Goal: Information Seeking & Learning: Check status

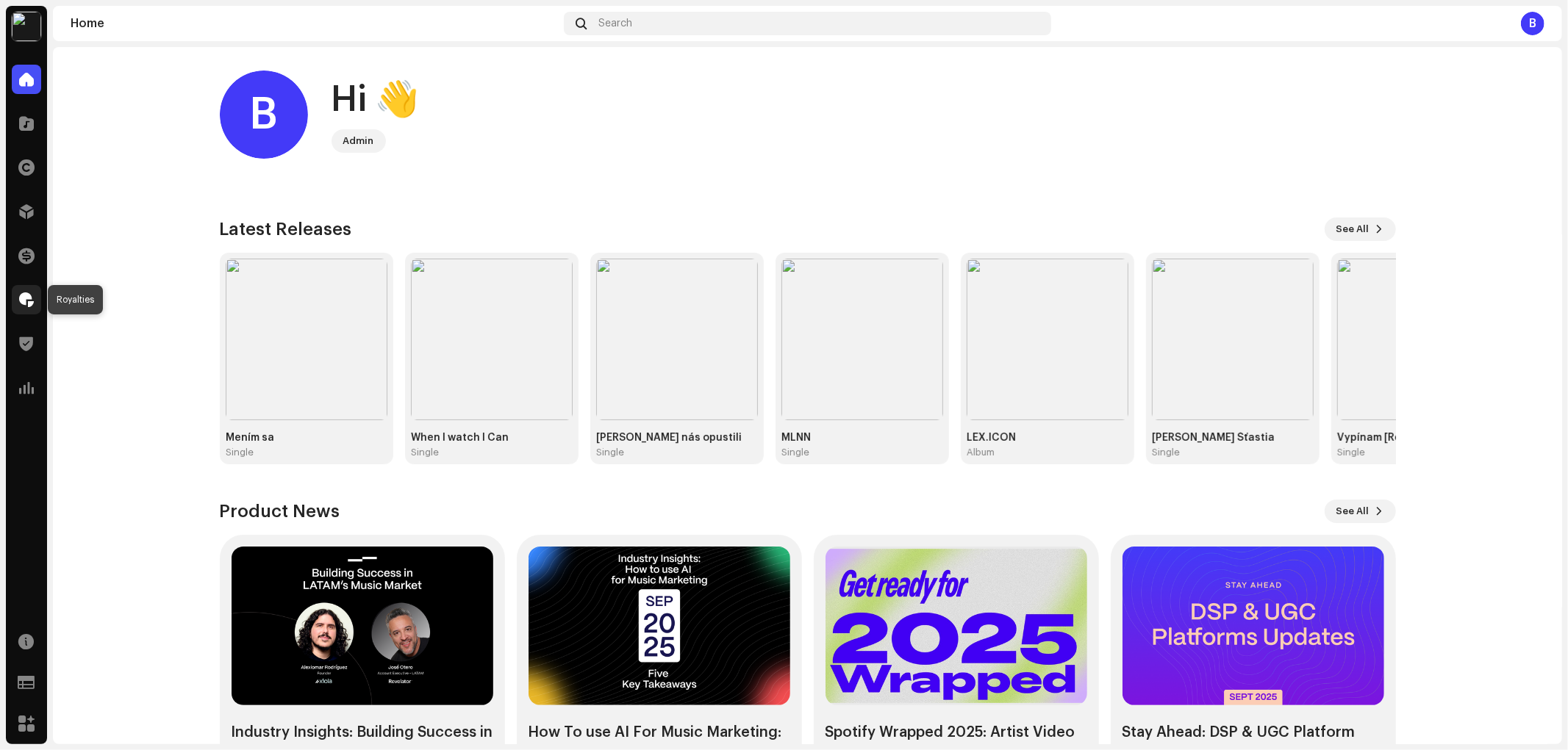
click at [23, 298] on span at bounding box center [27, 299] width 15 height 12
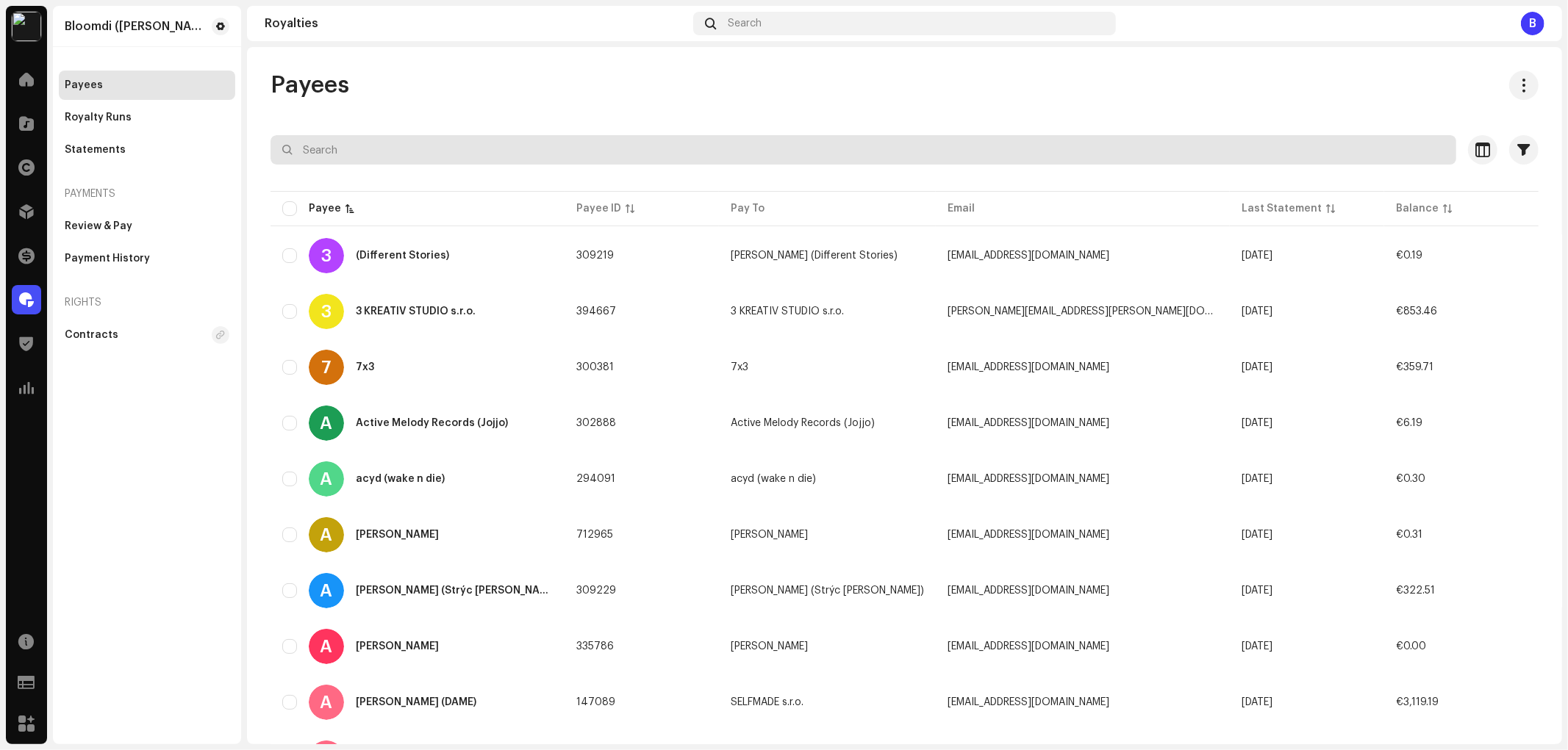
click at [570, 152] on input "text" at bounding box center [863, 150] width 1185 height 29
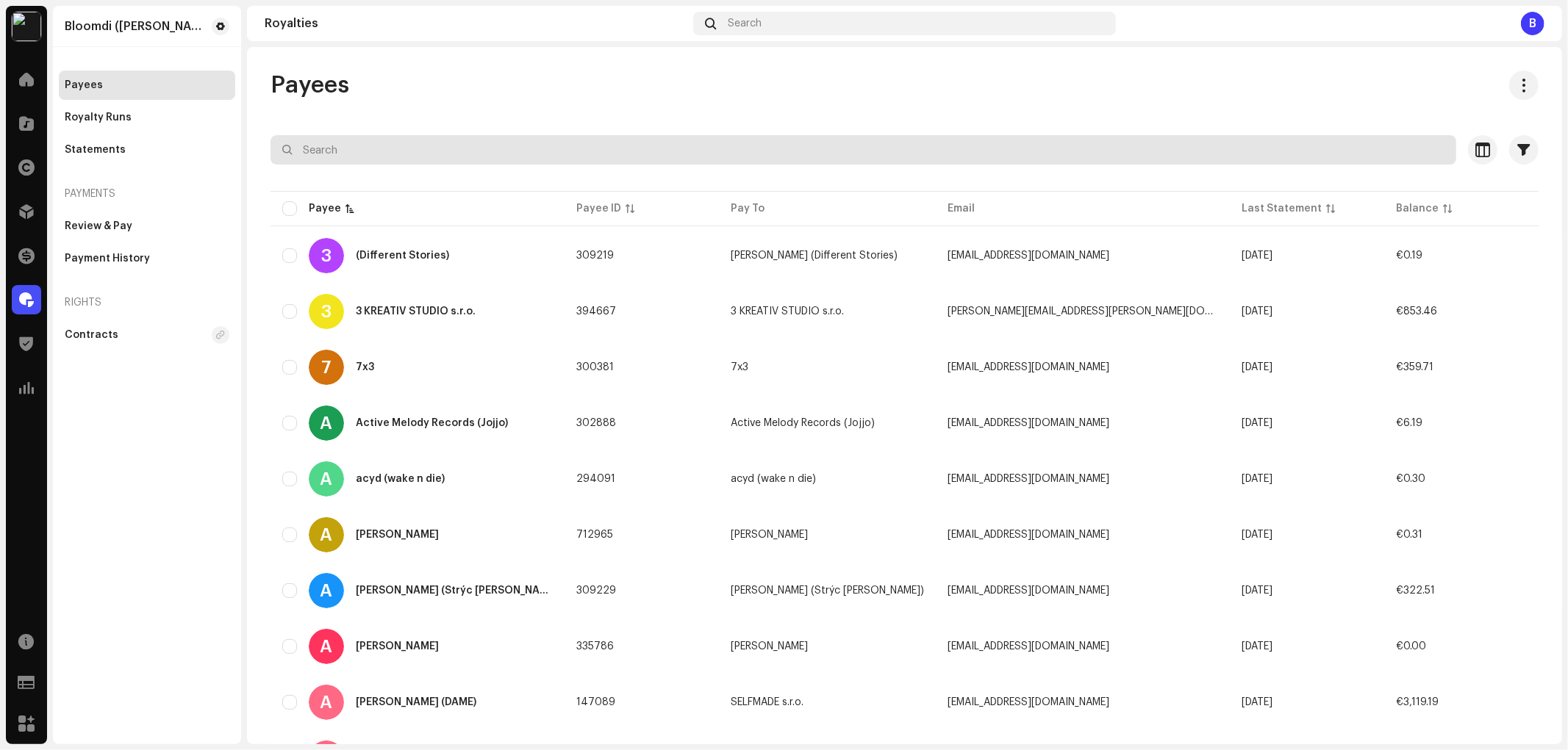
click at [375, 152] on input "text" at bounding box center [863, 150] width 1185 height 29
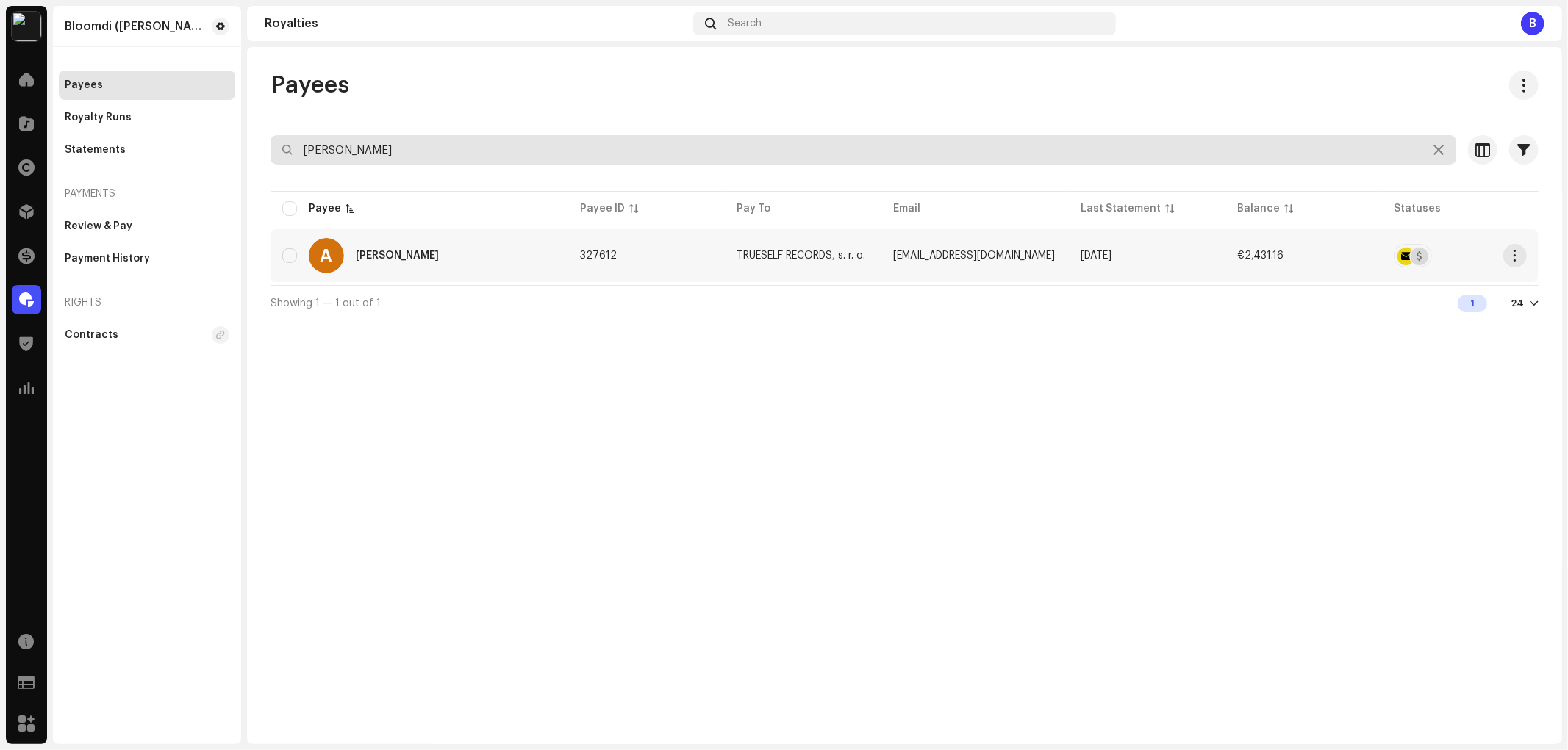
type input "alan m"
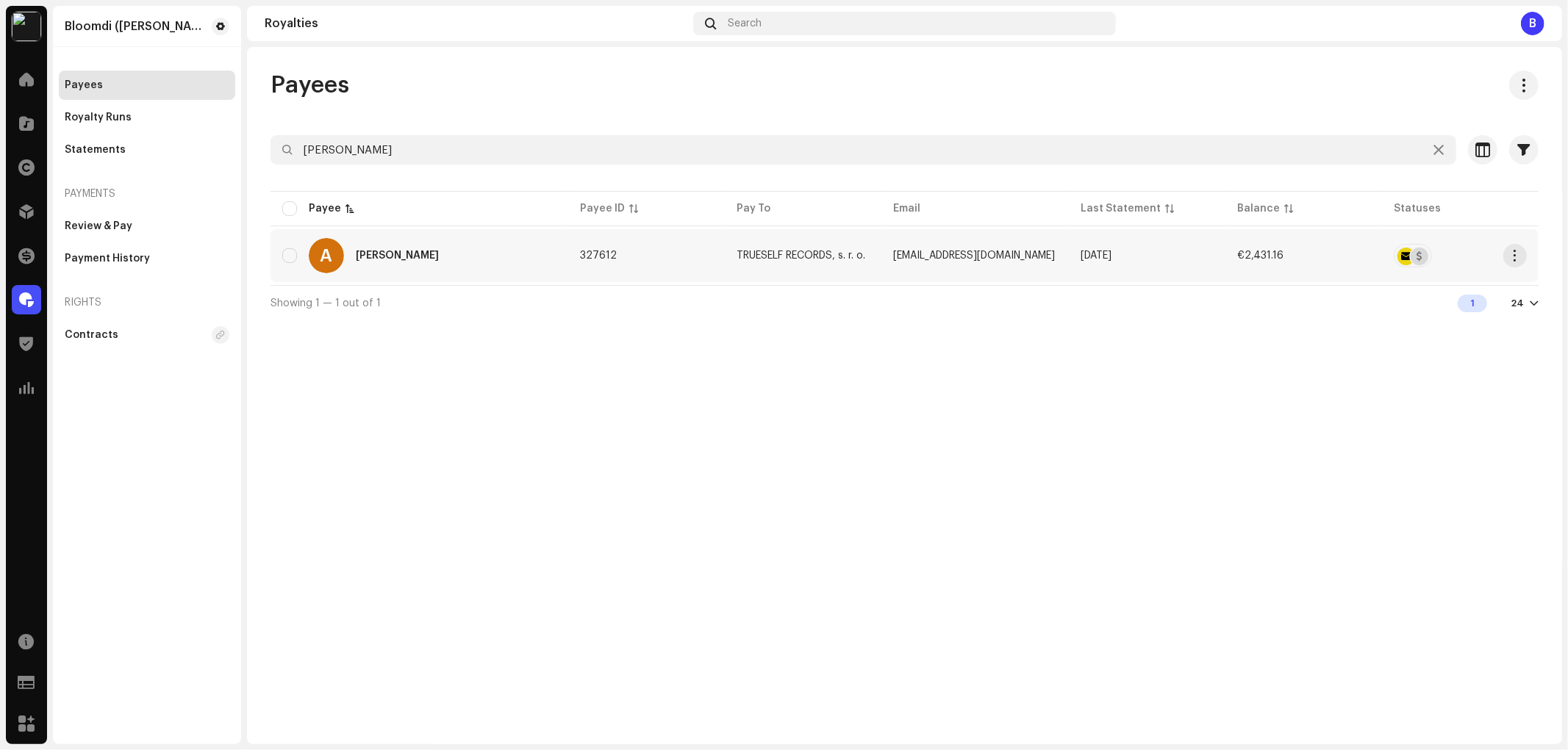
click at [444, 259] on div "A Alan Murin" at bounding box center [420, 256] width 274 height 35
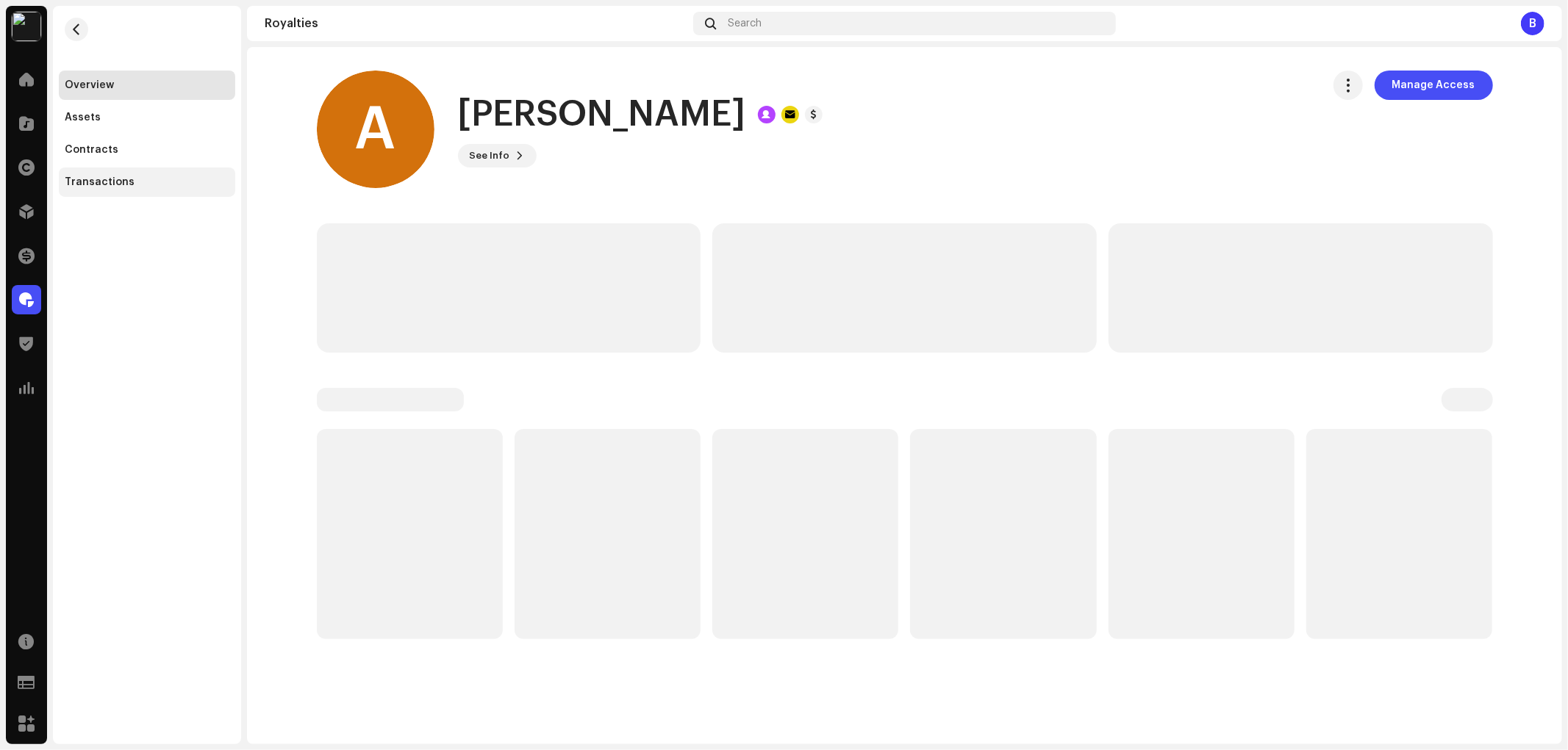
click at [197, 191] on div "Transactions" at bounding box center [147, 182] width 177 height 29
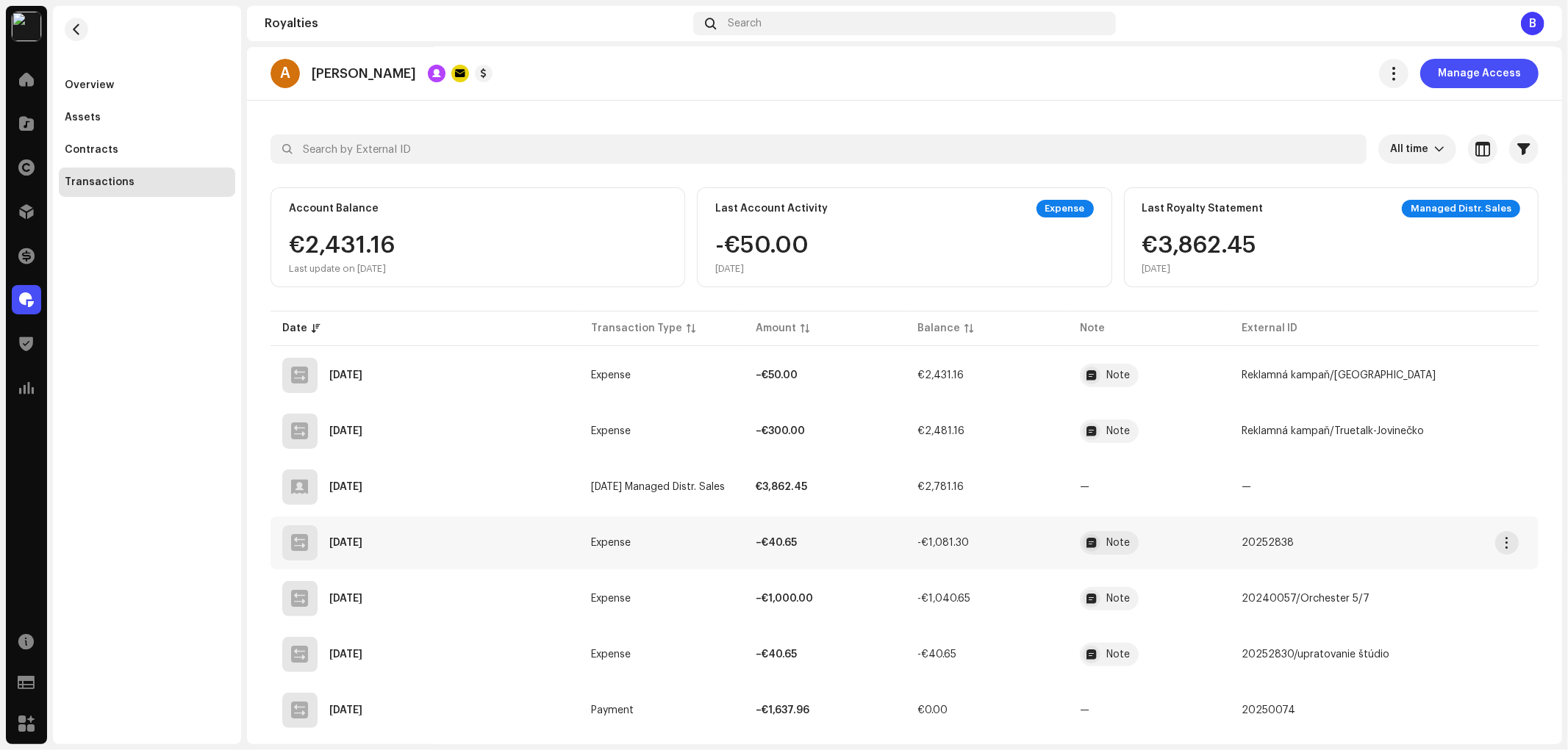
scroll to position [82, 0]
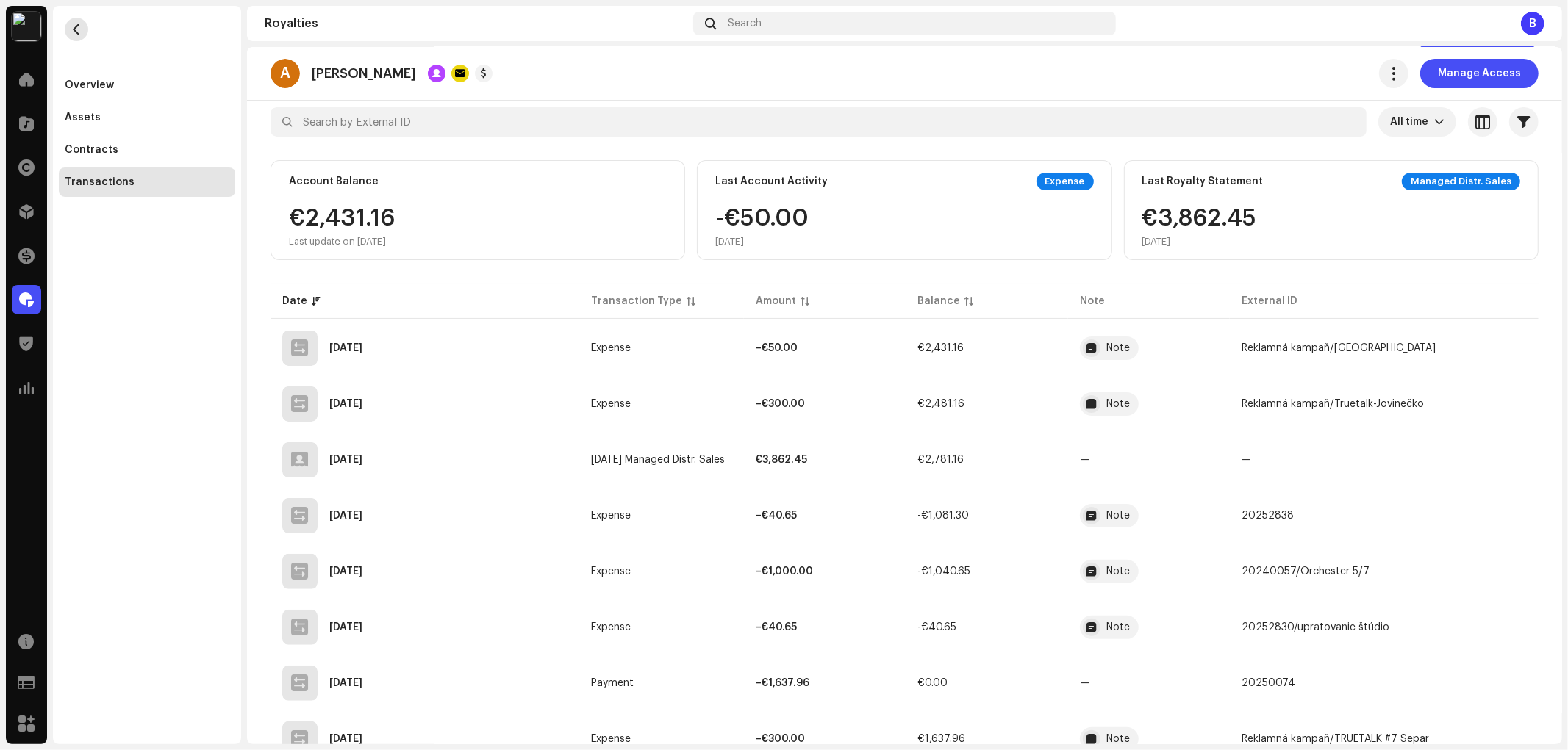
click at [78, 35] on span "button" at bounding box center [76, 29] width 11 height 12
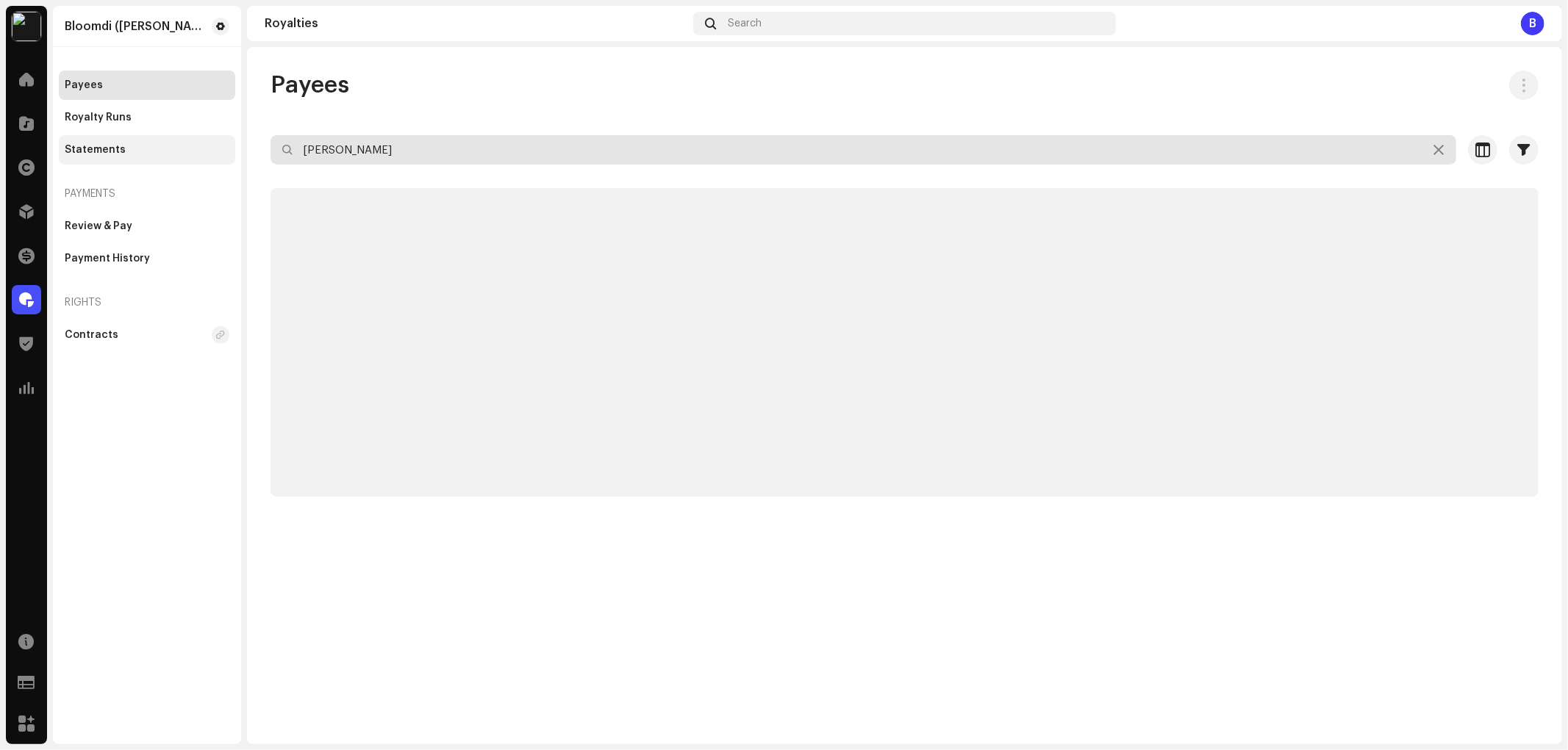
drag, startPoint x: 373, startPoint y: 145, endPoint x: 66, endPoint y: 156, distance: 307.2
click at [66, 156] on div "Bloomdi (Ruka Hore) Home Catalog Rights Distribution Finance Royalties Trust & …" at bounding box center [784, 375] width 1568 height 750
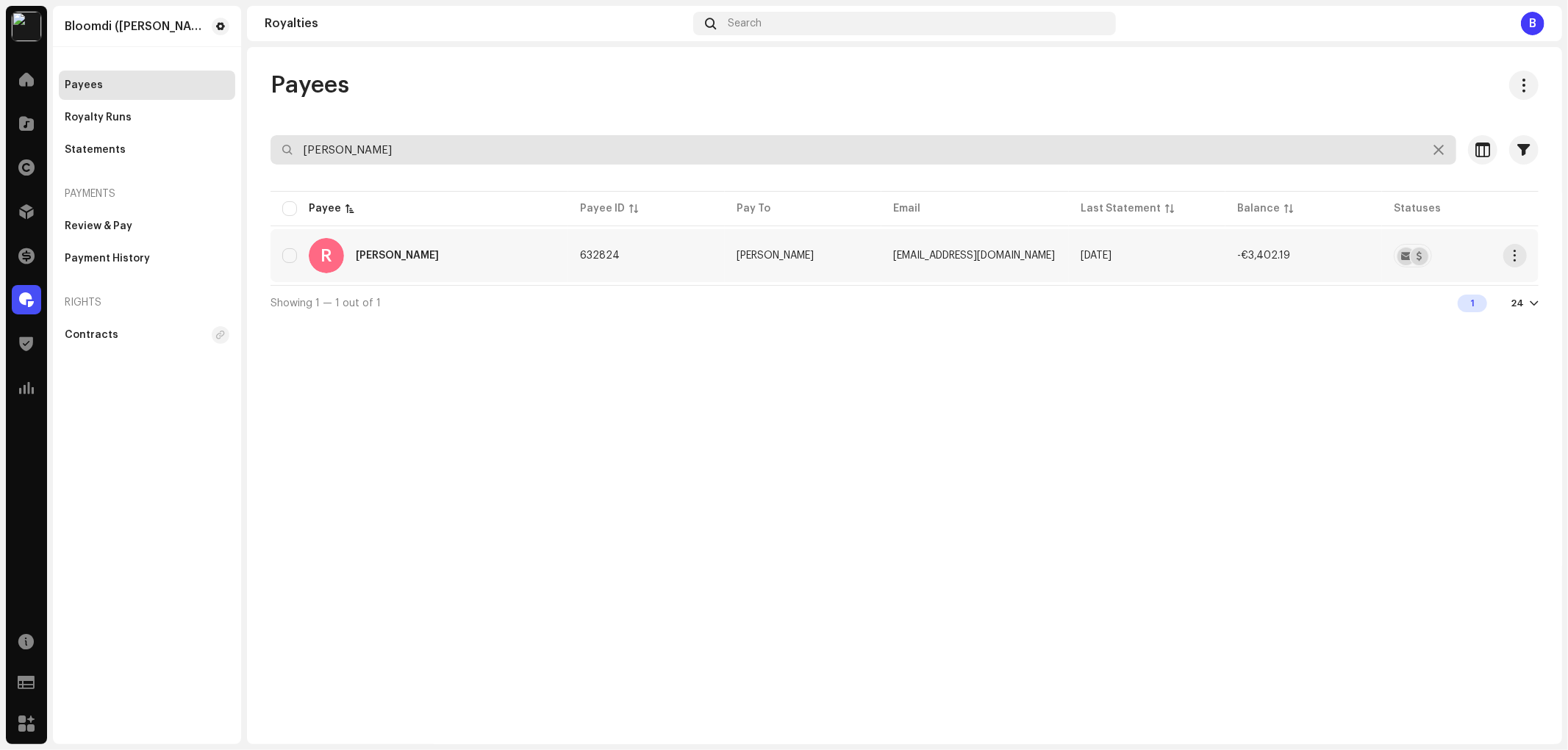
type input "sipos"
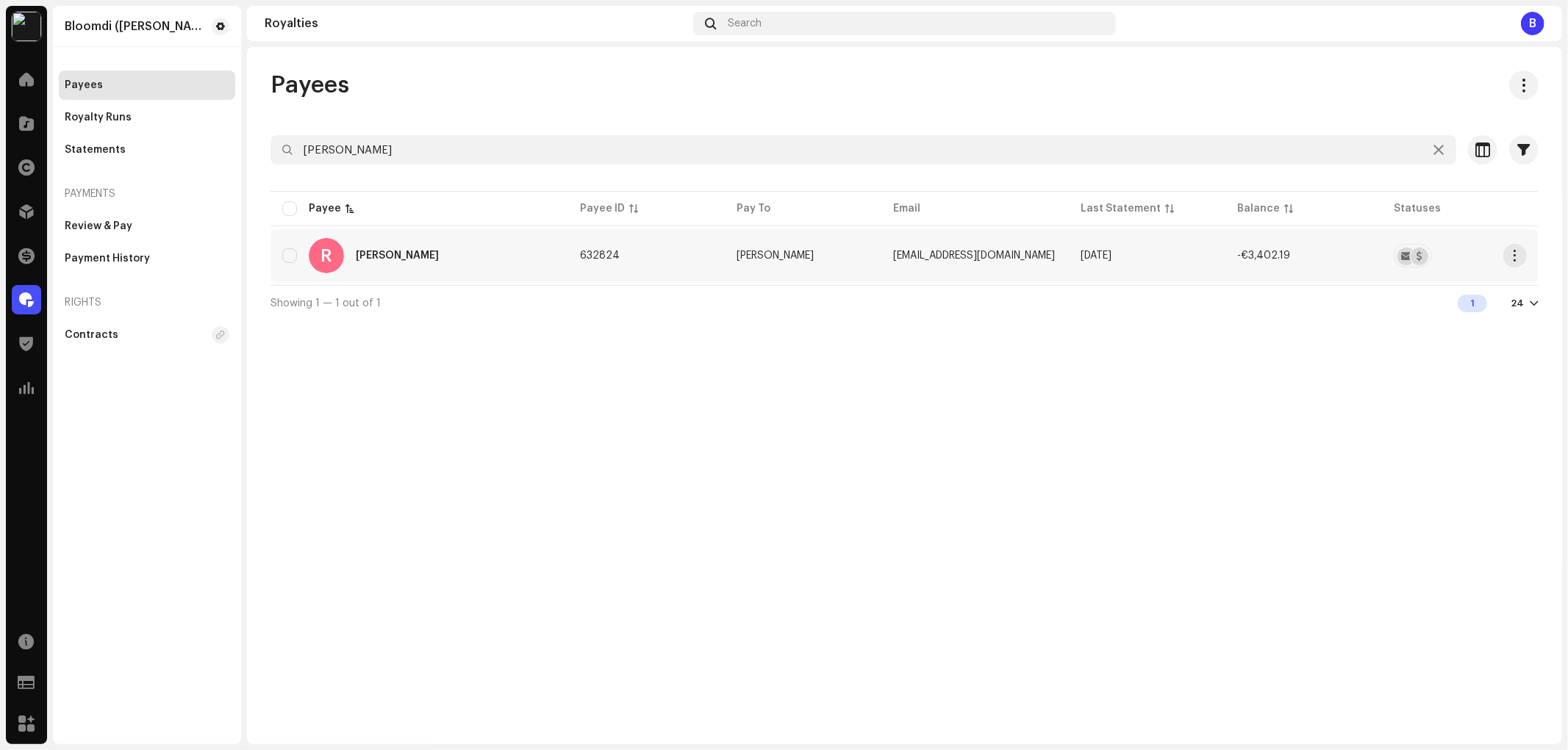
click at [415, 258] on div "Roman Sipos" at bounding box center [398, 255] width 83 height 10
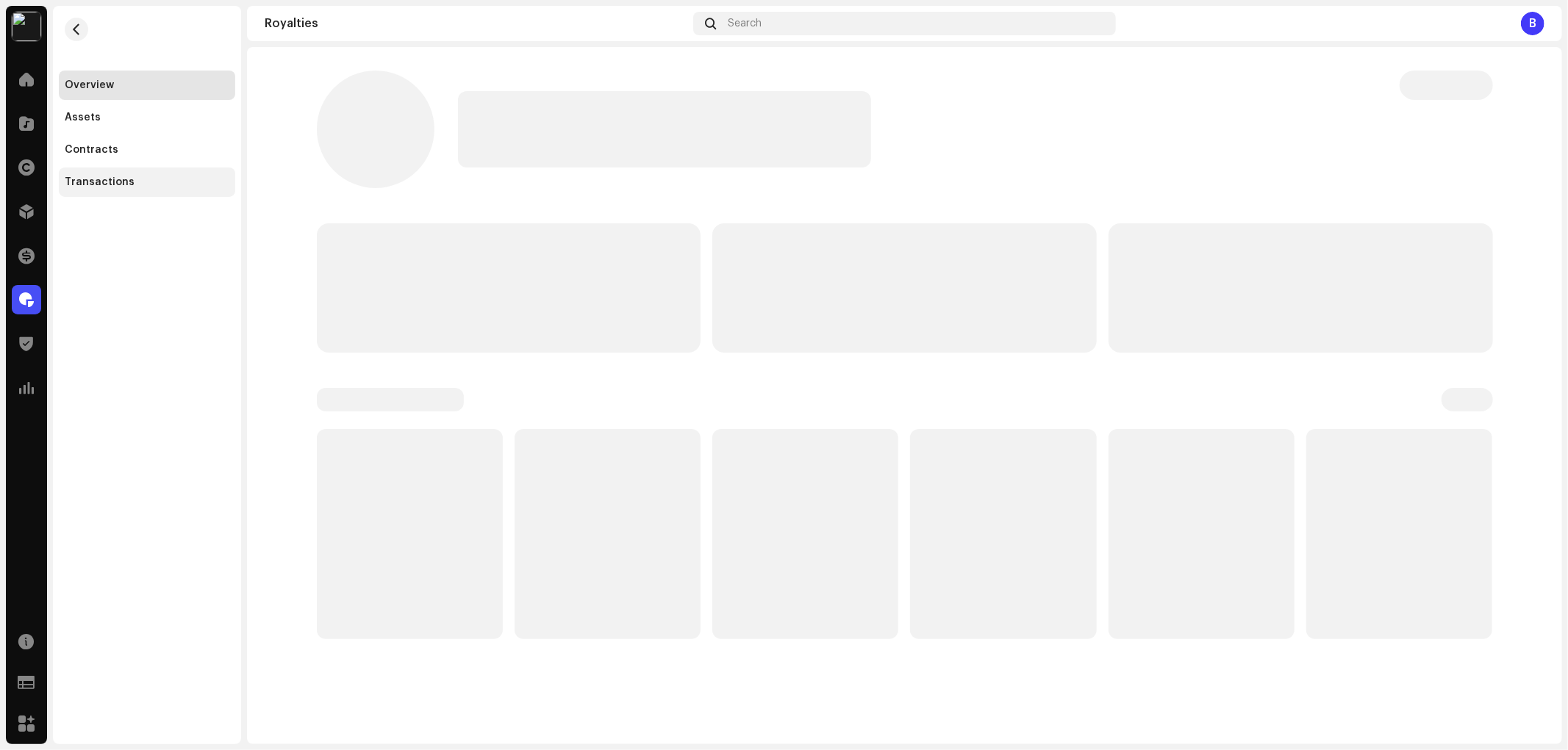
click at [123, 182] on div "Transactions" at bounding box center [99, 182] width 70 height 12
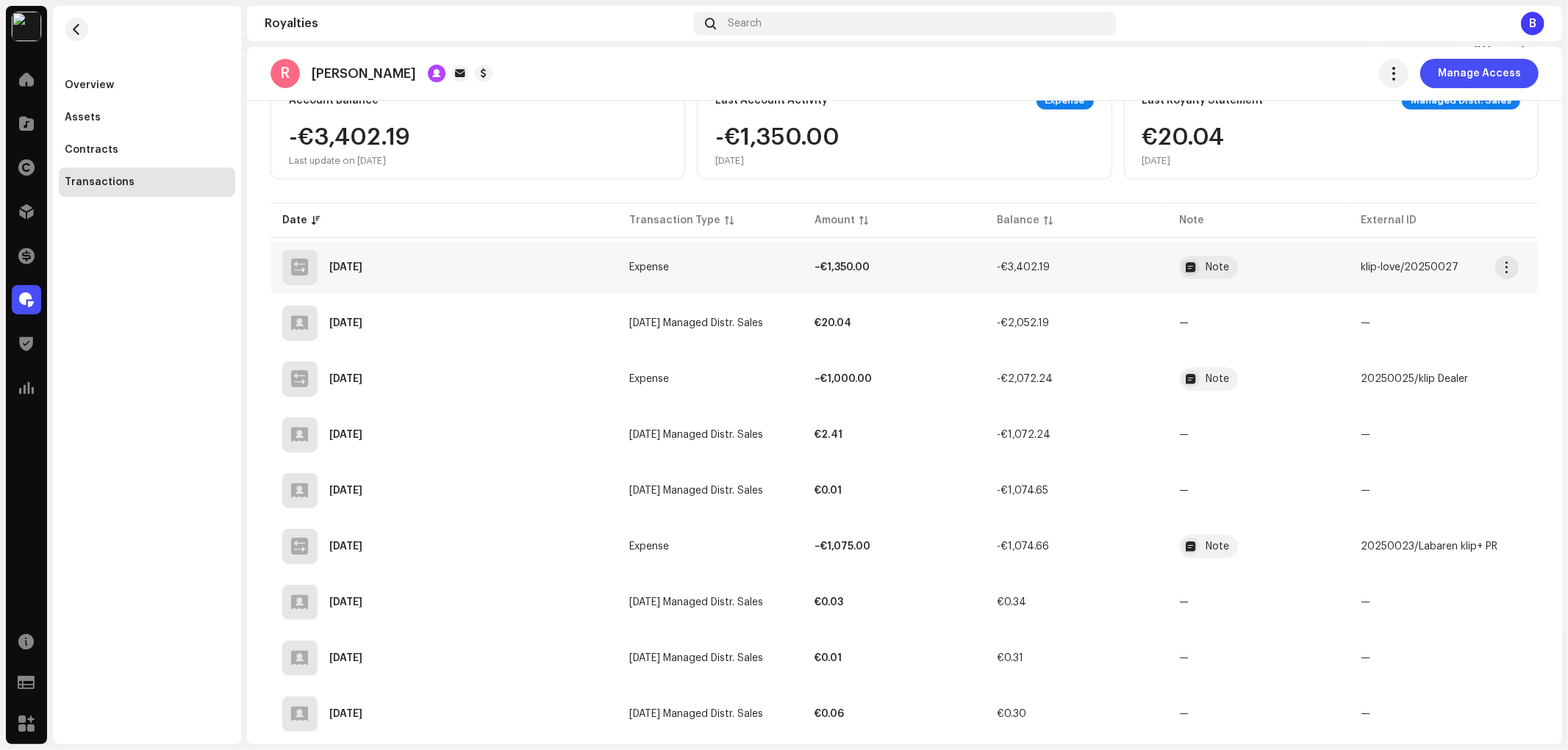
scroll to position [163, 0]
click at [72, 35] on button "button" at bounding box center [76, 29] width 24 height 24
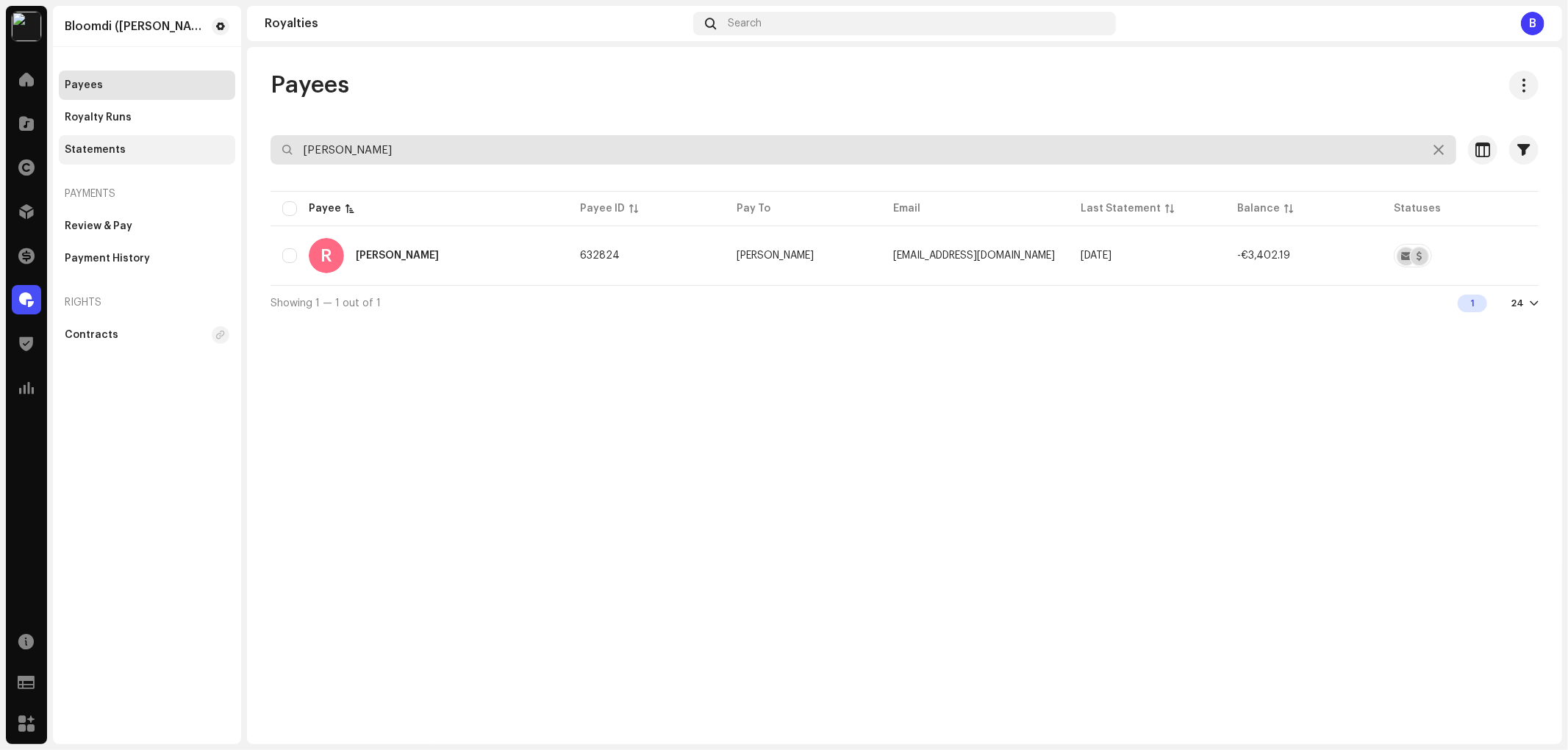
drag, startPoint x: 428, startPoint y: 159, endPoint x: 196, endPoint y: 152, distance: 232.1
click at [196, 152] on div "Bloomdi (Ruka Hore) Home Catalog Rights Distribution Finance Royalties Trust & …" at bounding box center [784, 375] width 1568 height 750
type input "kotty"
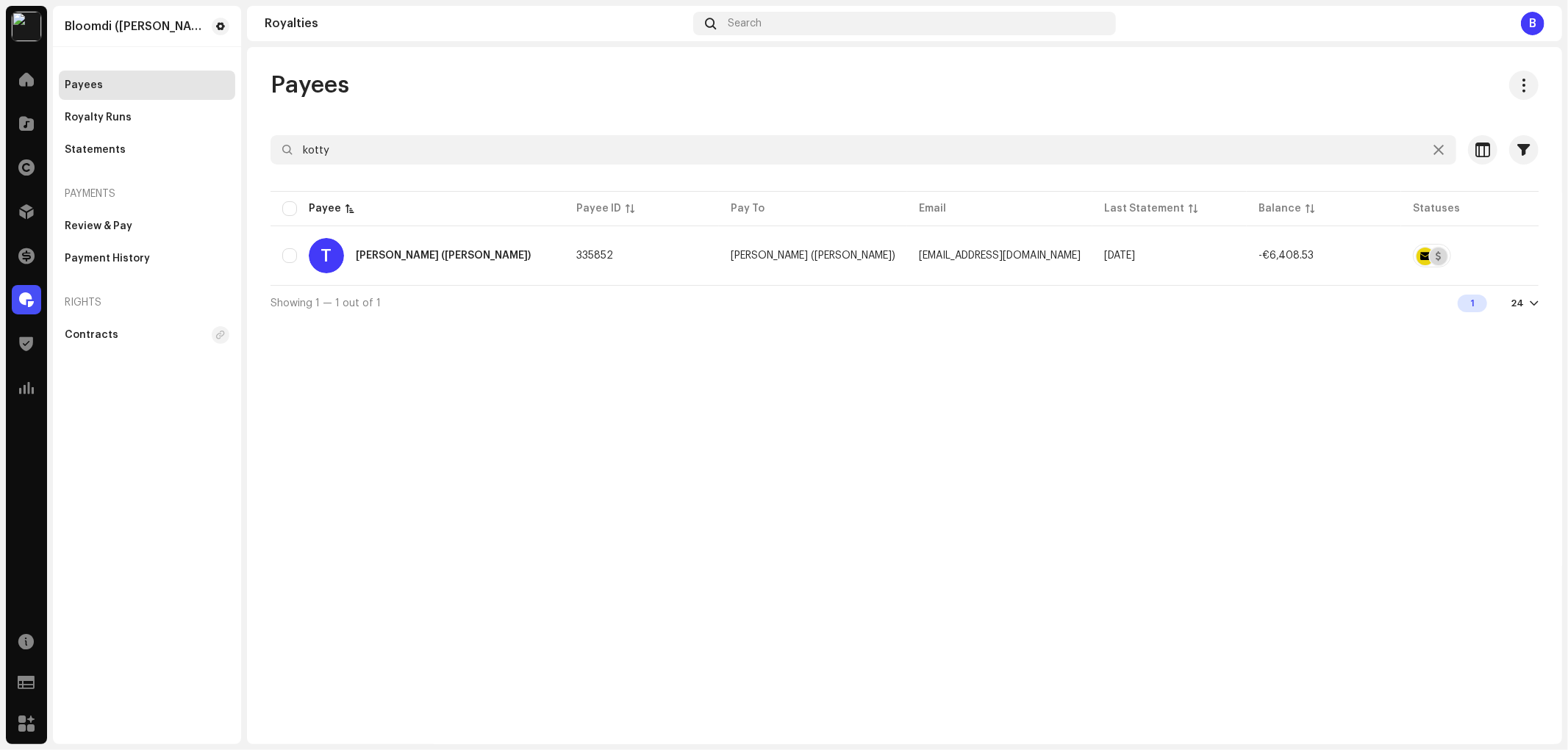
click at [479, 290] on div "Showing 1 — 1 out of 1 1 24" at bounding box center [905, 303] width 1268 height 35
click at [469, 265] on div "T Tomáš Drahoš (Tomy Kotty)" at bounding box center [418, 256] width 271 height 35
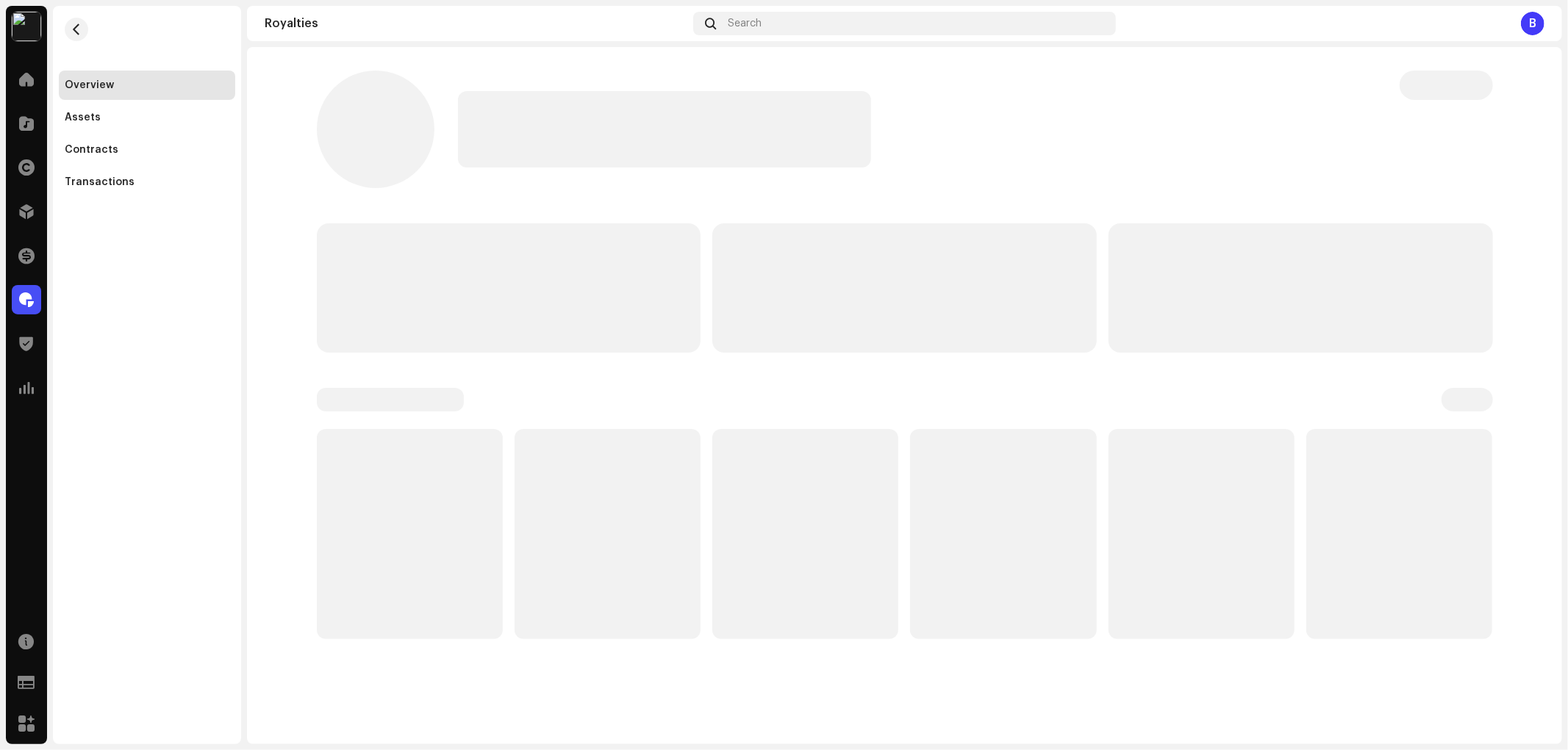
click at [137, 177] on div "Transactions" at bounding box center [146, 182] width 165 height 12
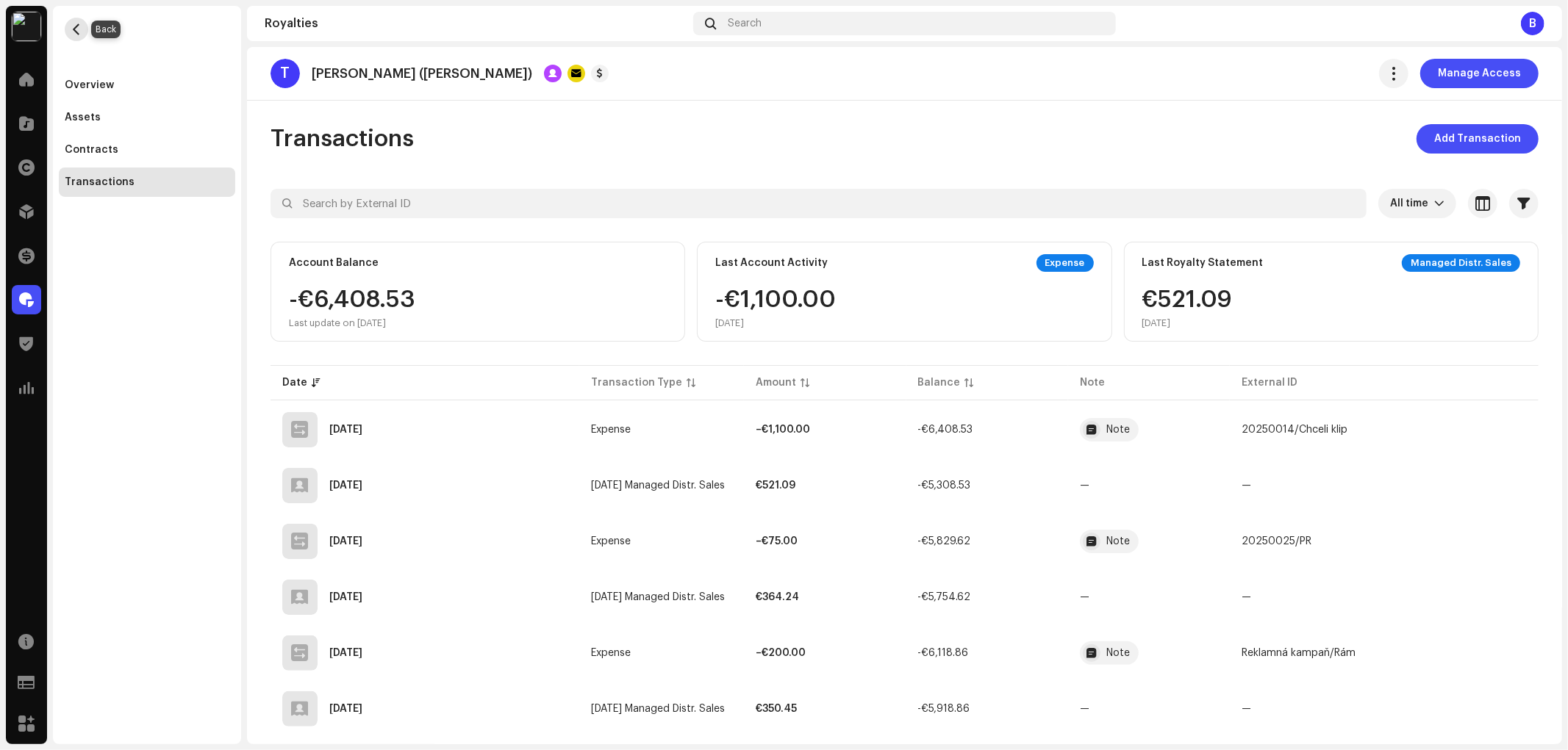
click at [78, 24] on span "button" at bounding box center [76, 29] width 11 height 12
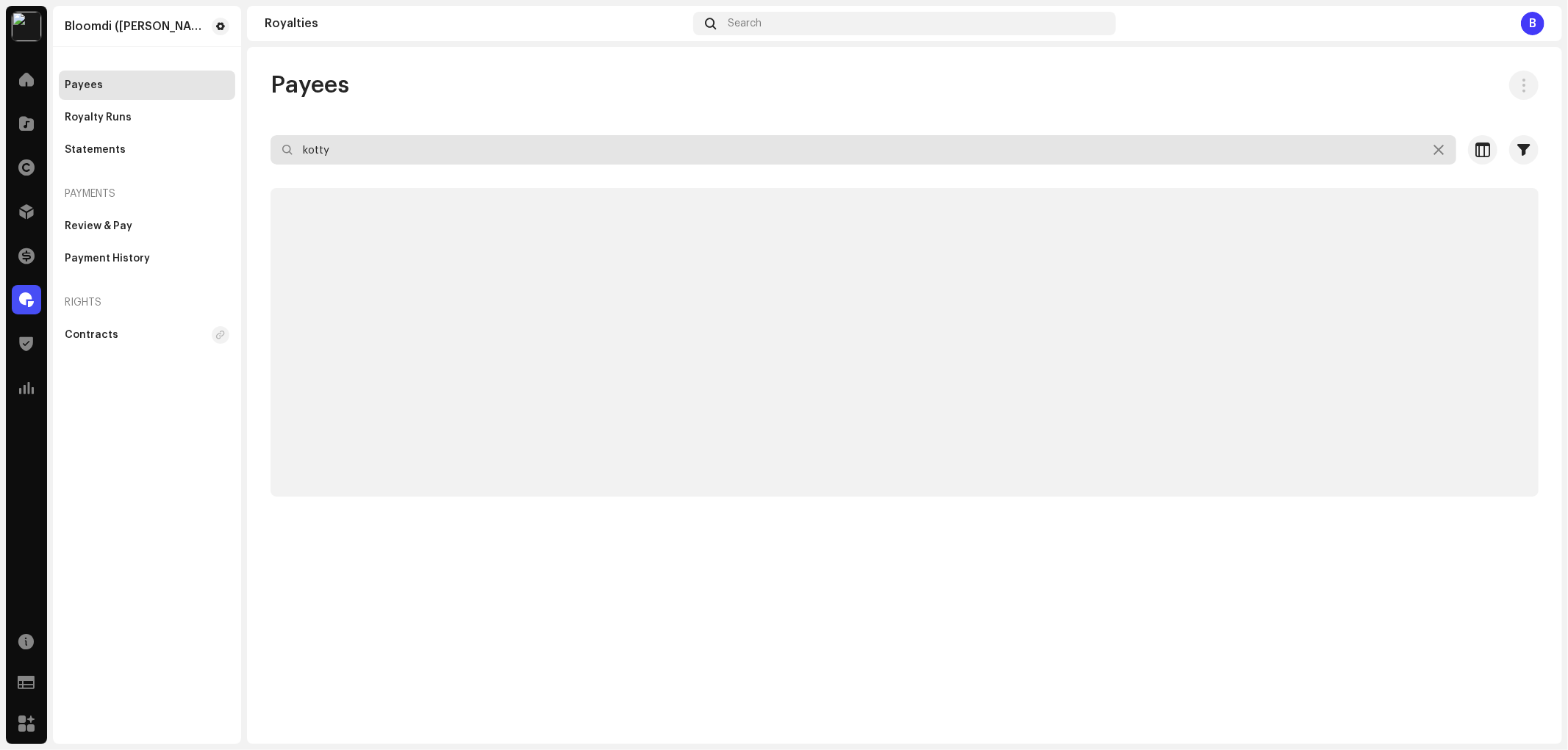
click at [399, 144] on input "kotty" at bounding box center [863, 150] width 1185 height 29
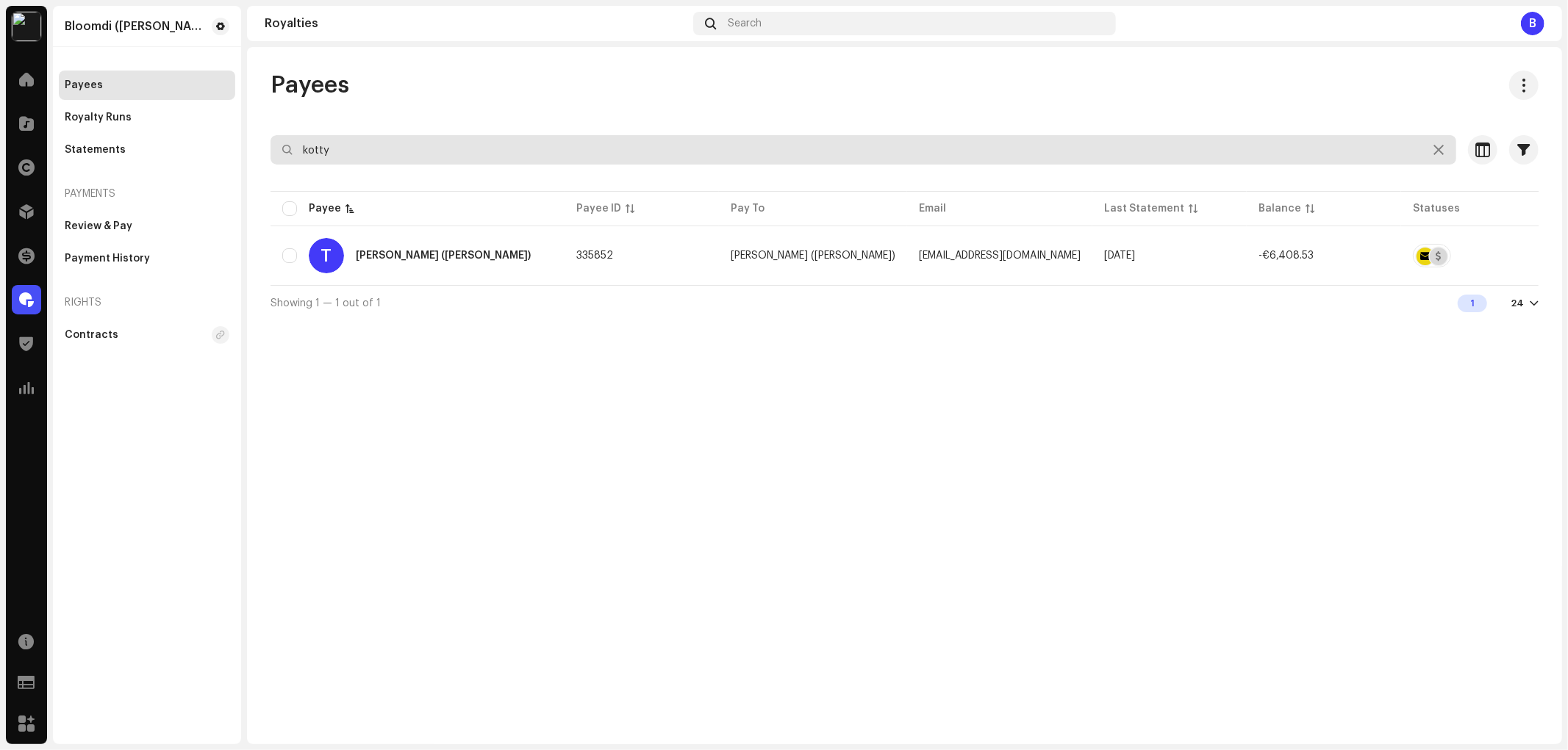
click at [399, 144] on input "kotty" at bounding box center [863, 150] width 1185 height 29
type input "wolf"
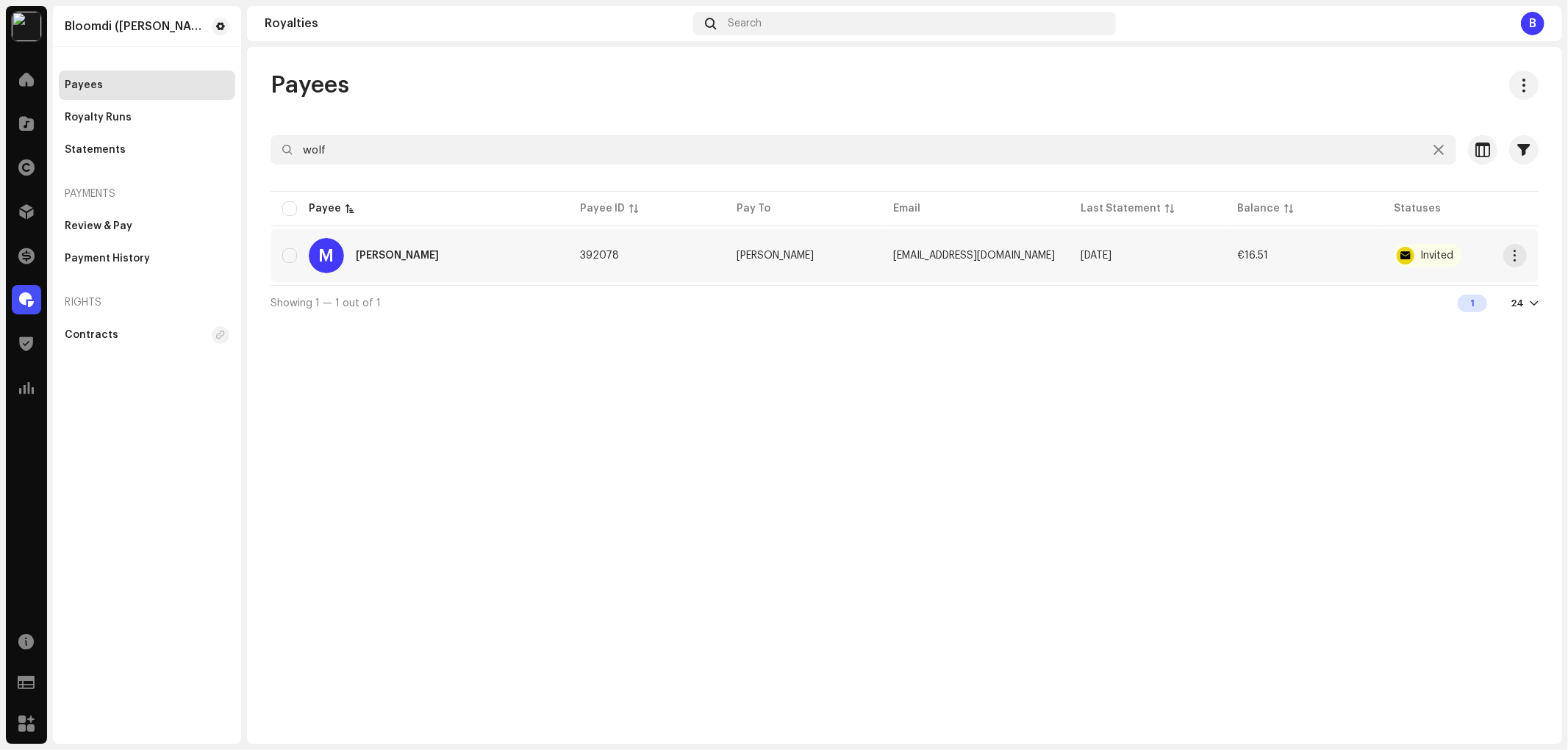
click at [452, 247] on div "M Martin Wolf" at bounding box center [420, 256] width 274 height 35
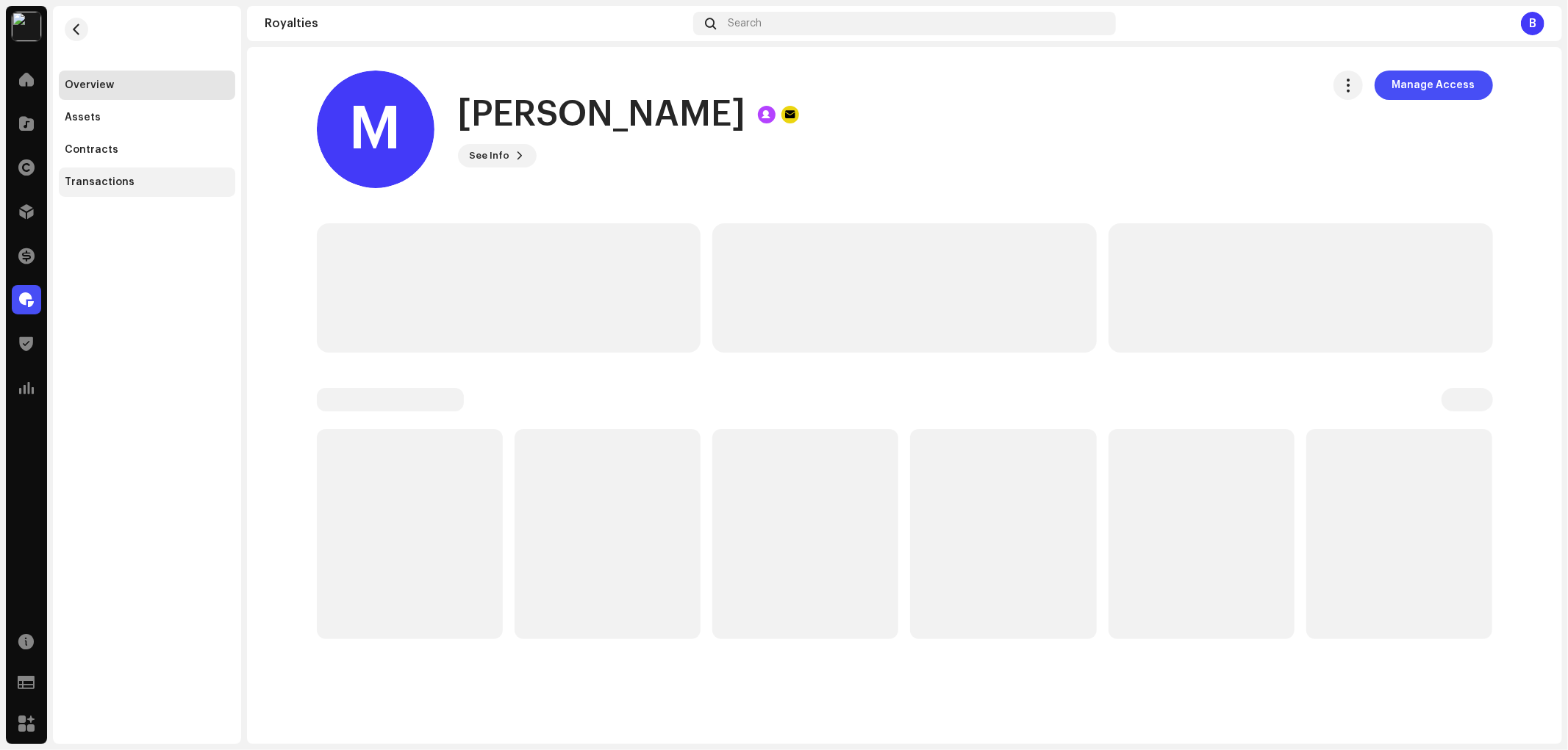
click at [193, 191] on div "Transactions" at bounding box center [147, 182] width 177 height 29
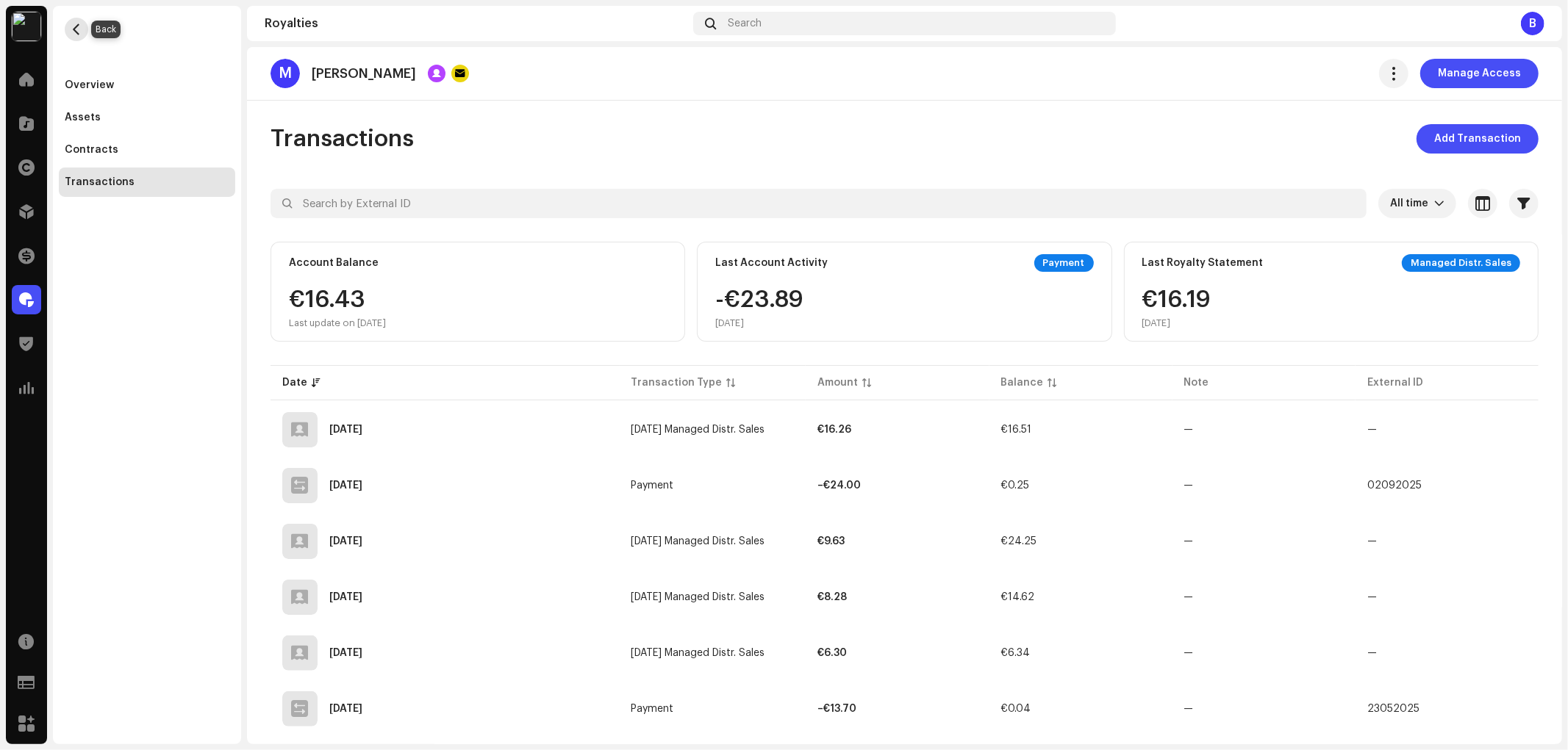
click at [71, 32] on span "button" at bounding box center [76, 29] width 11 height 12
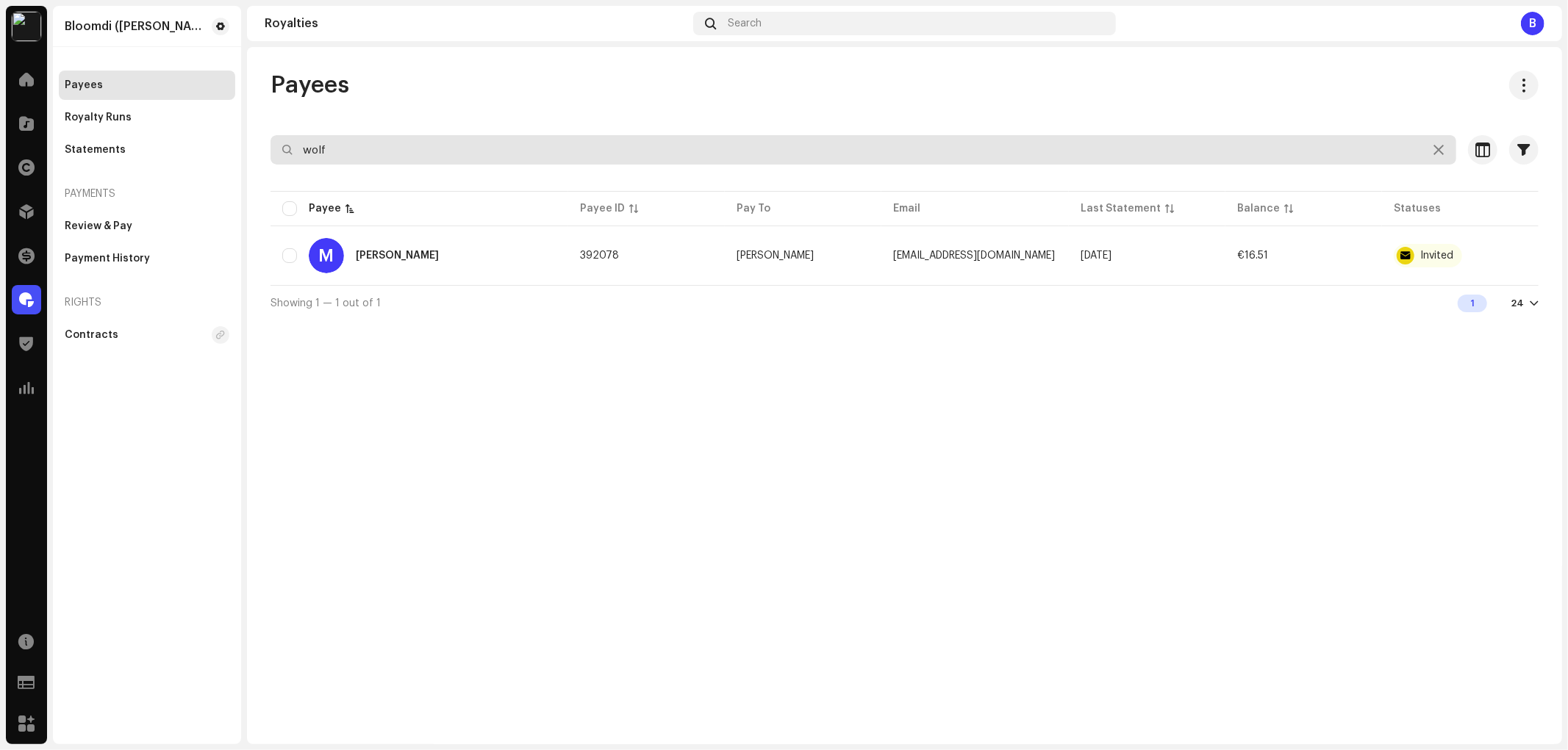
click at [406, 156] on input "wolf" at bounding box center [863, 150] width 1185 height 29
type input "gajdo"
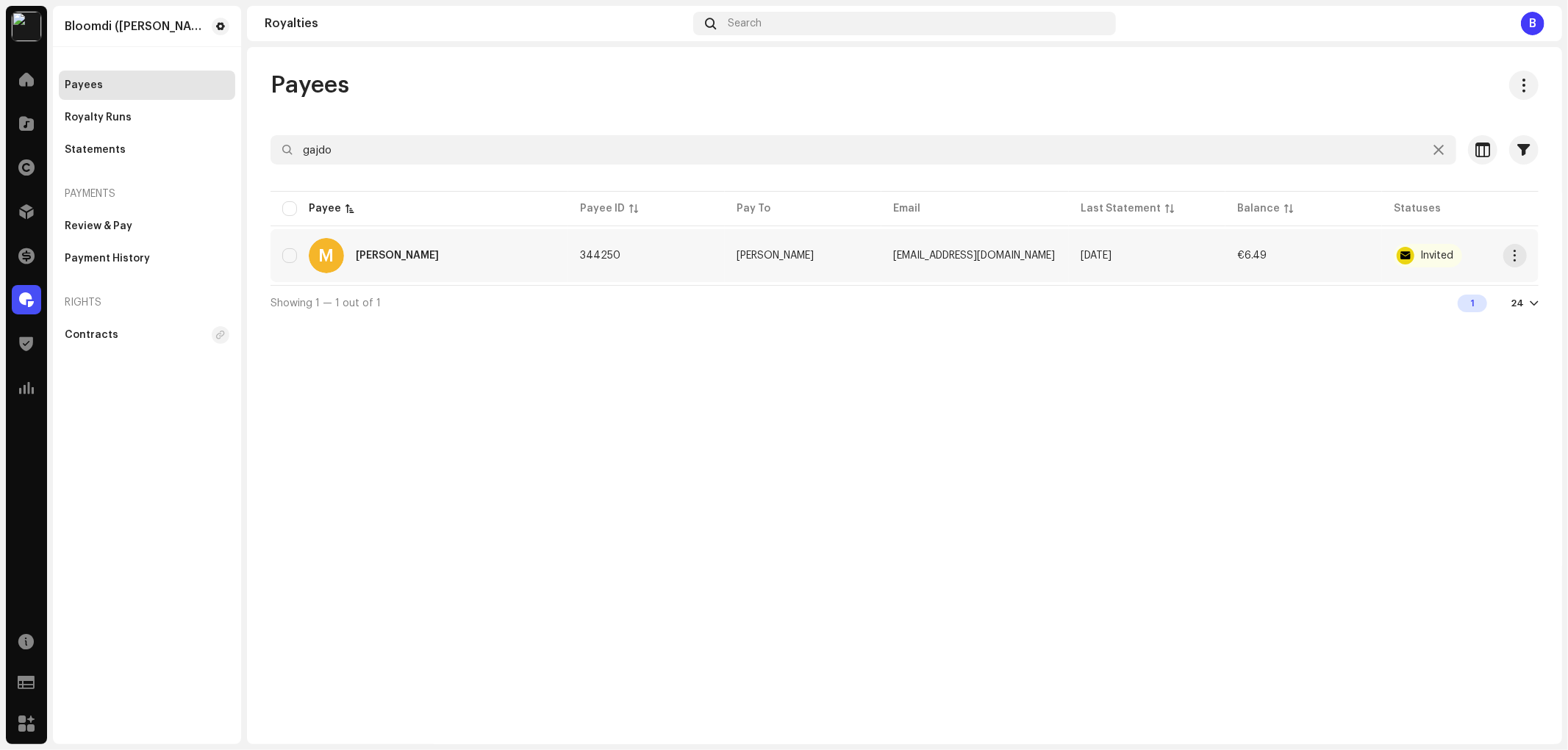
click at [414, 250] on div "Matěj Gajdoš" at bounding box center [398, 255] width 83 height 10
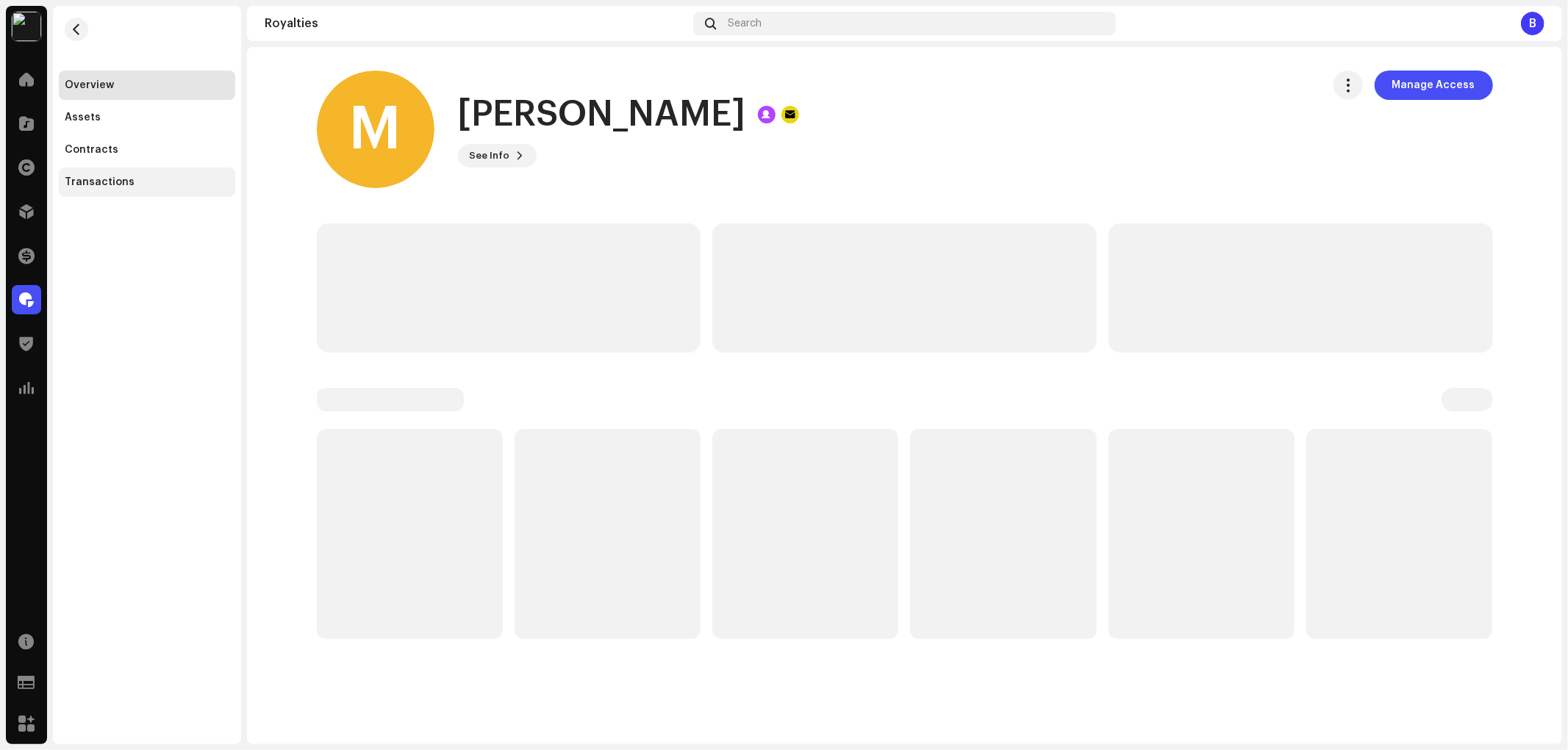
click at [137, 187] on div "Transactions" at bounding box center [146, 182] width 165 height 12
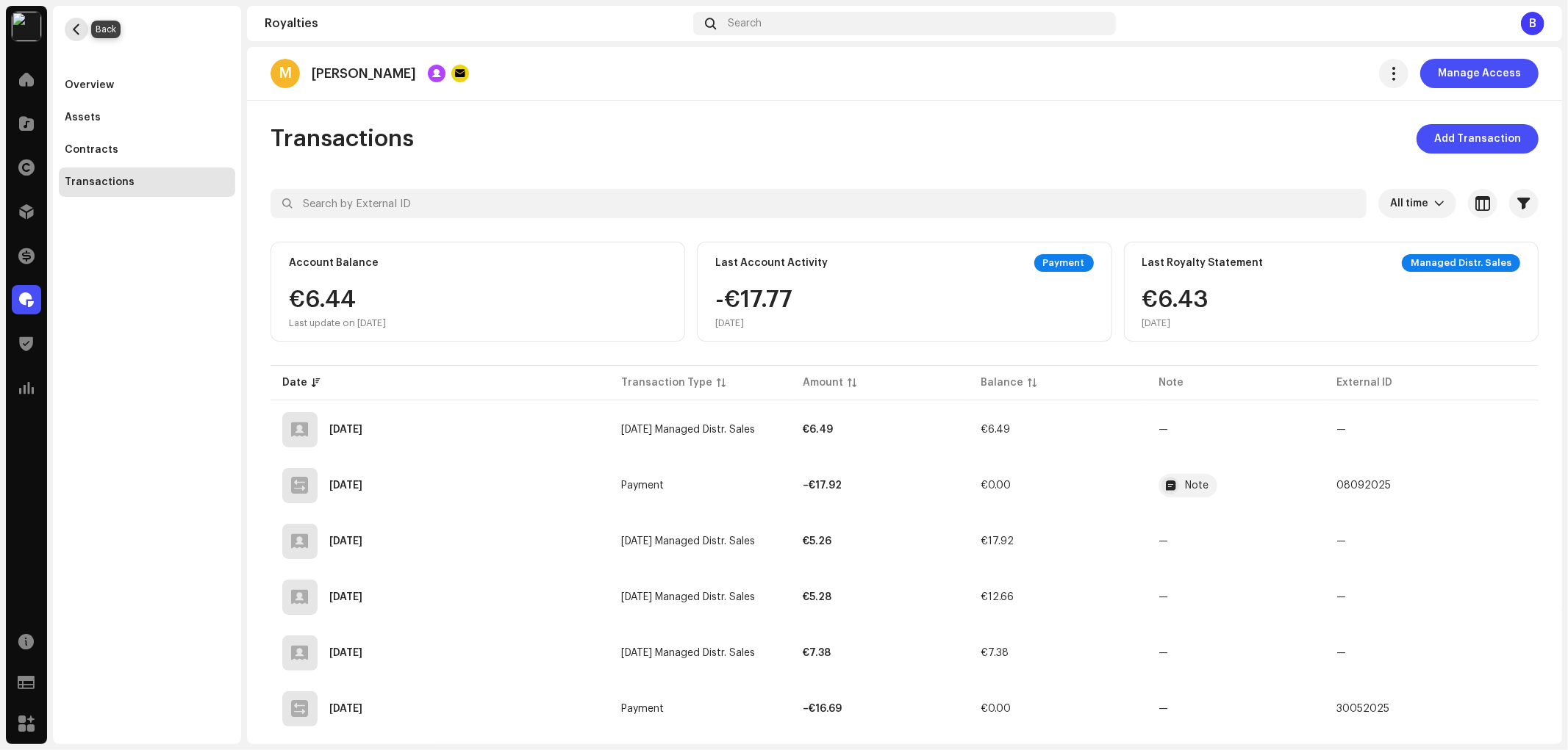
click at [82, 28] on span "button" at bounding box center [76, 29] width 11 height 12
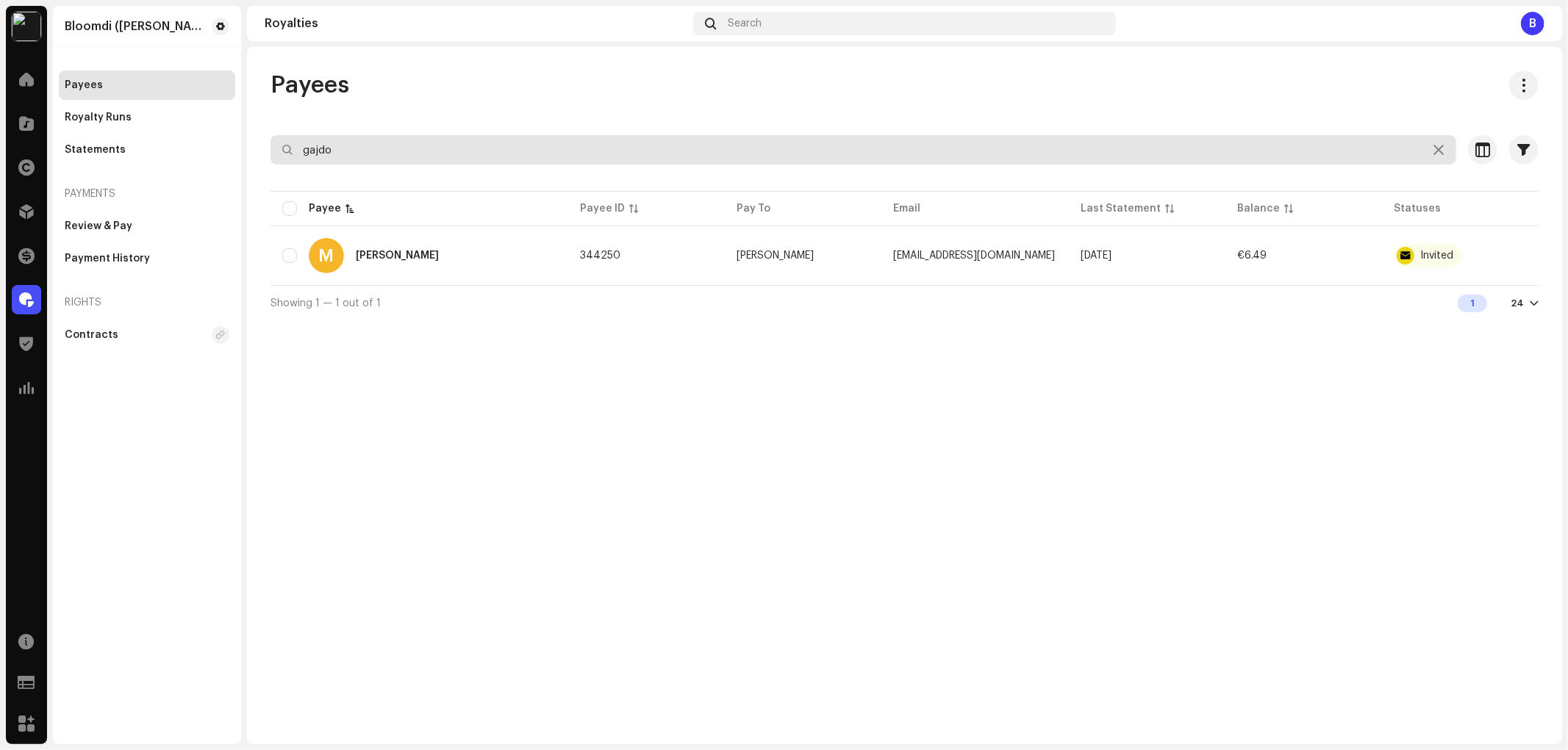
drag, startPoint x: 334, startPoint y: 156, endPoint x: 206, endPoint y: 171, distance: 128.9
click at [206, 171] on div "Bloomdi (Ruka Hore) Home Catalog Rights Distribution Finance Royalties Trust & …" at bounding box center [784, 375] width 1568 height 750
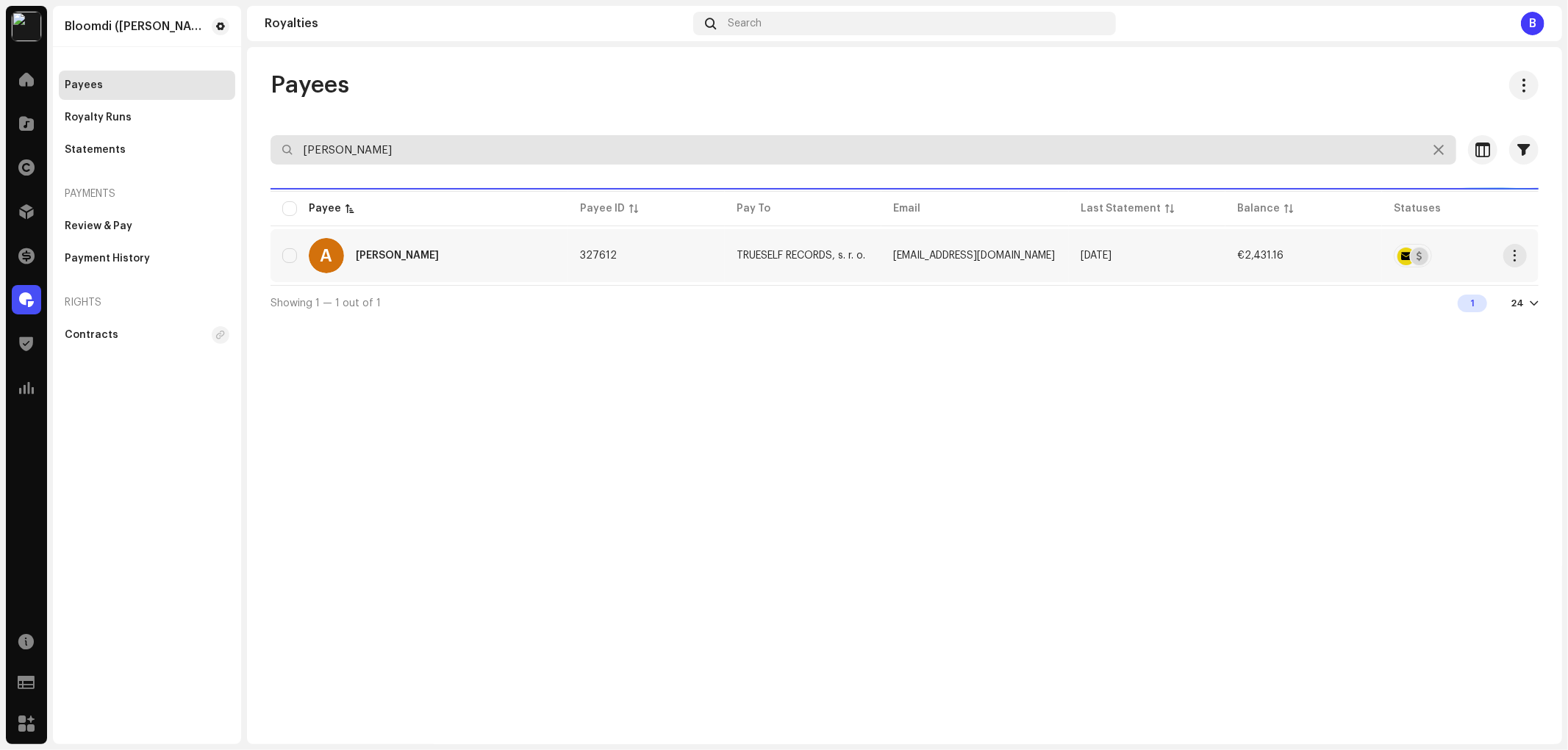
type input "alan m"
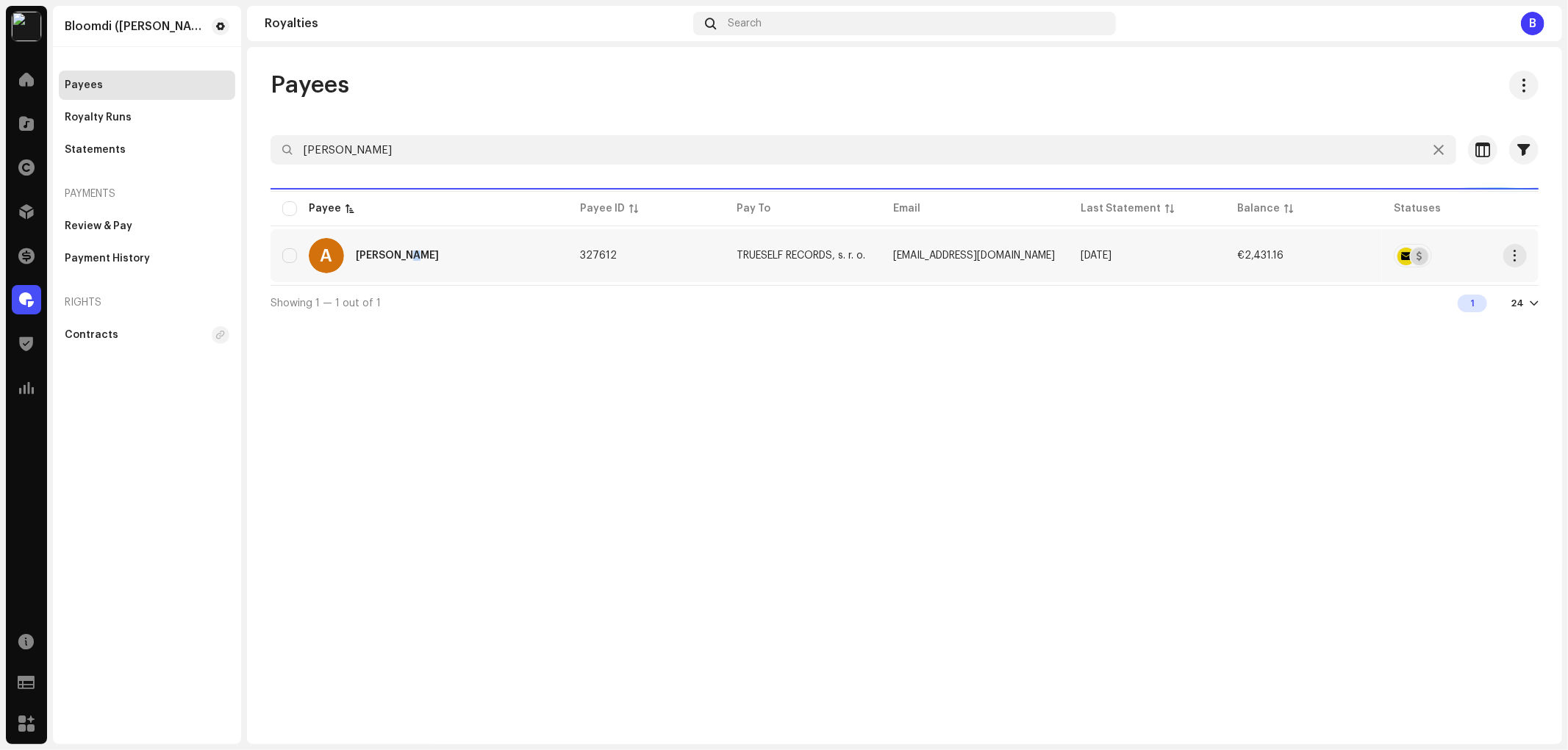
click at [404, 258] on div "Alan Murin" at bounding box center [398, 255] width 83 height 10
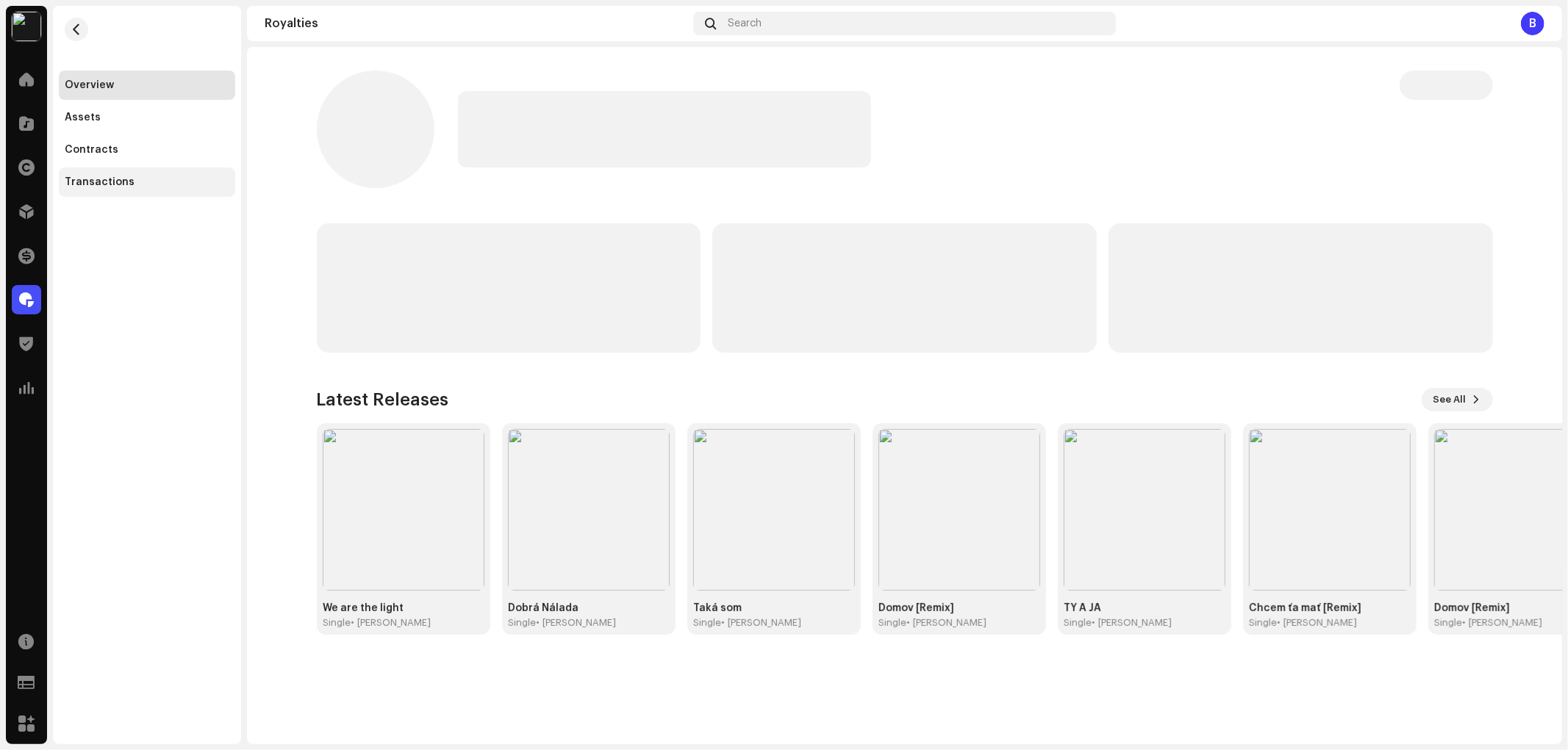
click at [144, 195] on div "Transactions" at bounding box center [147, 182] width 177 height 29
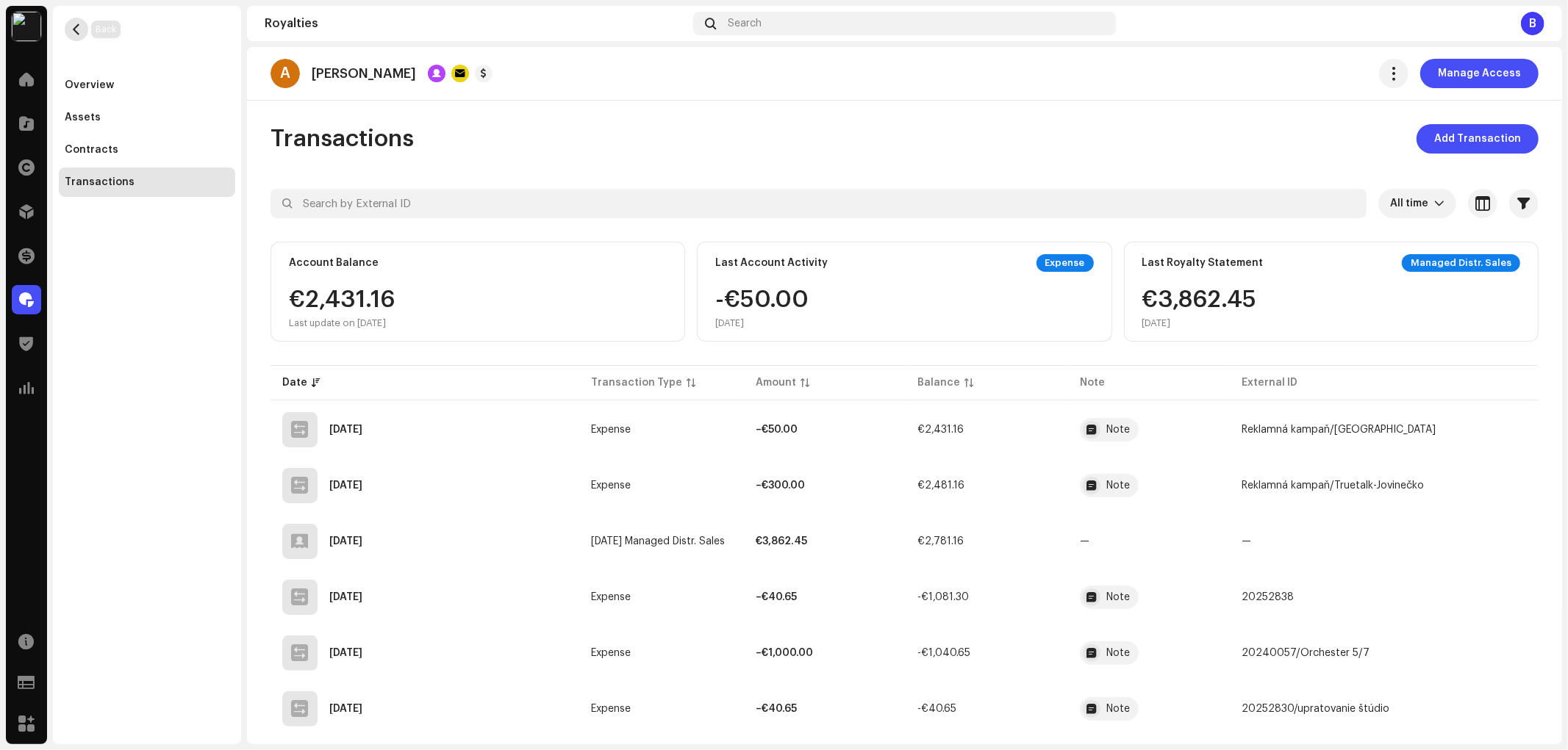
click at [81, 31] on span "button" at bounding box center [76, 29] width 11 height 12
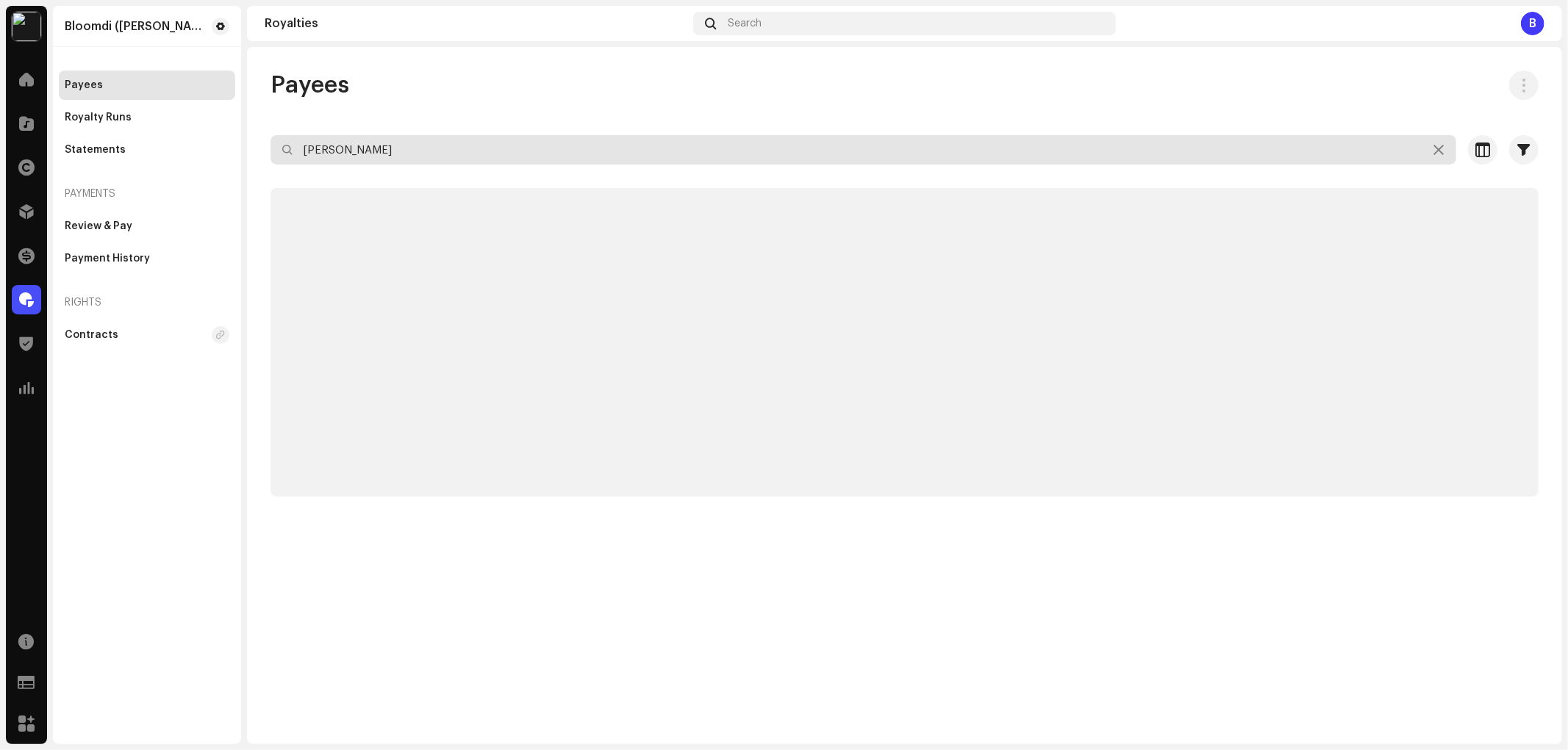
click at [415, 137] on input "alan m" at bounding box center [863, 150] width 1185 height 29
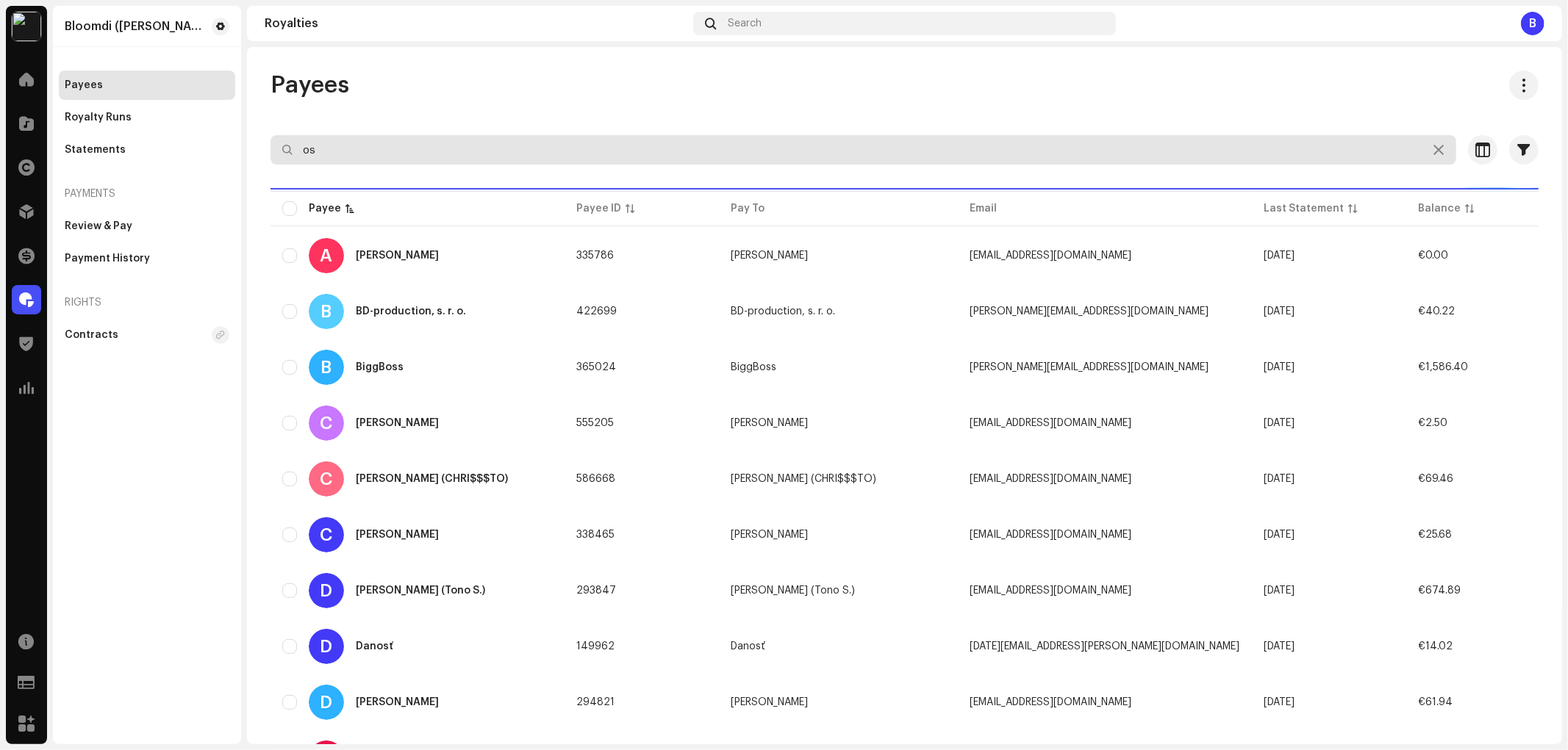
type input "osk"
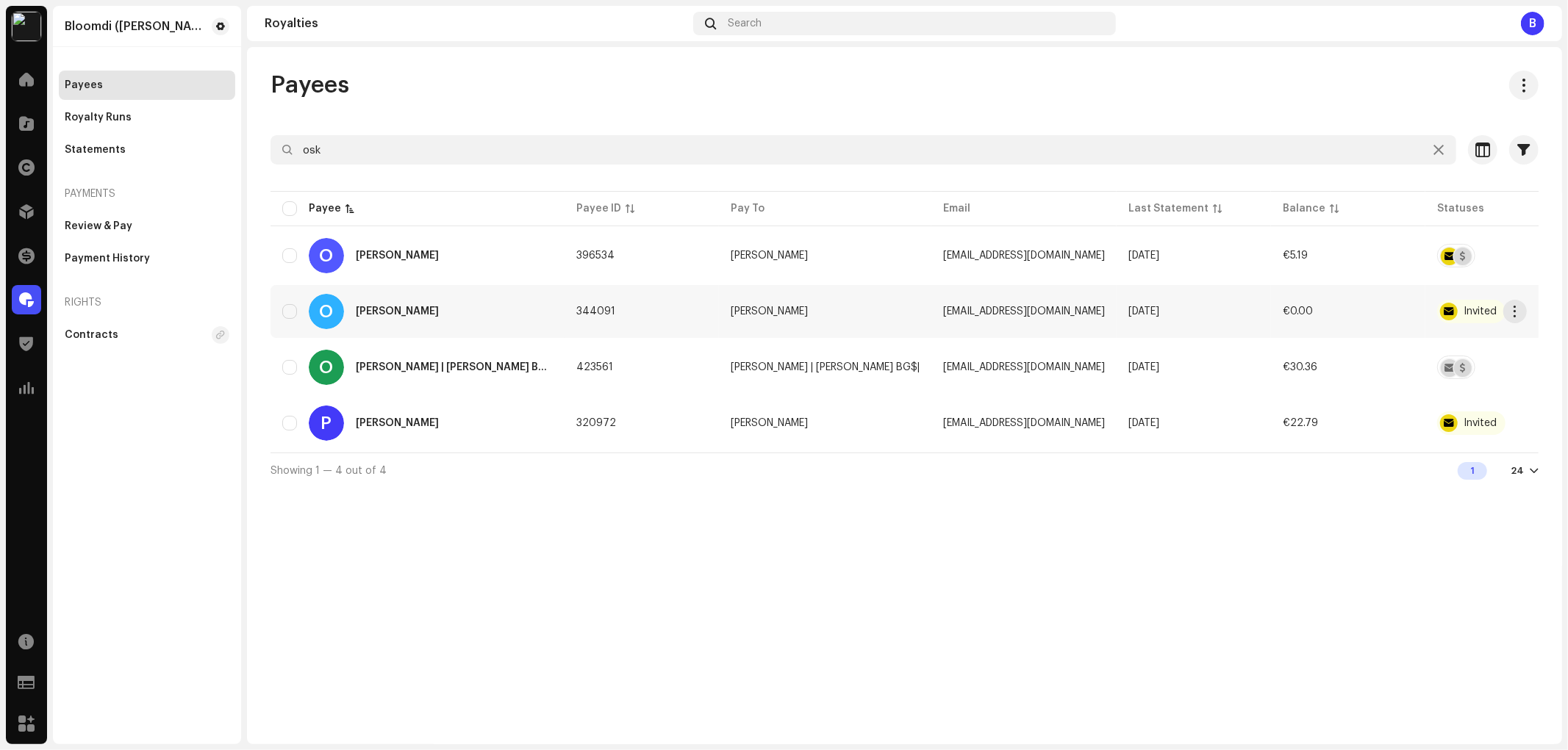
type input "osk"
click at [421, 322] on div "O [PERSON_NAME]" at bounding box center [418, 311] width 271 height 35
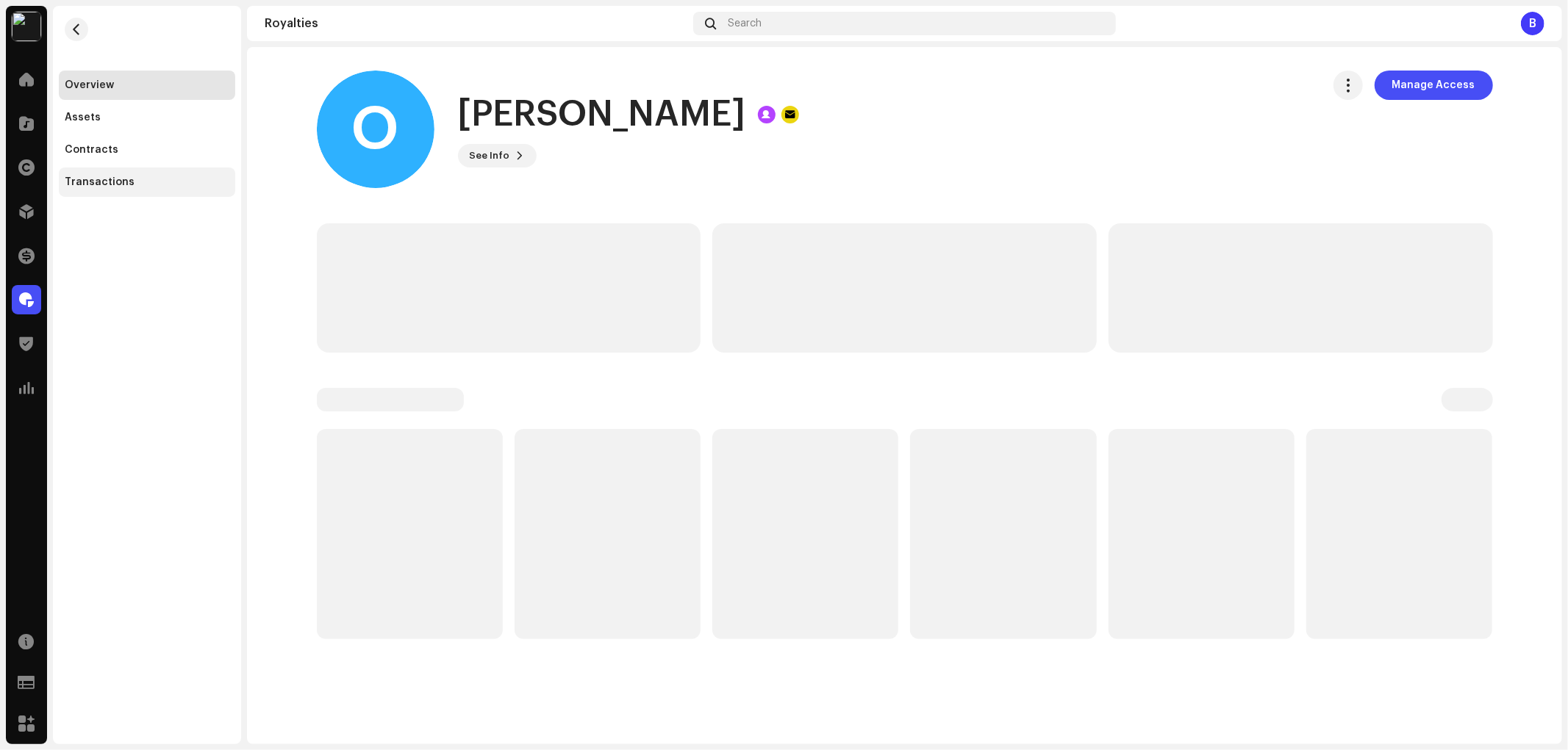
click at [156, 182] on div "Transactions" at bounding box center [146, 182] width 165 height 12
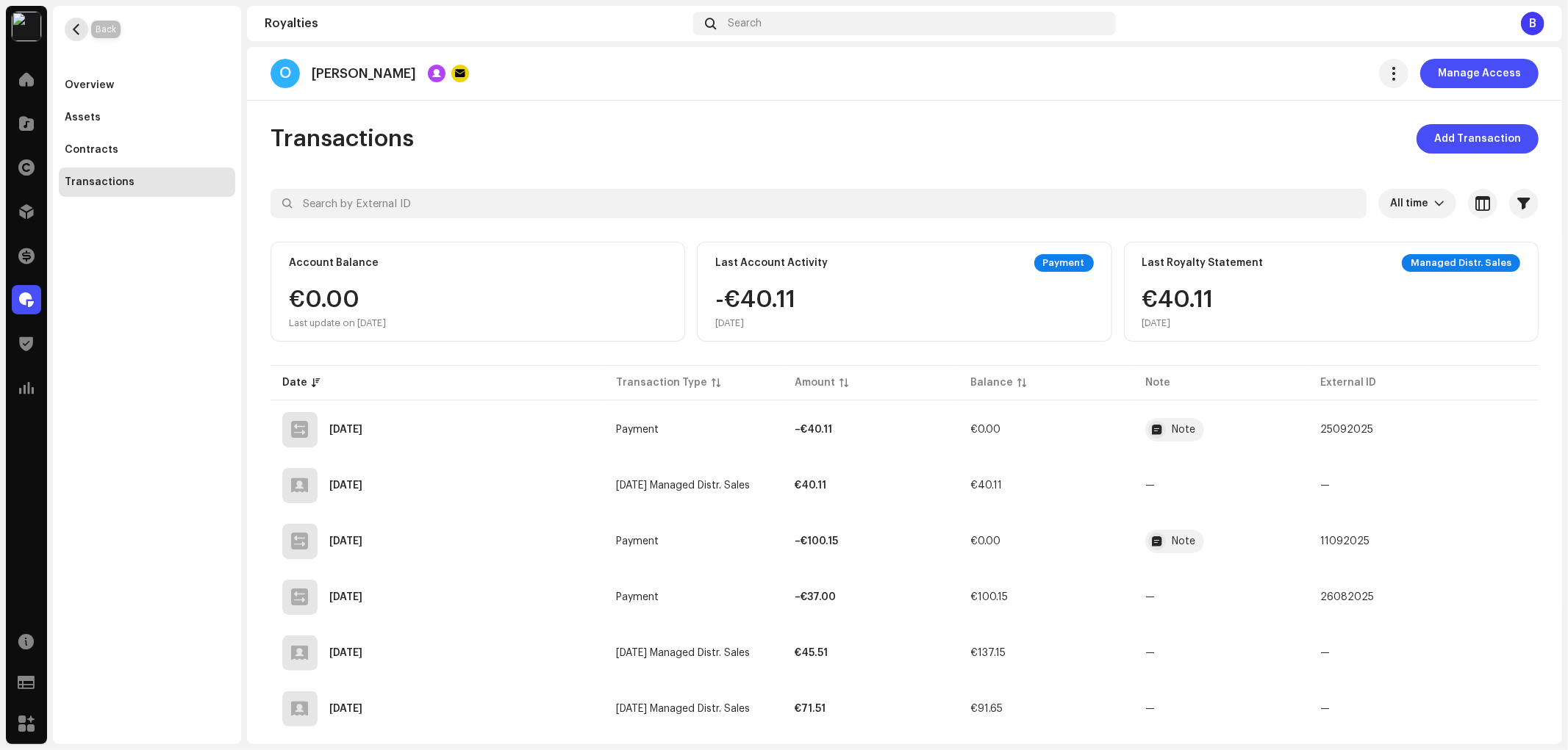
click at [66, 24] on button "button" at bounding box center [76, 29] width 24 height 24
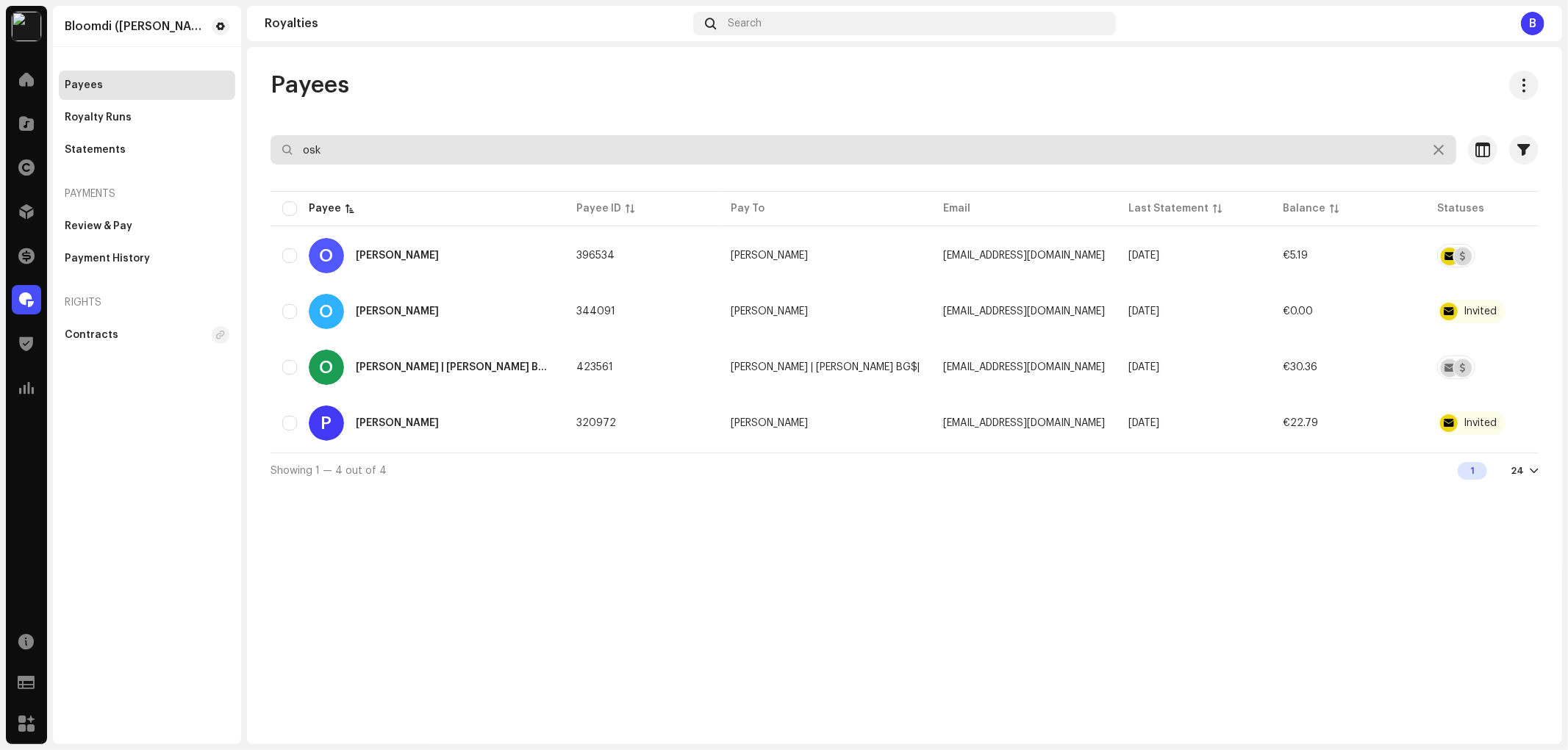
click at [363, 156] on input "osk" at bounding box center [863, 150] width 1185 height 29
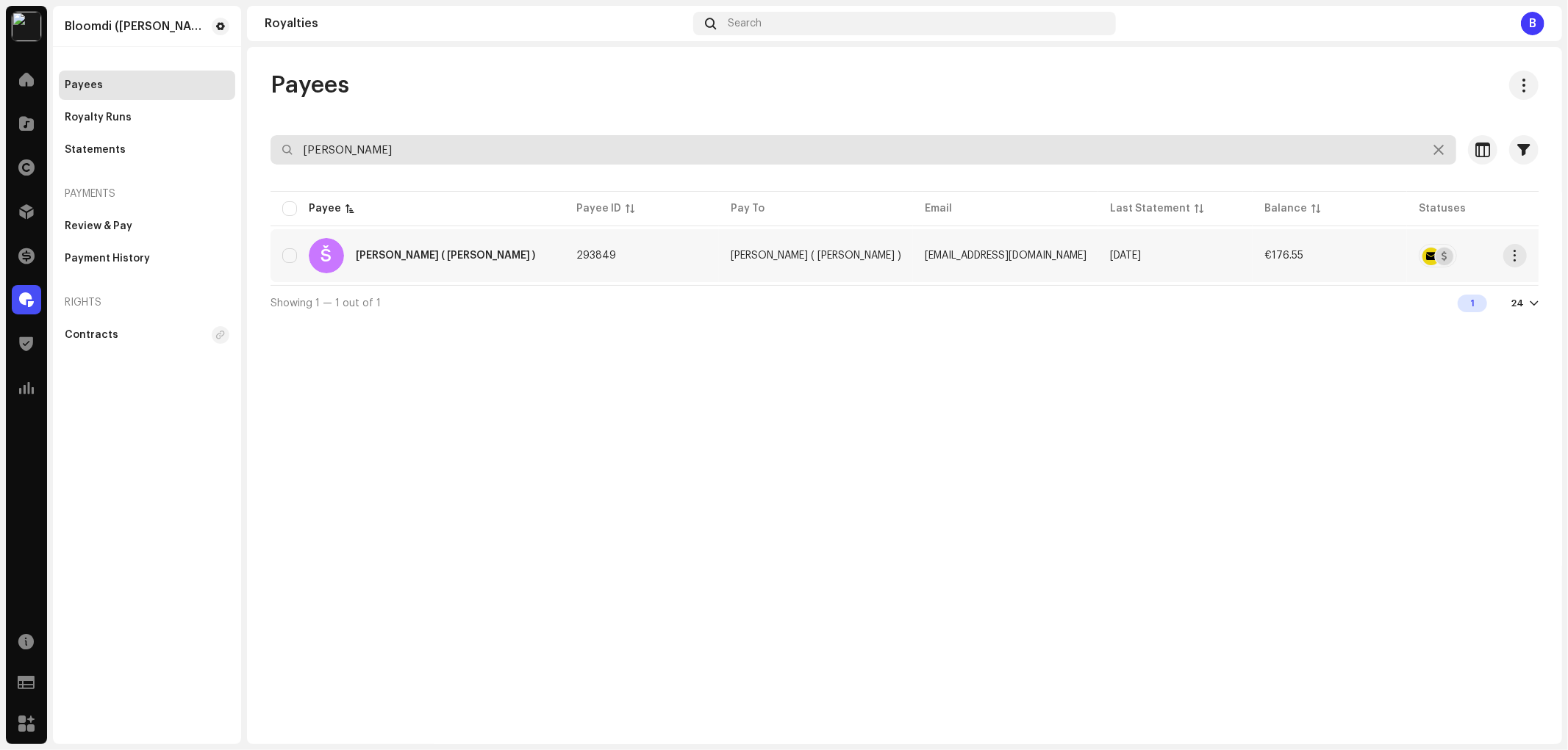
type input "lepe"
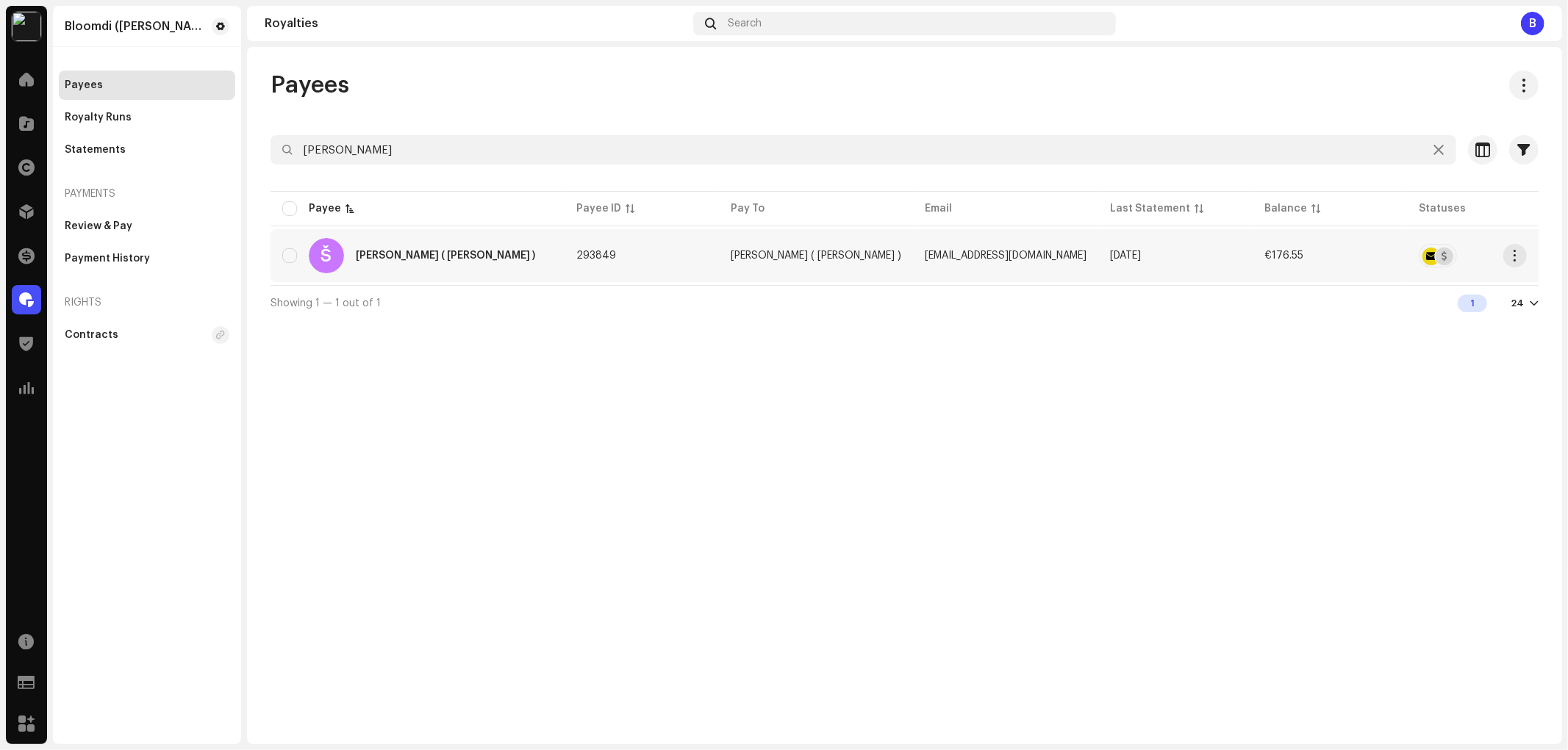
click at [418, 260] on div "Š Šimon Lepeň ( Simon Red )" at bounding box center [418, 256] width 271 height 35
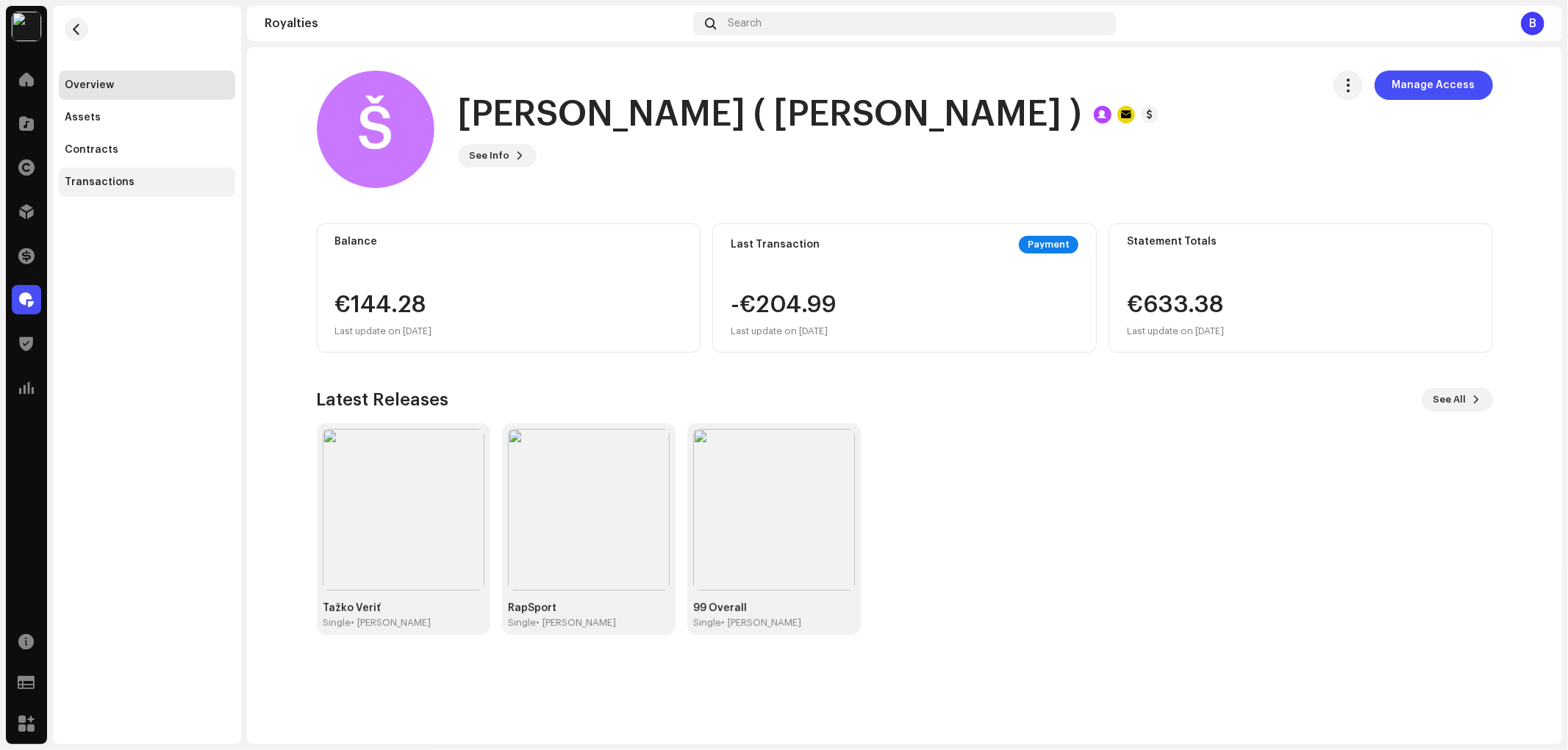
click at [127, 188] on div "Transactions" at bounding box center [146, 182] width 165 height 12
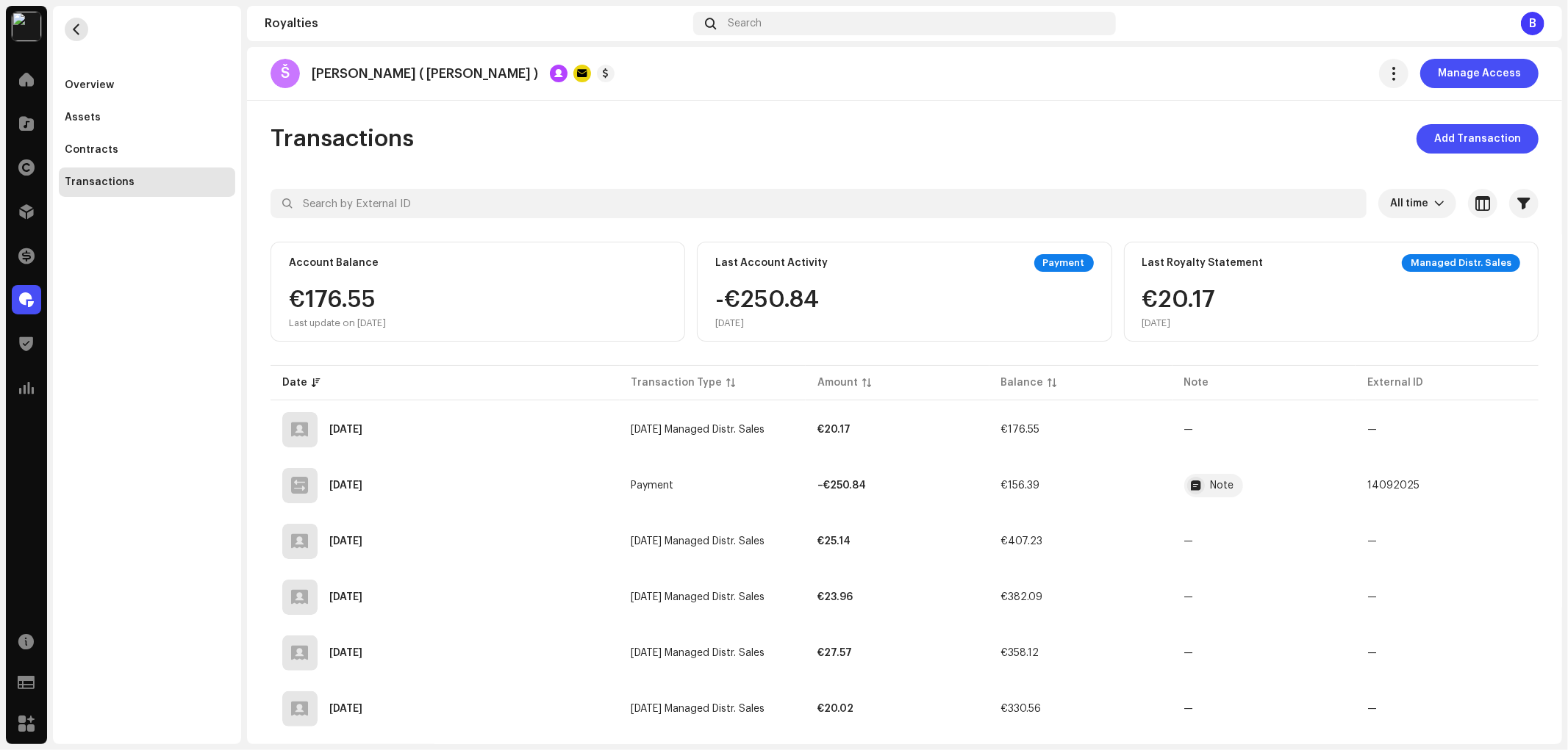
click at [74, 34] on span "button" at bounding box center [76, 29] width 11 height 12
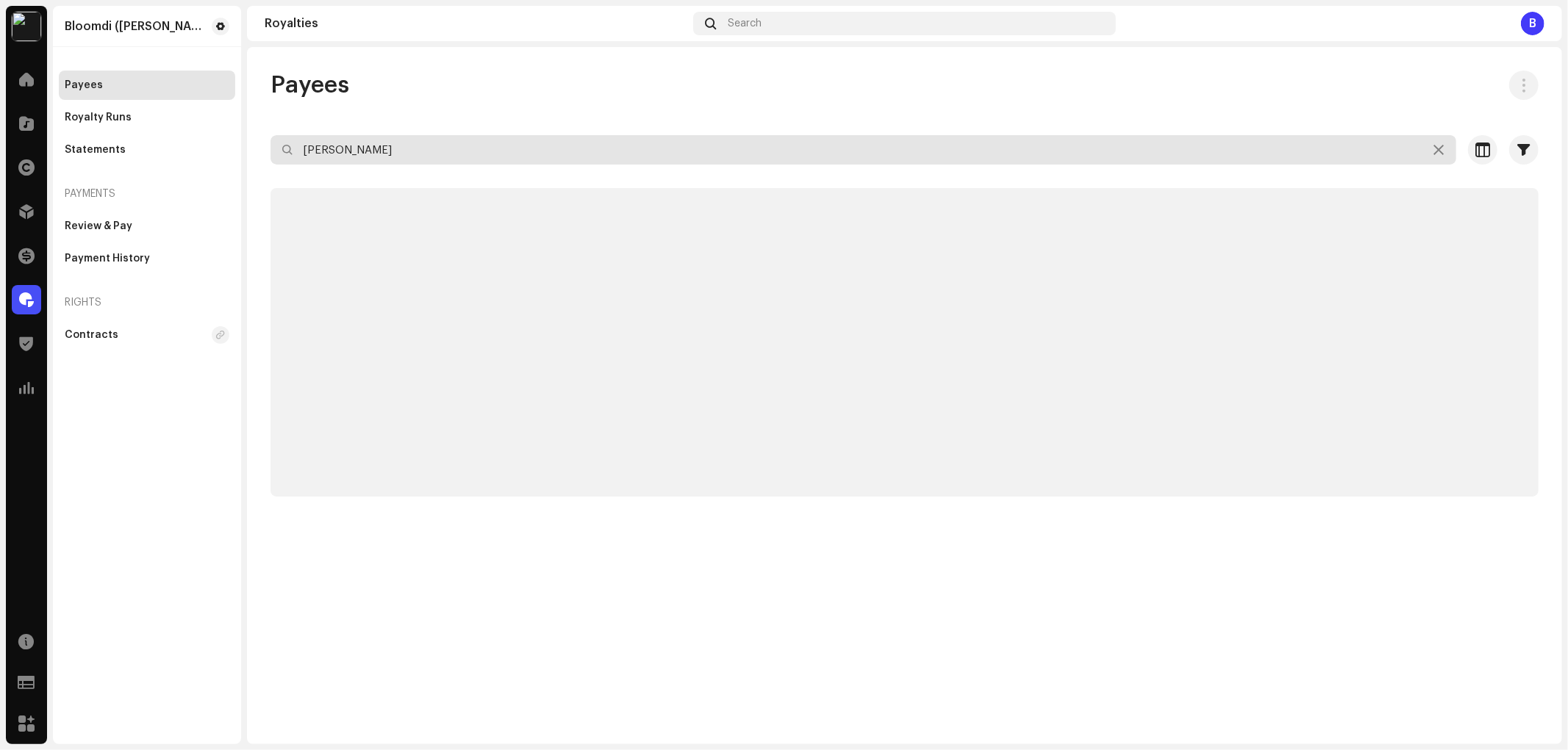
click at [385, 153] on input "lepe" at bounding box center [863, 150] width 1185 height 29
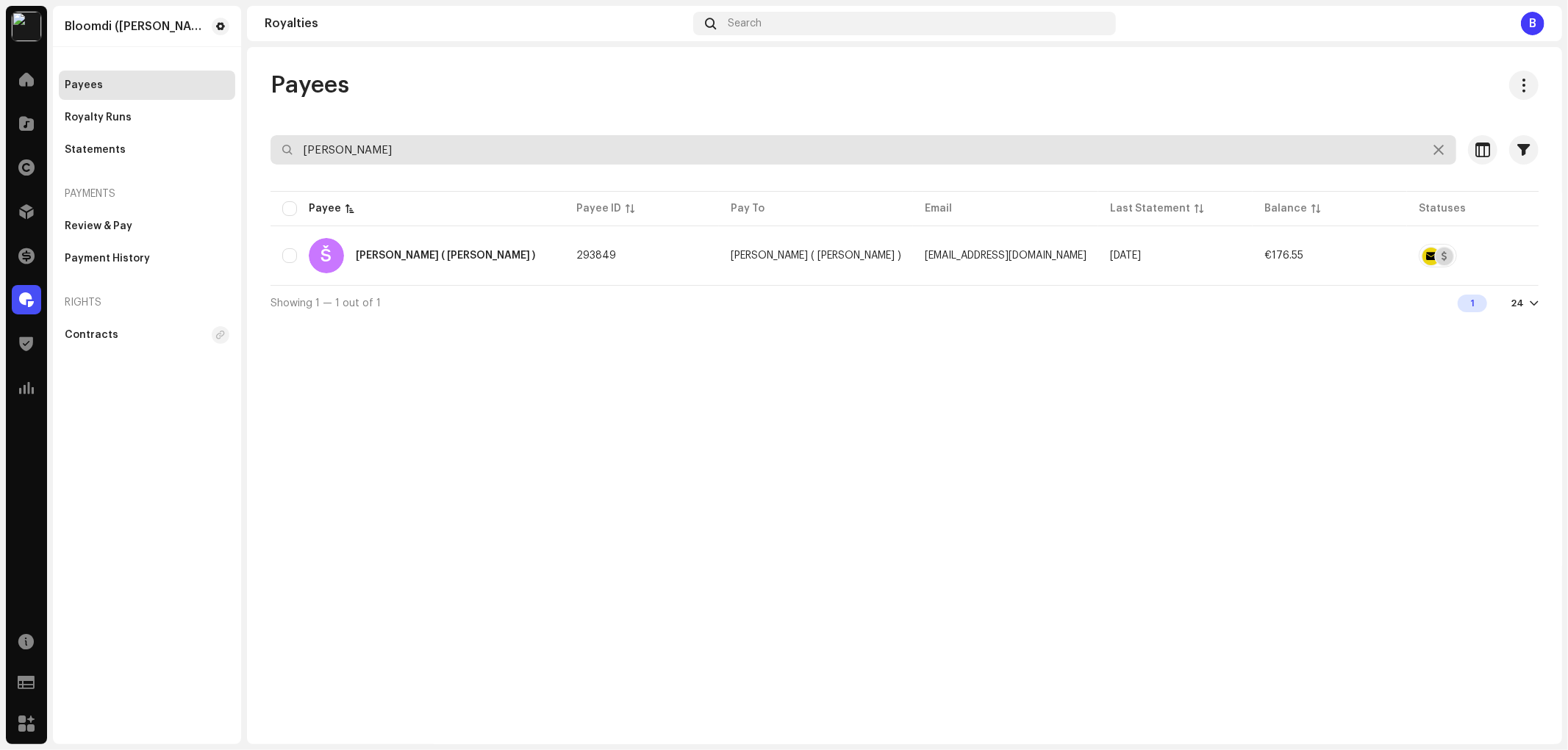
click at [385, 153] on input "lepe" at bounding box center [863, 150] width 1185 height 29
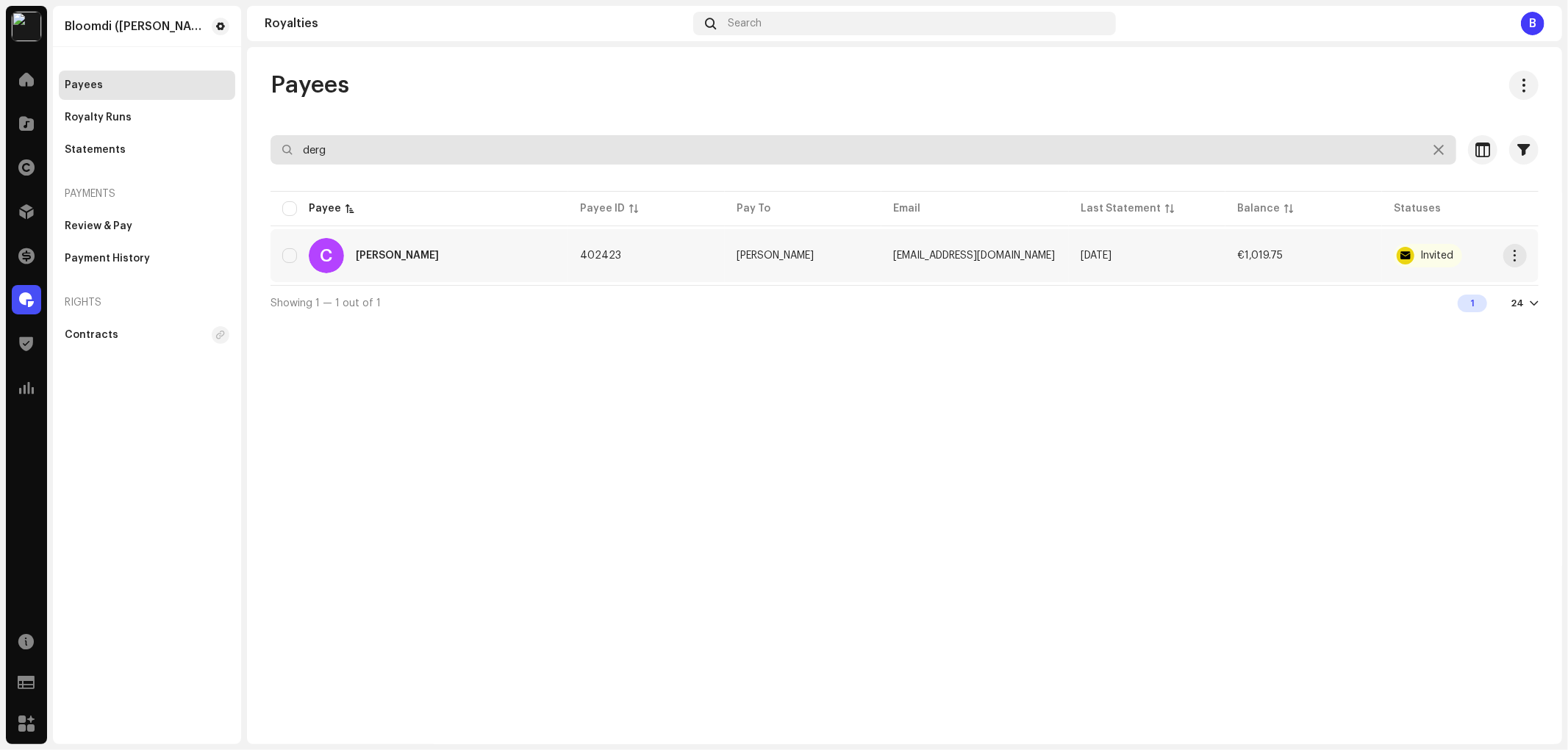
type input "derg"
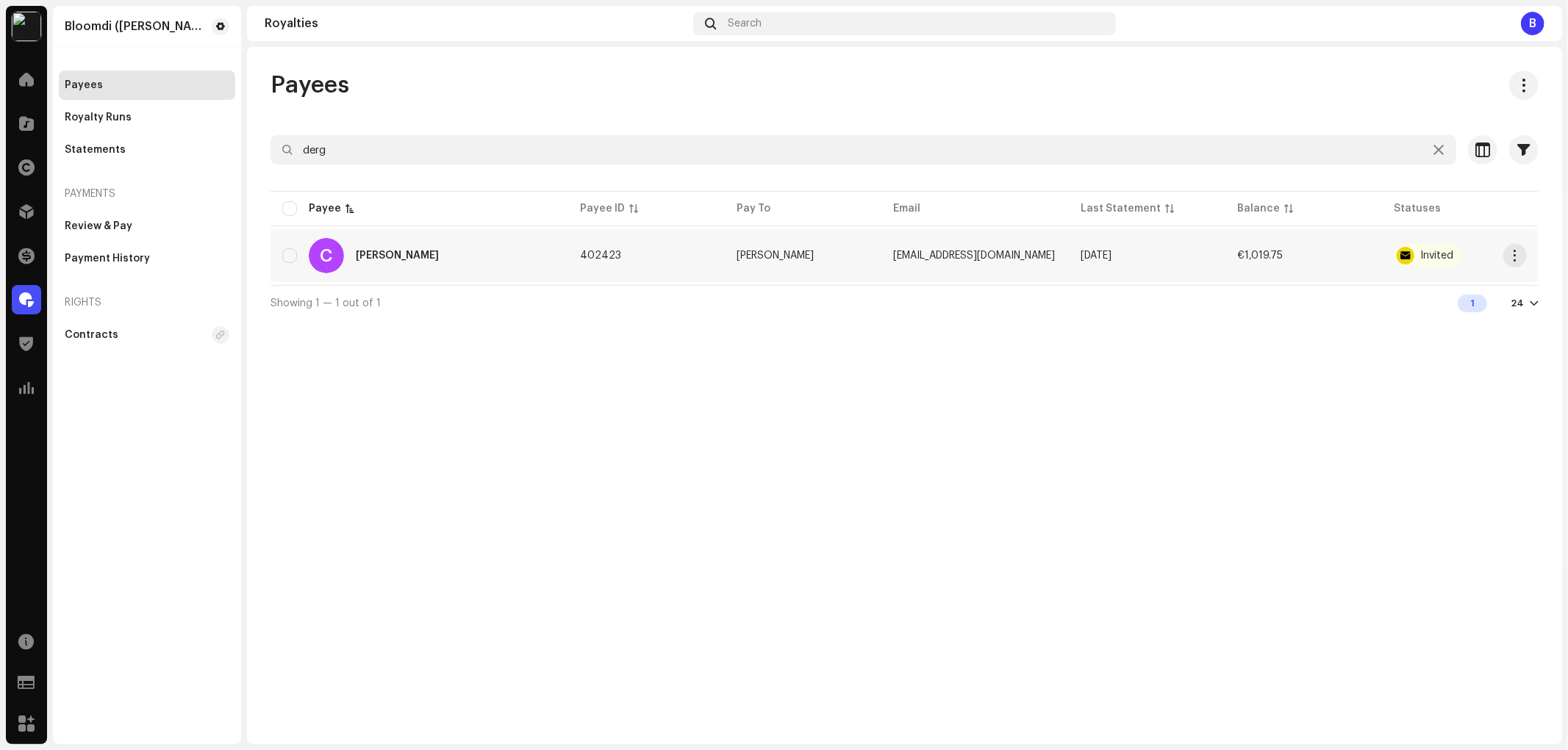
click at [435, 258] on div "Christán Dergounov" at bounding box center [398, 255] width 83 height 10
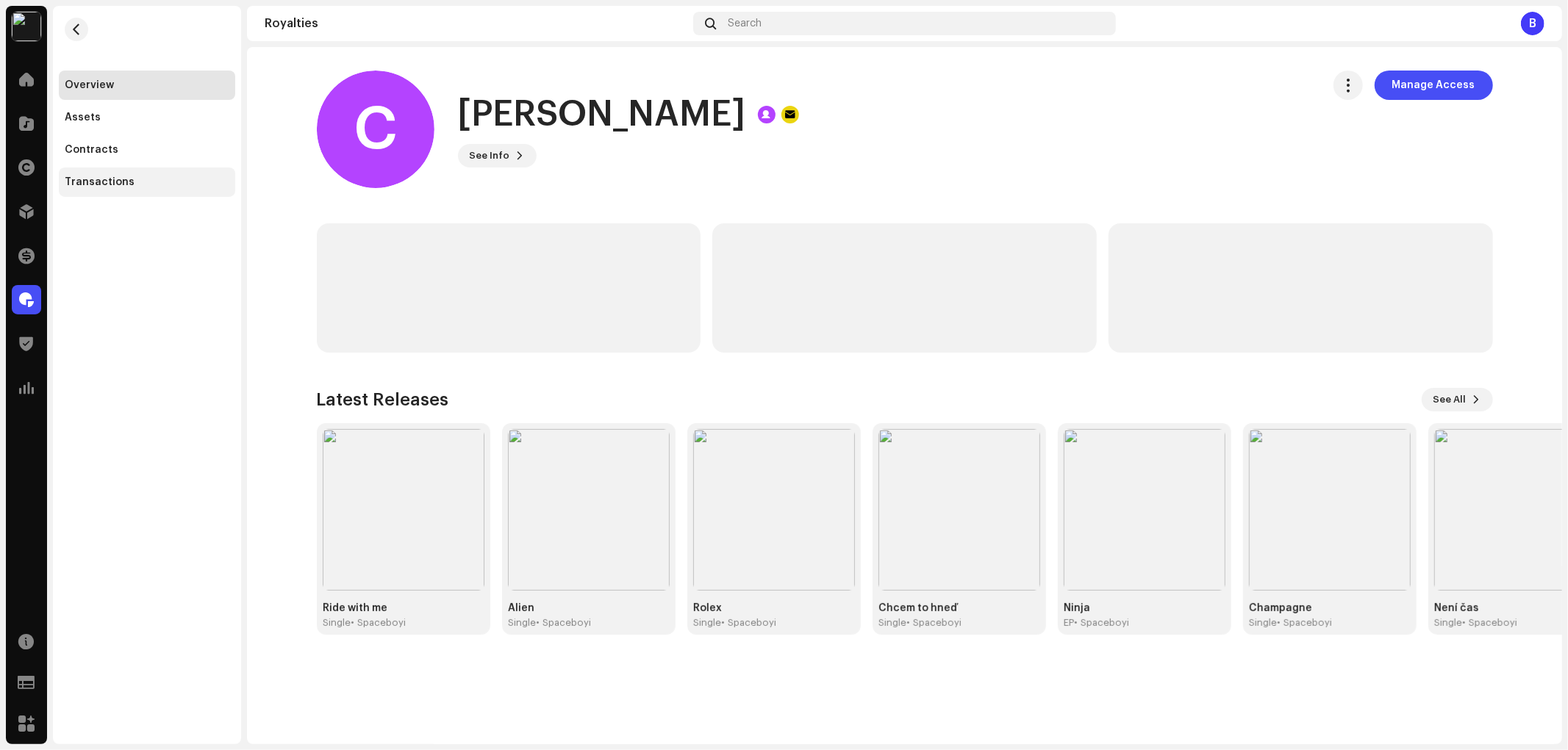
click at [173, 184] on div "Transactions" at bounding box center [146, 182] width 165 height 12
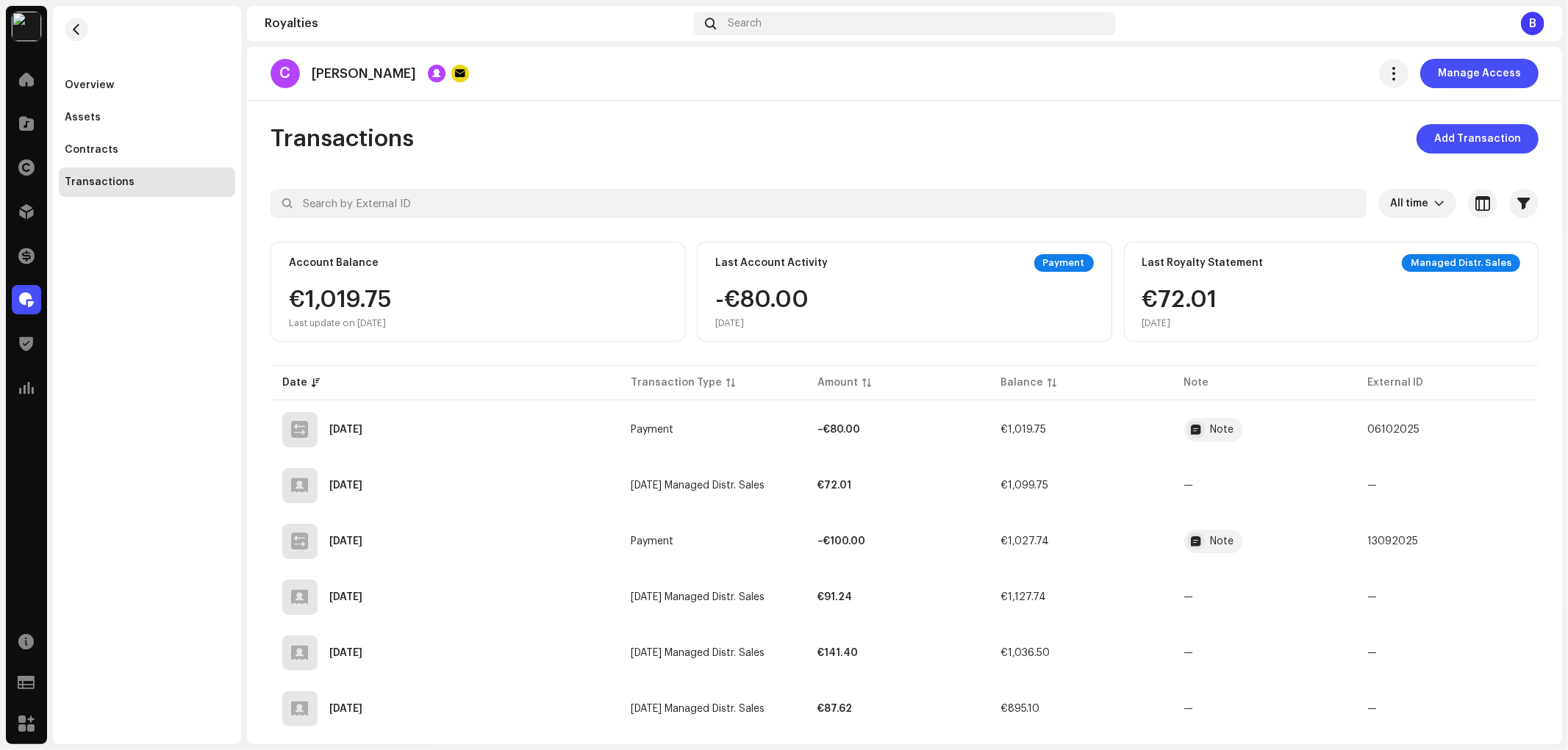
click at [77, 17] on re-m-nav-back at bounding box center [76, 38] width 35 height 64
click at [83, 22] on button "button" at bounding box center [76, 29] width 24 height 24
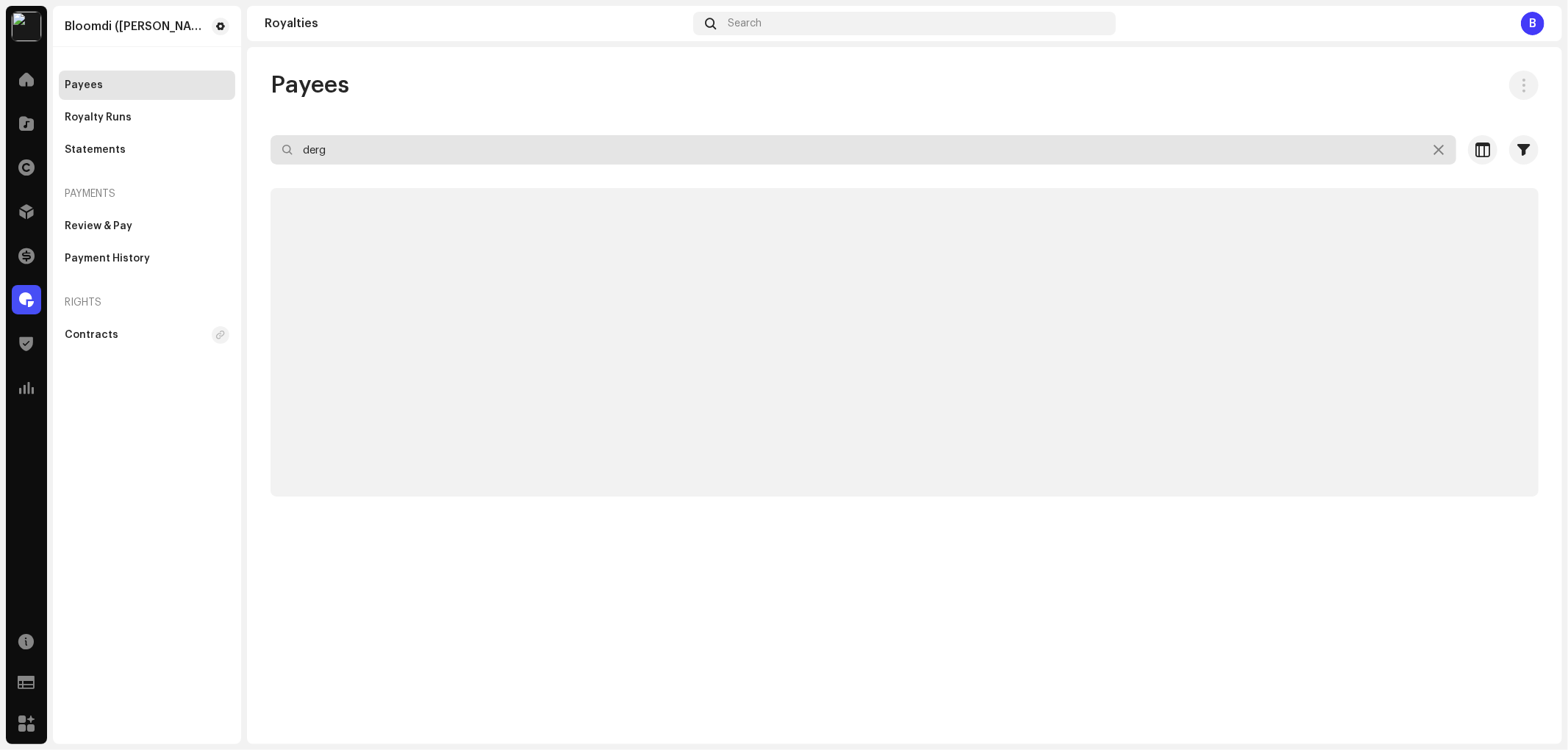
click at [437, 138] on input "derg" at bounding box center [863, 150] width 1185 height 29
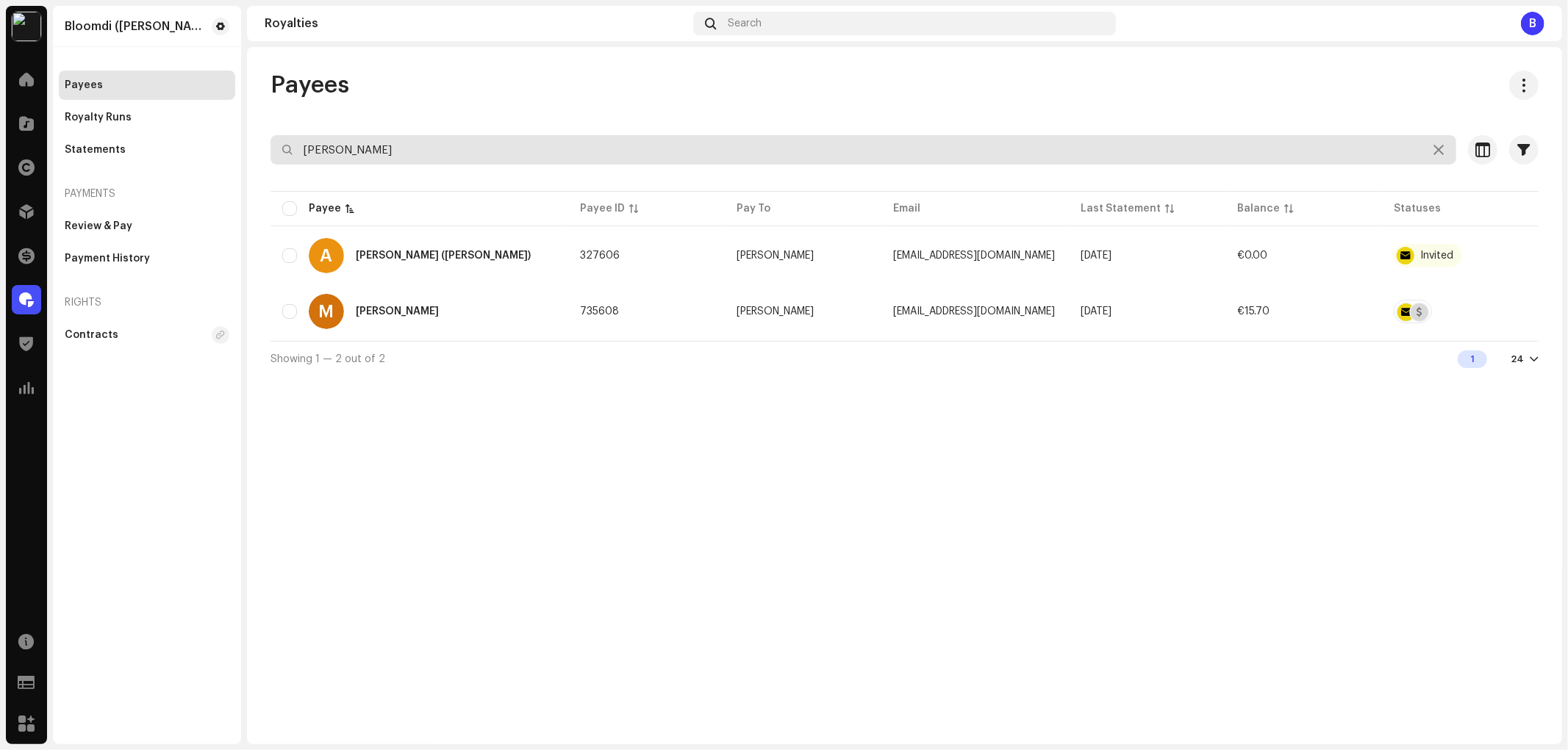
click at [437, 138] on input "[PERSON_NAME]" at bounding box center [863, 150] width 1185 height 29
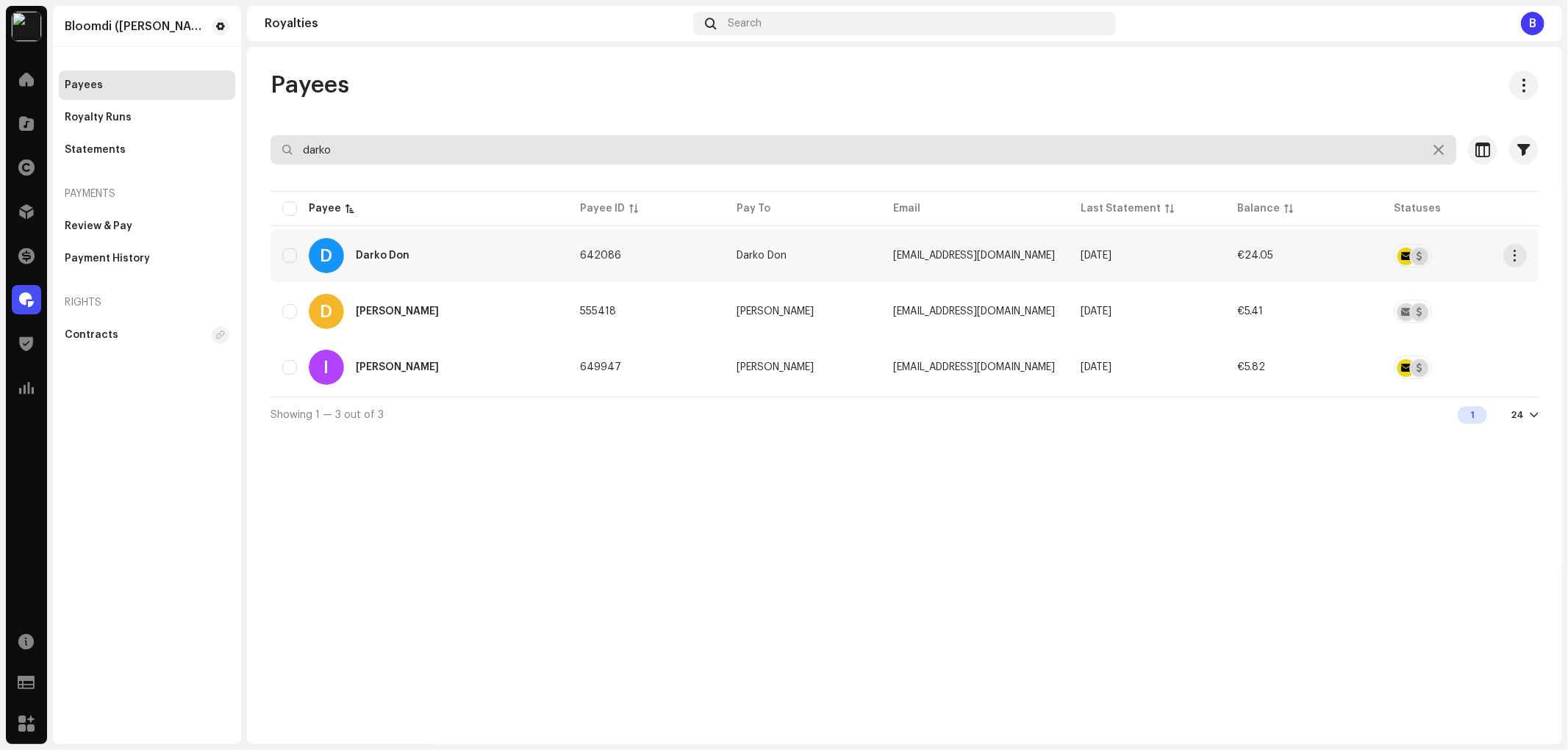
type input "darko"
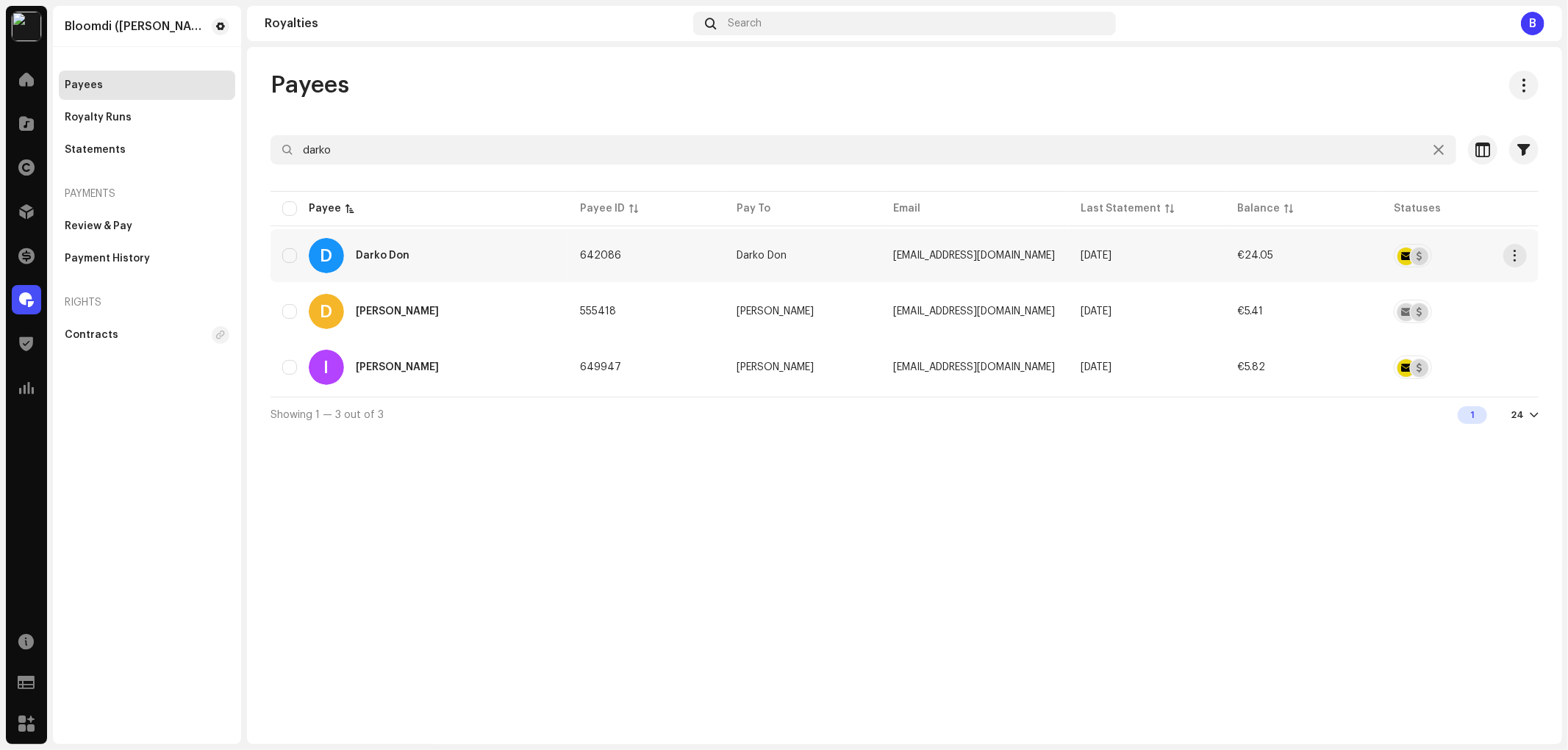
click at [477, 261] on div "D Darko Don" at bounding box center [420, 256] width 274 height 35
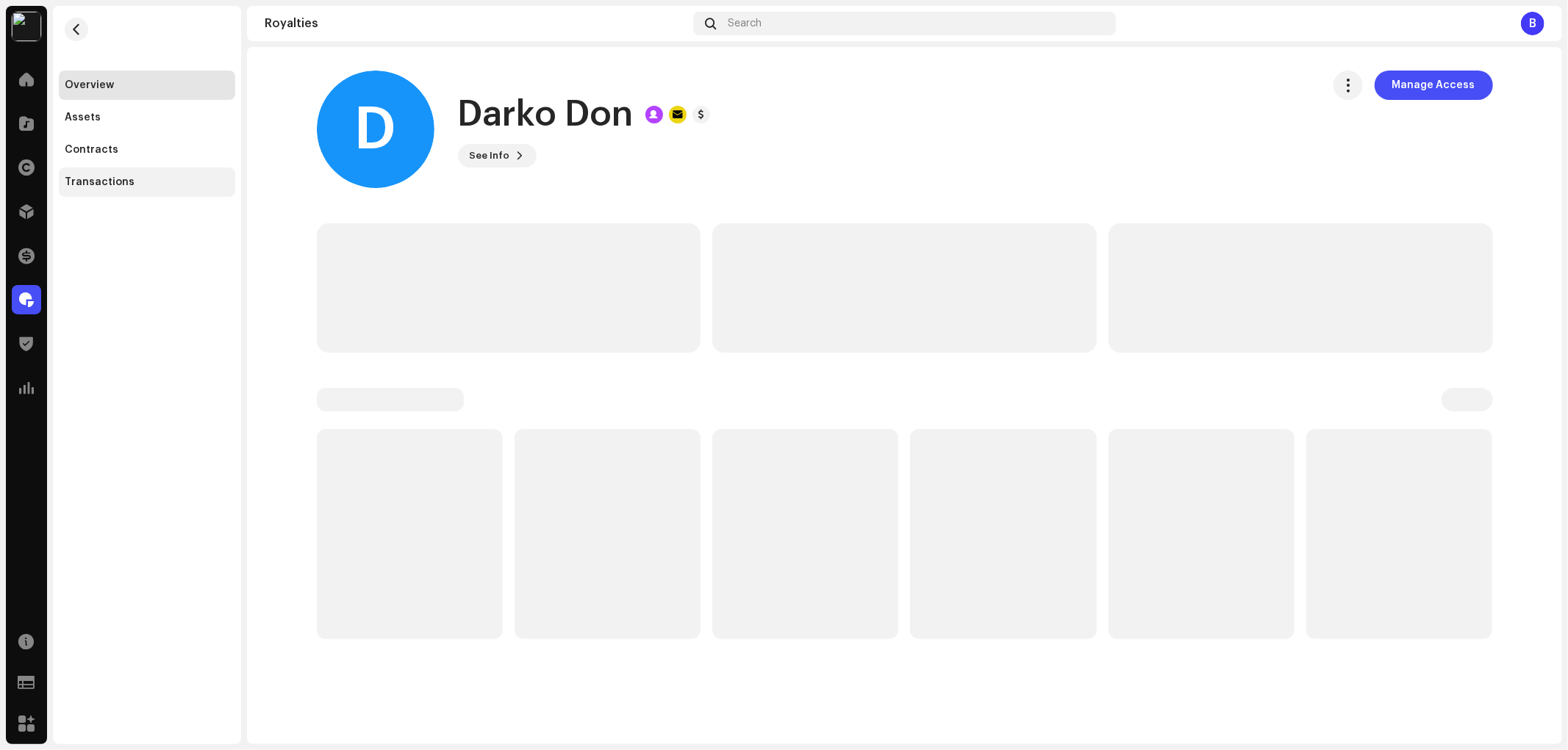
click at [177, 180] on div "Transactions" at bounding box center [146, 182] width 165 height 12
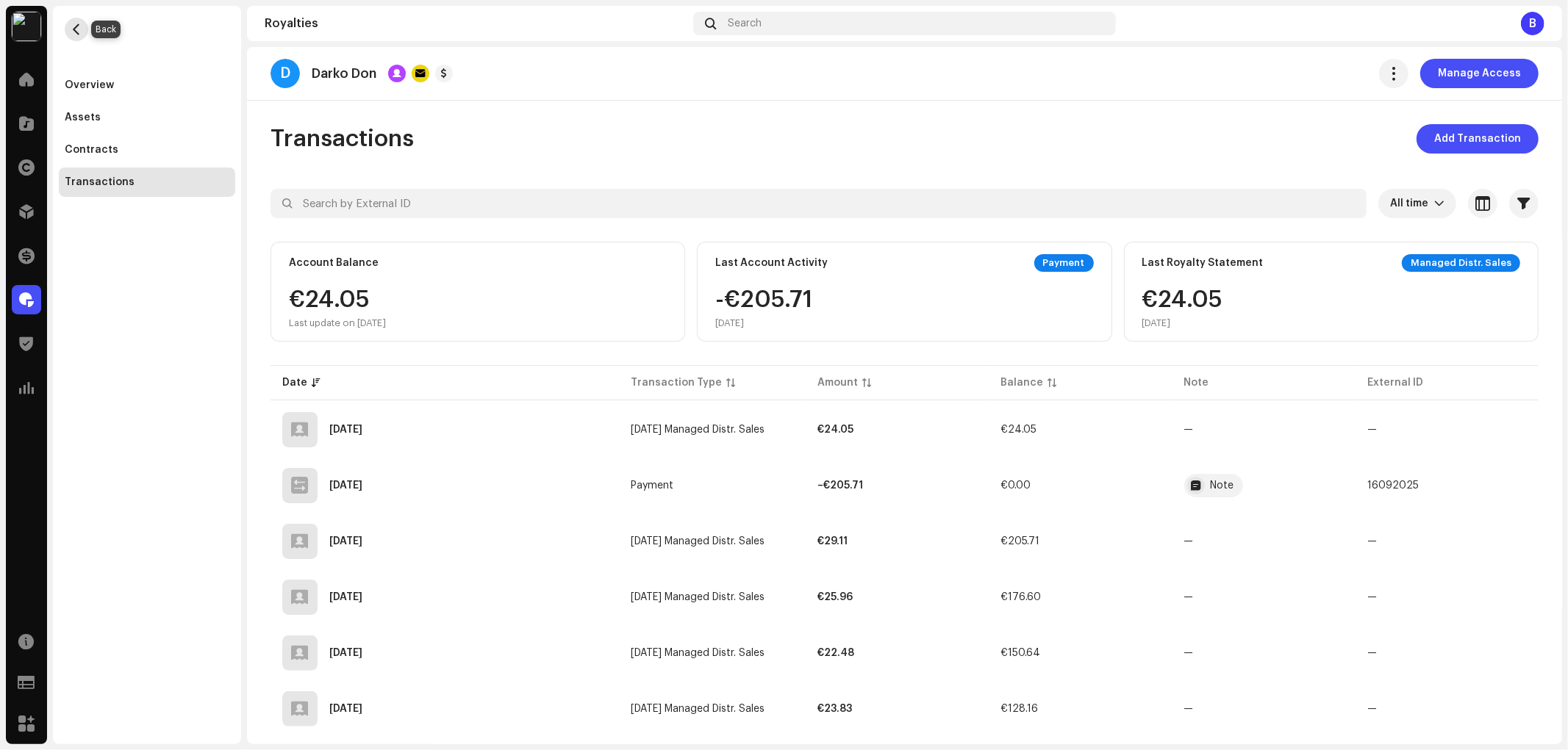
click at [75, 27] on span "button" at bounding box center [76, 29] width 11 height 12
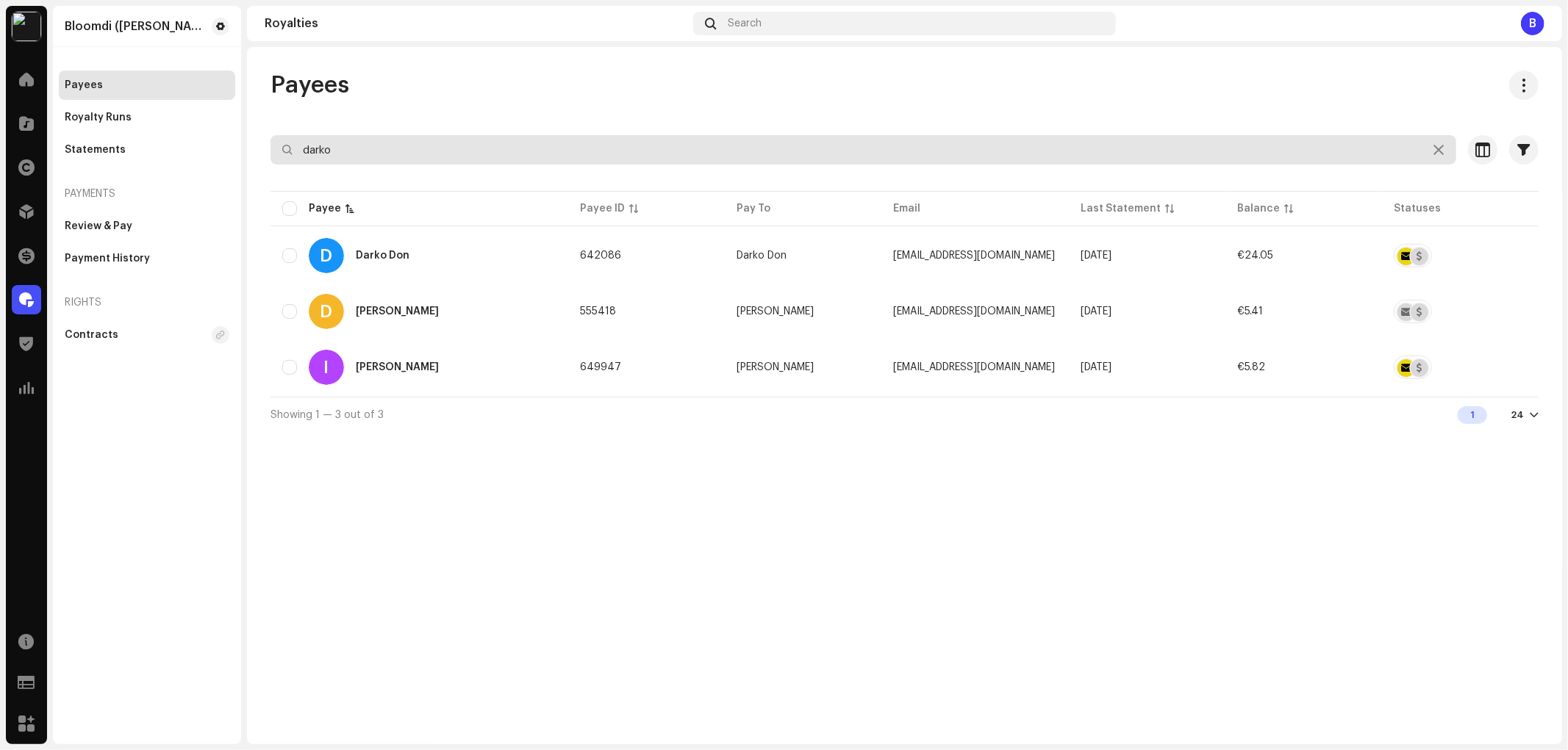
click at [509, 141] on input "darko" at bounding box center [863, 150] width 1185 height 29
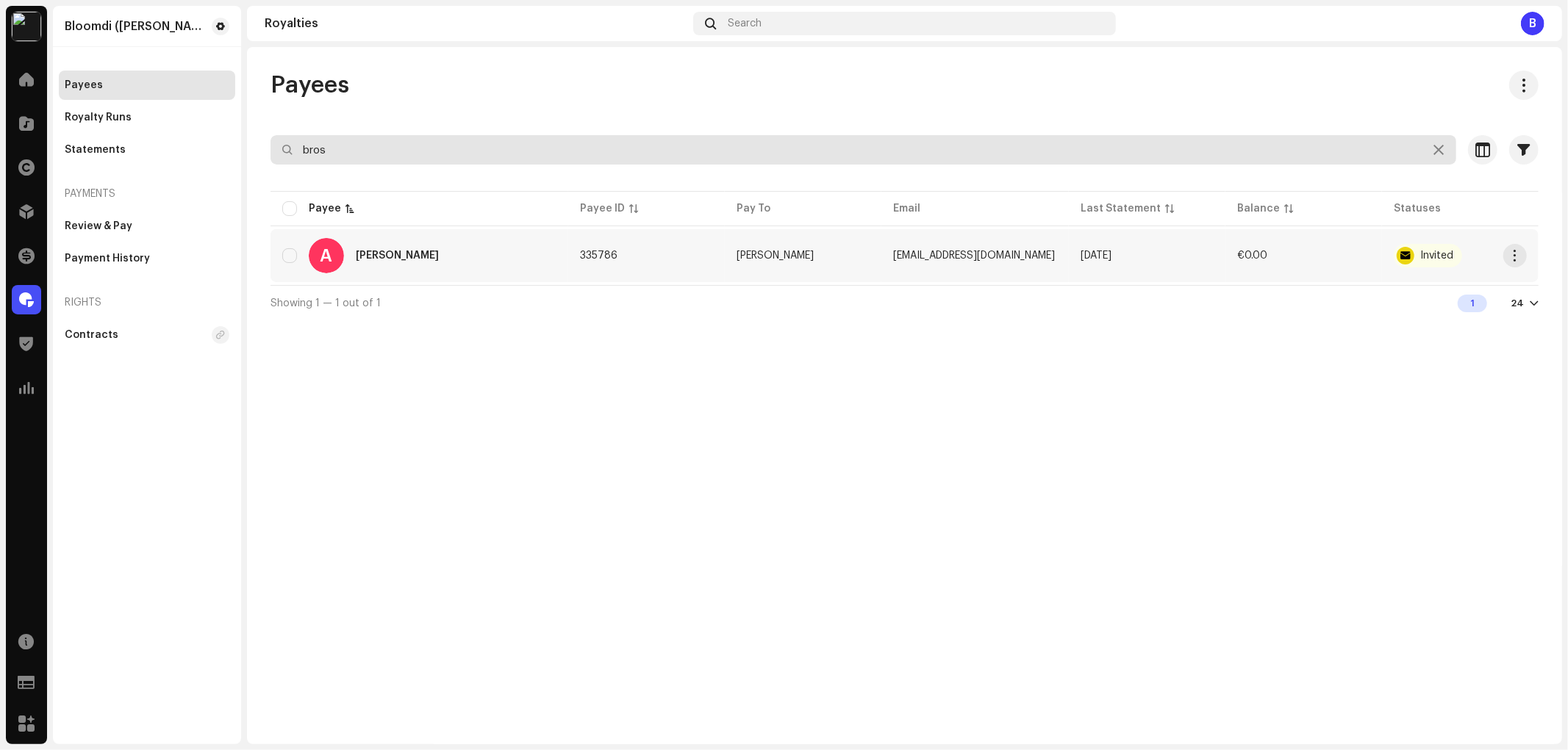
type input "bros"
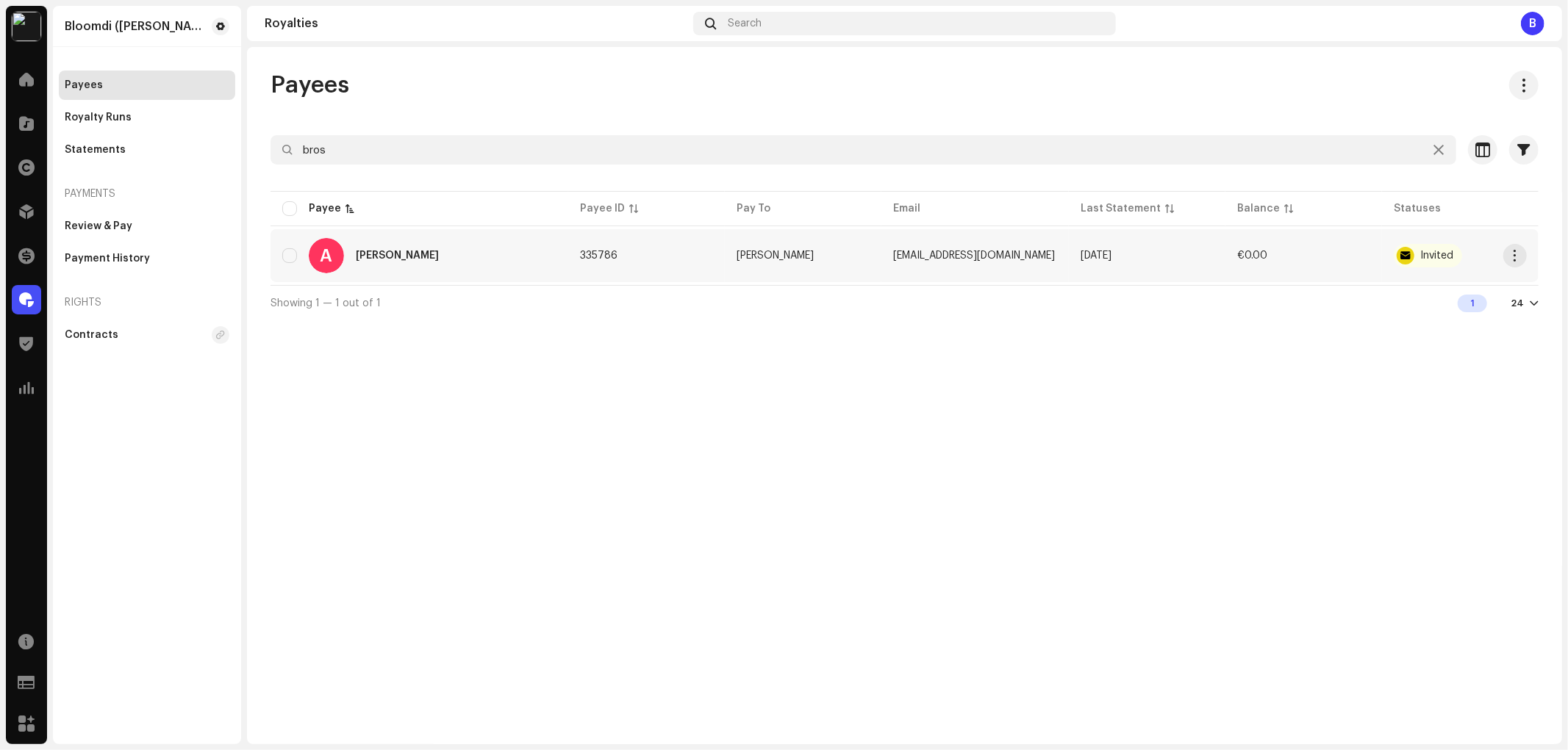
click at [449, 236] on td "A Adam Brosch" at bounding box center [419, 256] width 297 height 53
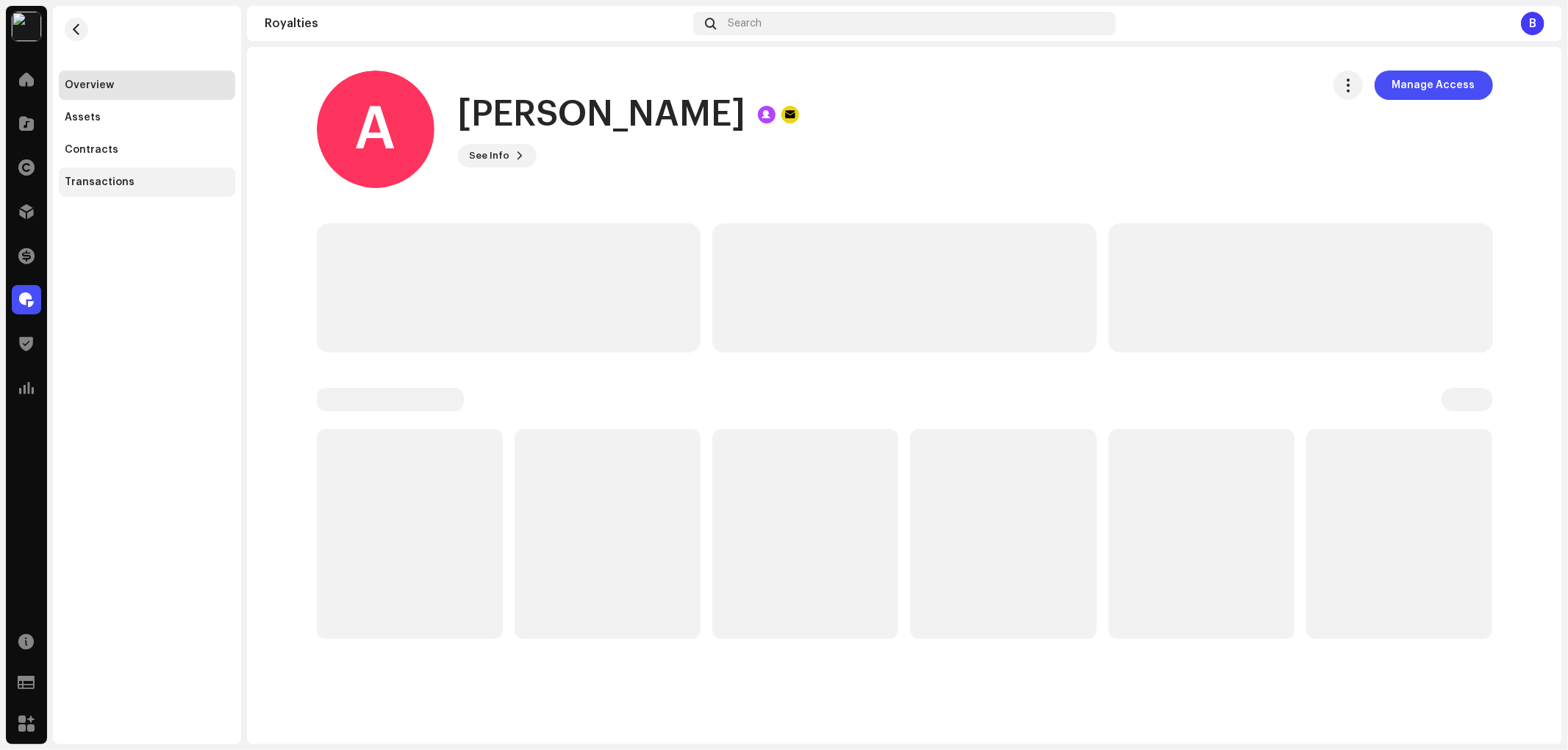
click at [187, 177] on div "Transactions" at bounding box center [146, 182] width 165 height 12
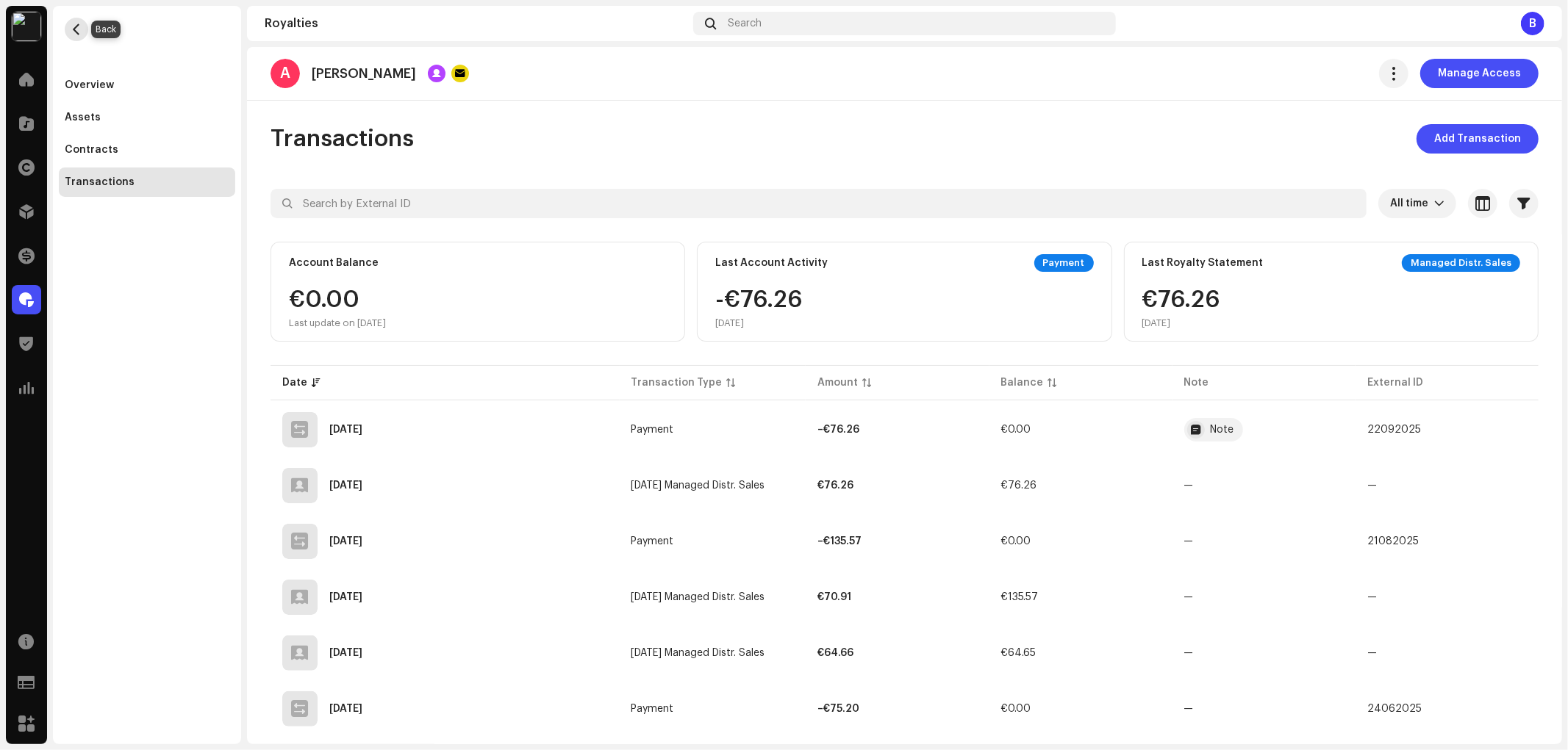
click at [78, 30] on span "button" at bounding box center [76, 29] width 11 height 12
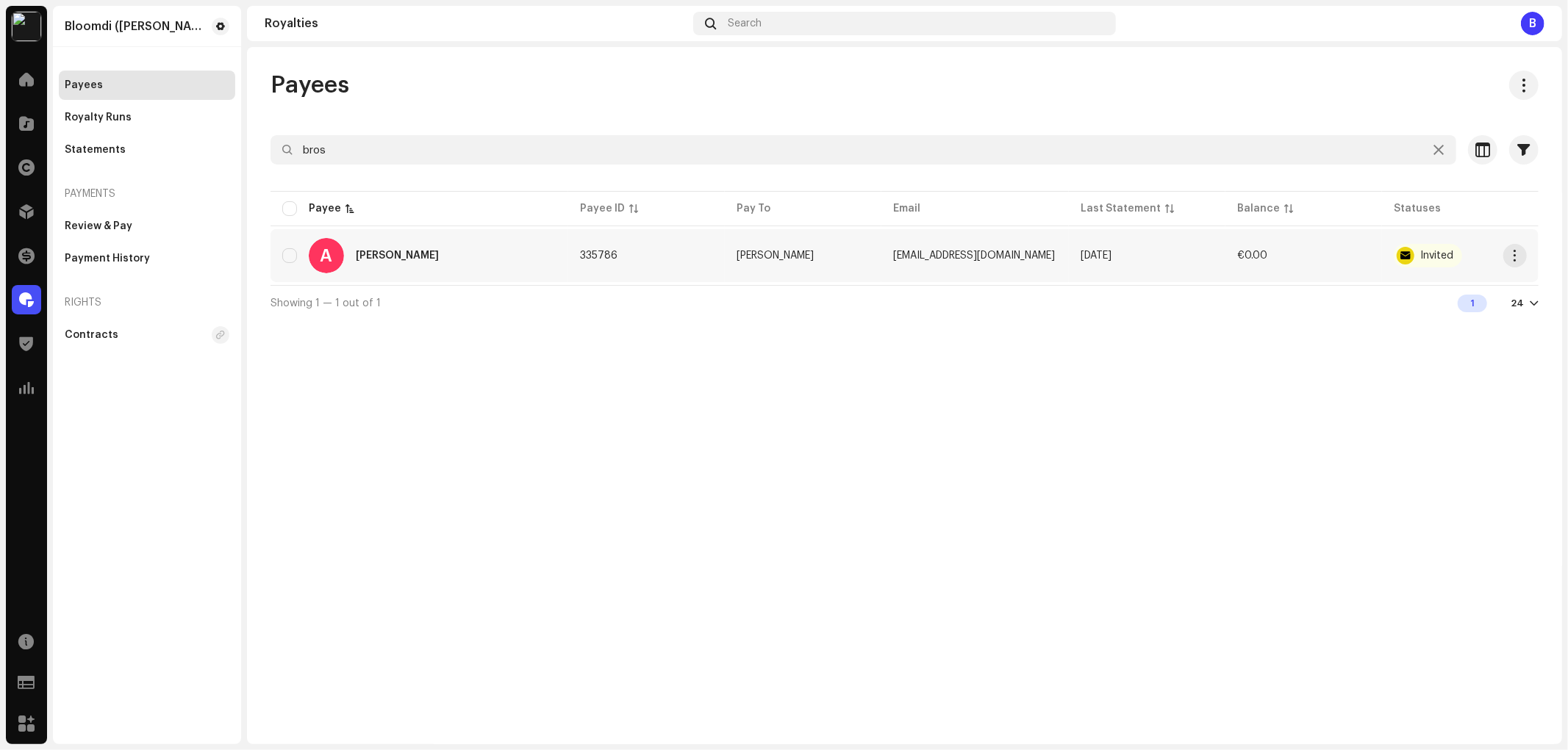
click at [414, 240] on div "A Adam Brosch" at bounding box center [420, 256] width 274 height 35
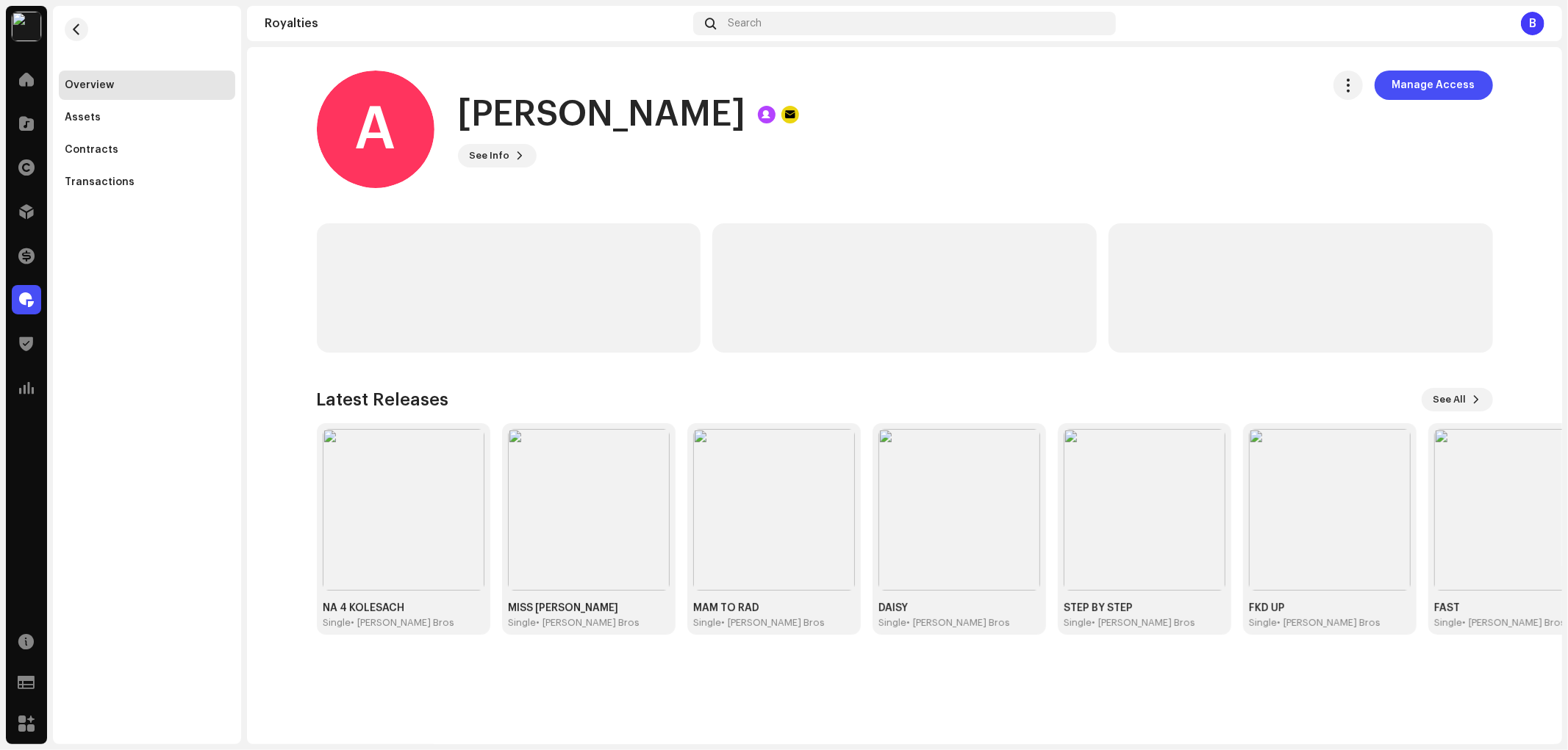
click at [173, 182] on div "Transactions" at bounding box center [146, 182] width 165 height 12
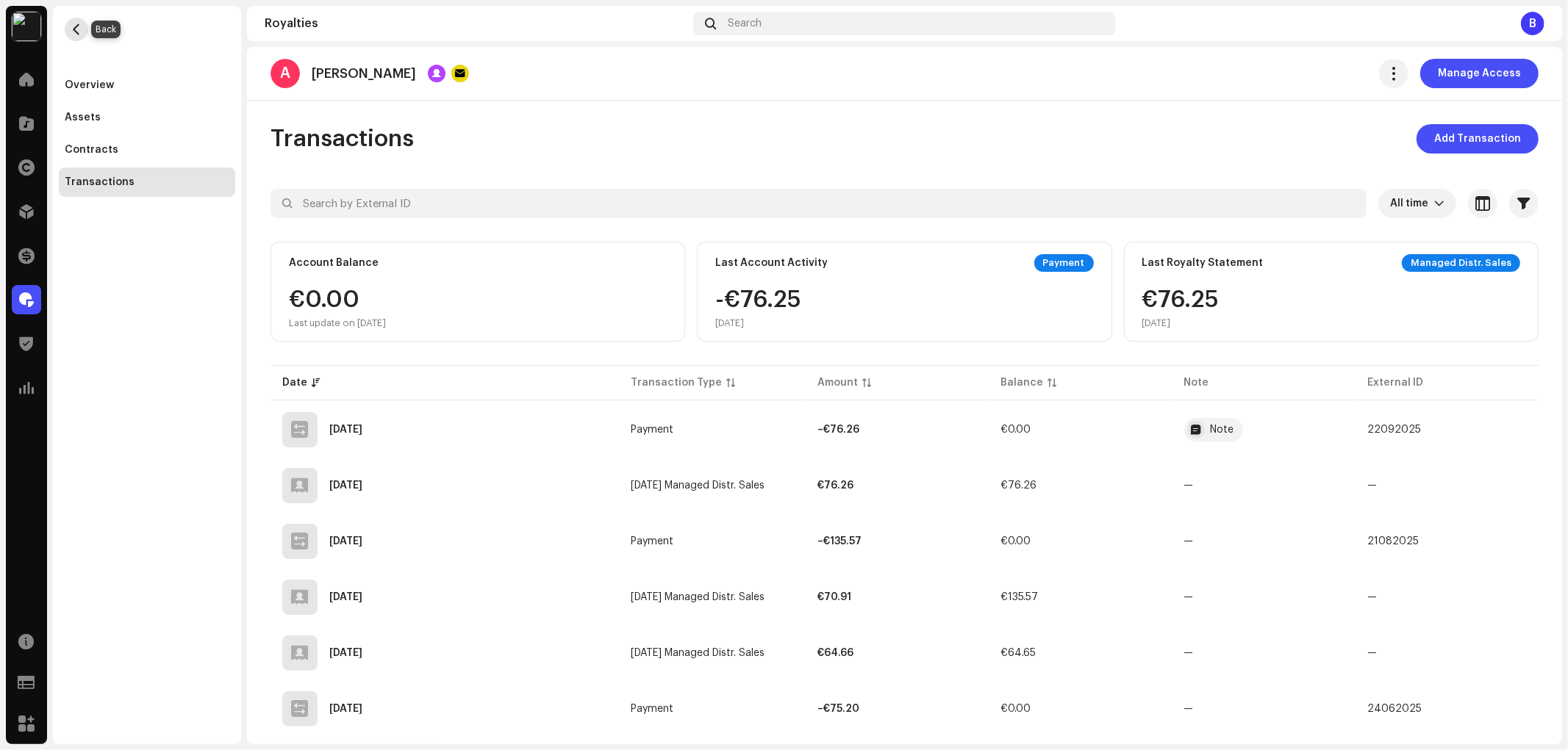
click at [78, 28] on span "button" at bounding box center [76, 29] width 11 height 12
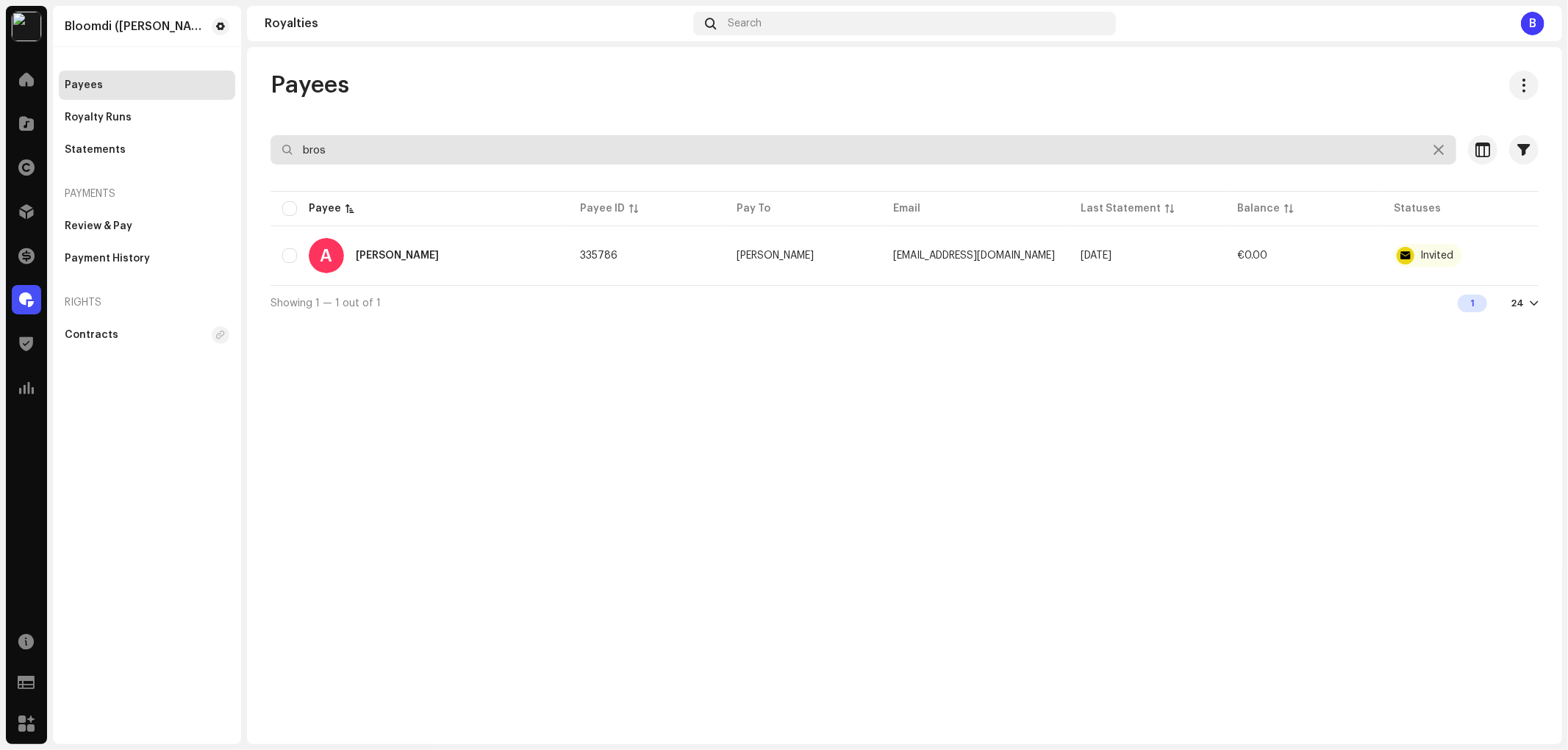
click at [382, 144] on input "bros" at bounding box center [863, 150] width 1185 height 29
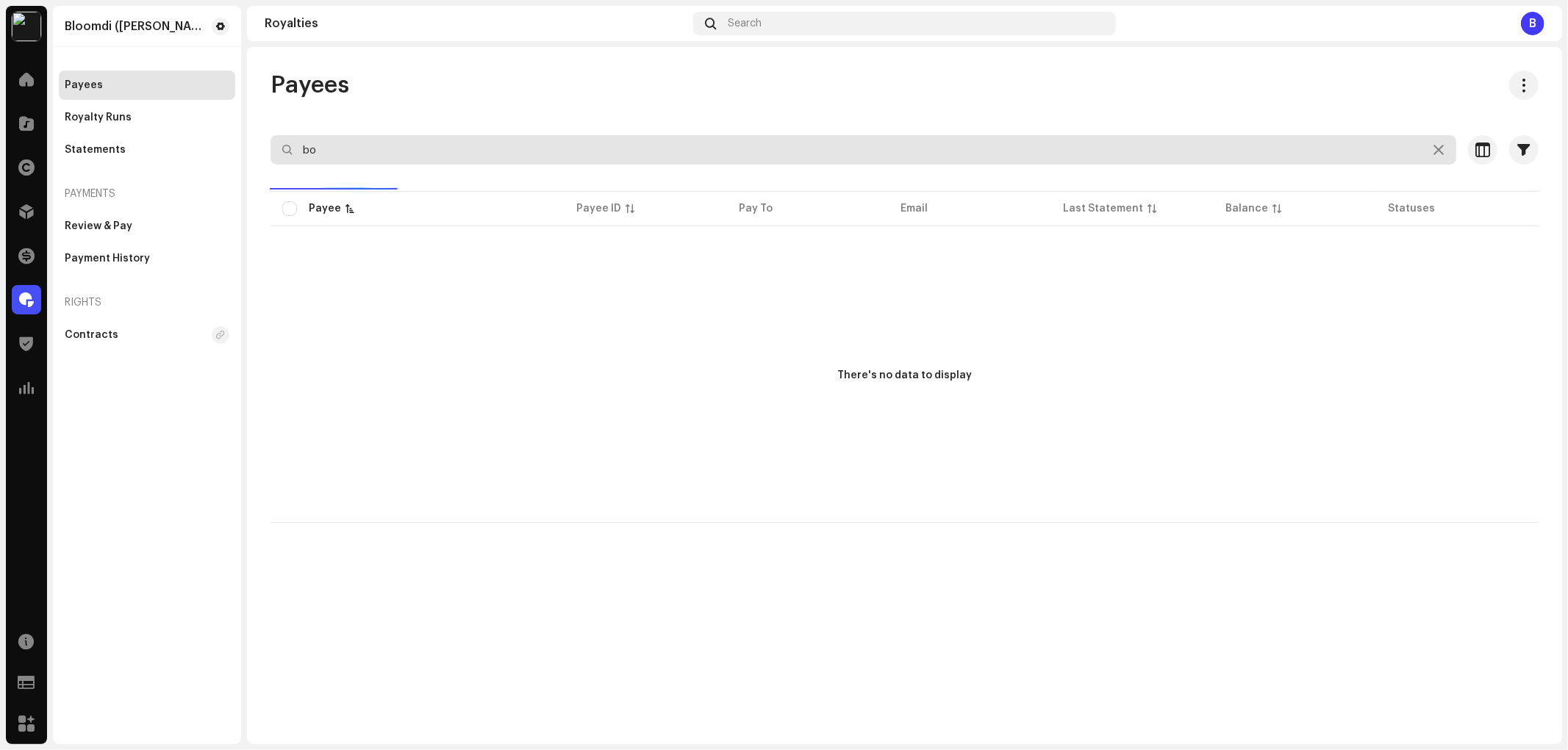
type input "b"
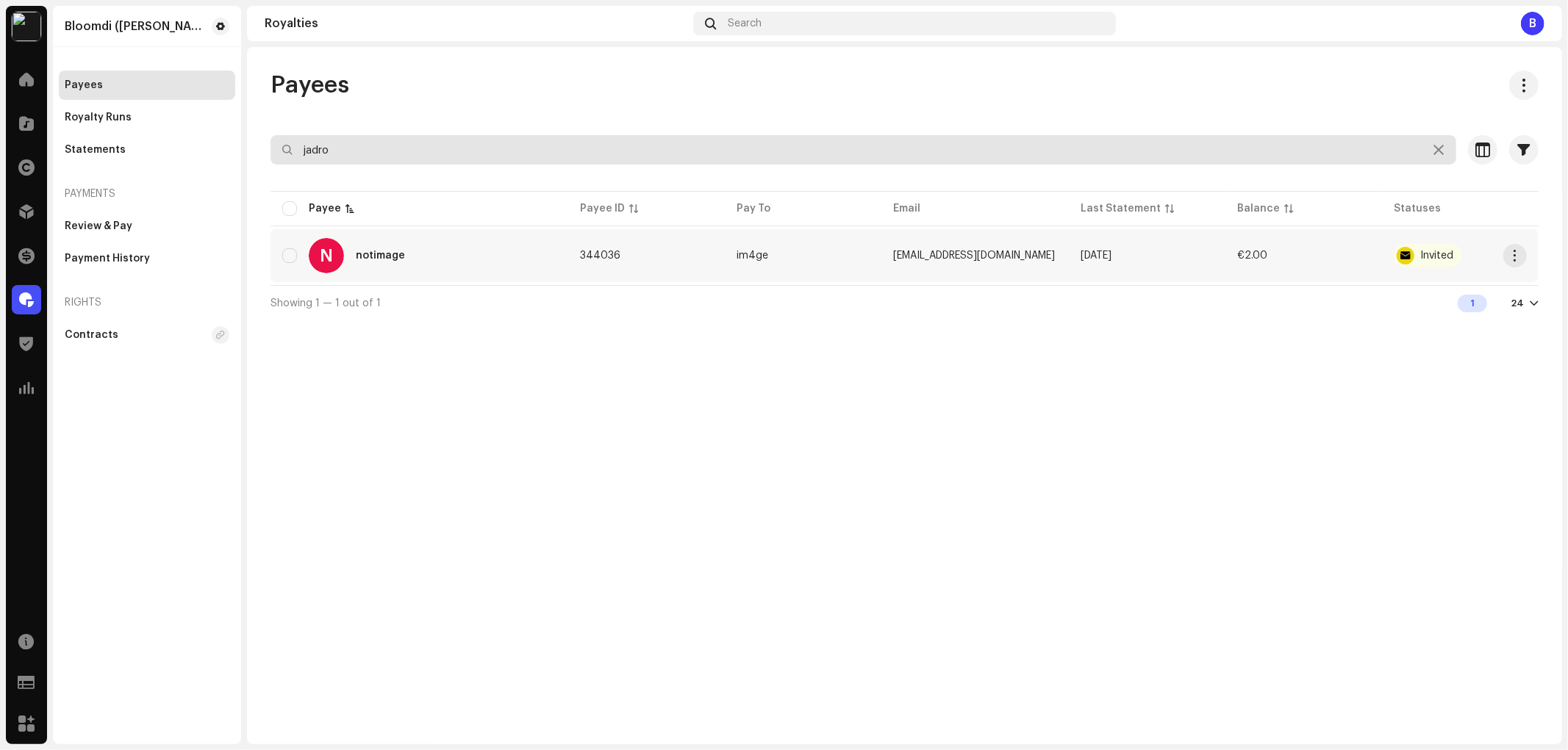
type input "jadro"
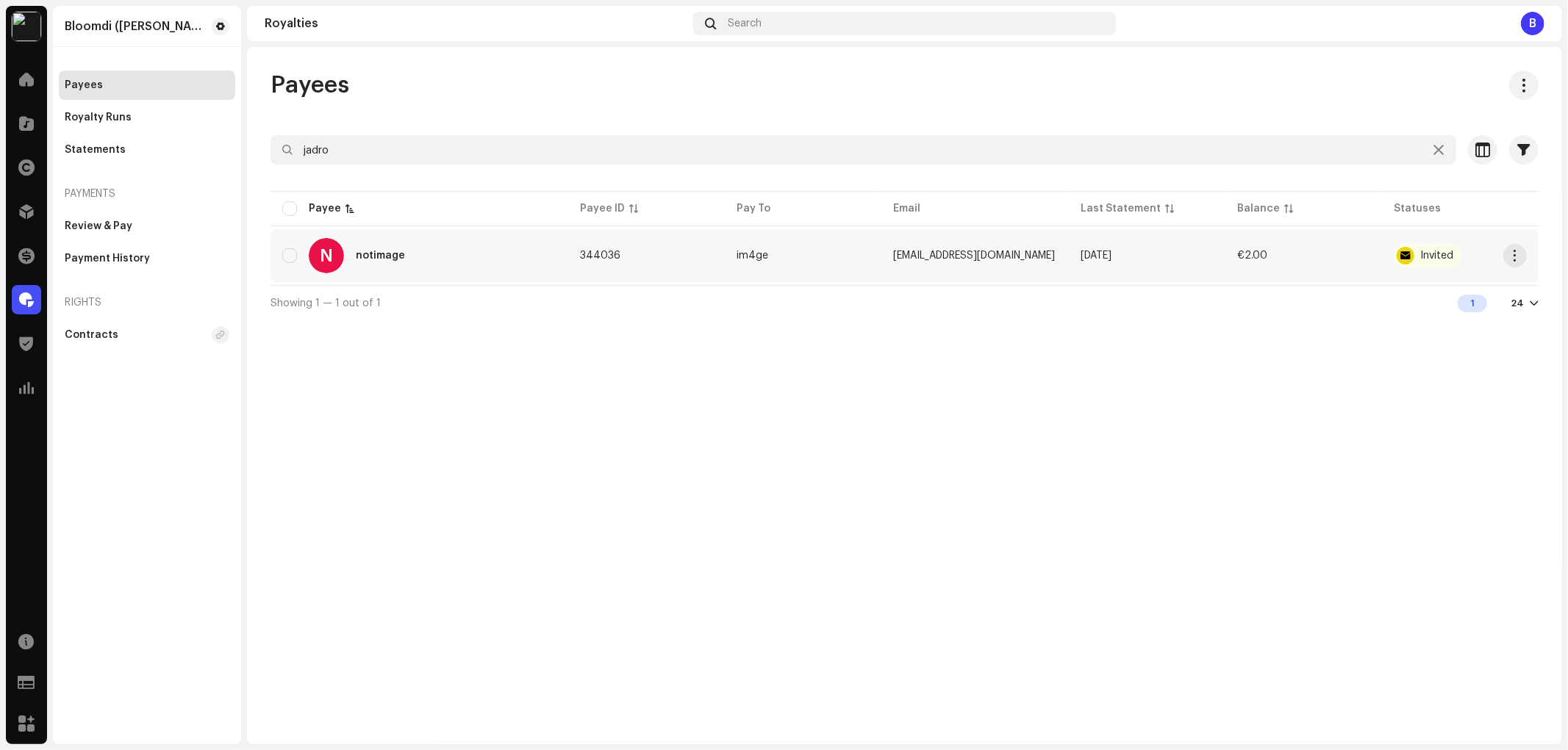
click at [407, 274] on td "N notimage" at bounding box center [419, 256] width 297 height 53
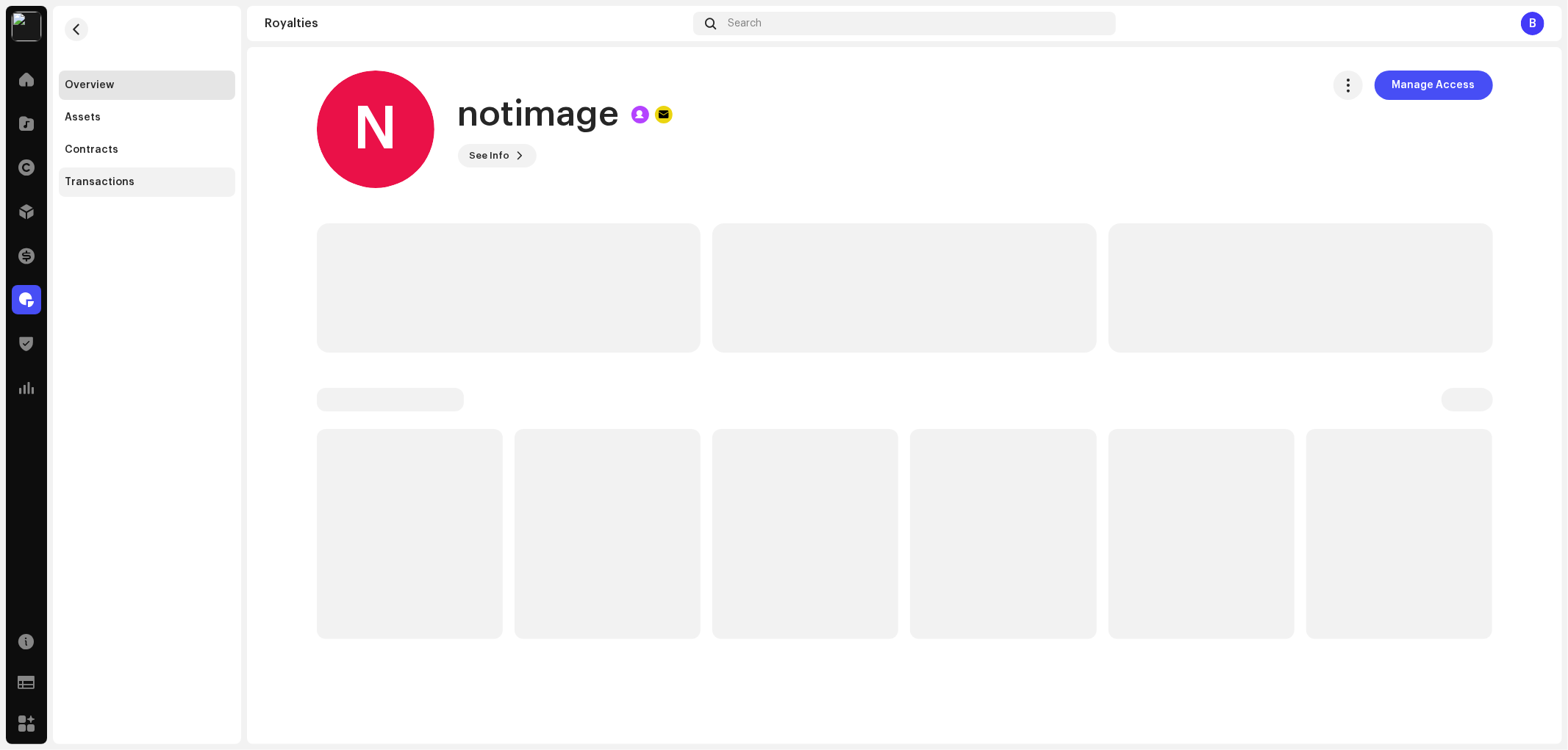
click at [148, 188] on div "Transactions" at bounding box center [147, 182] width 177 height 29
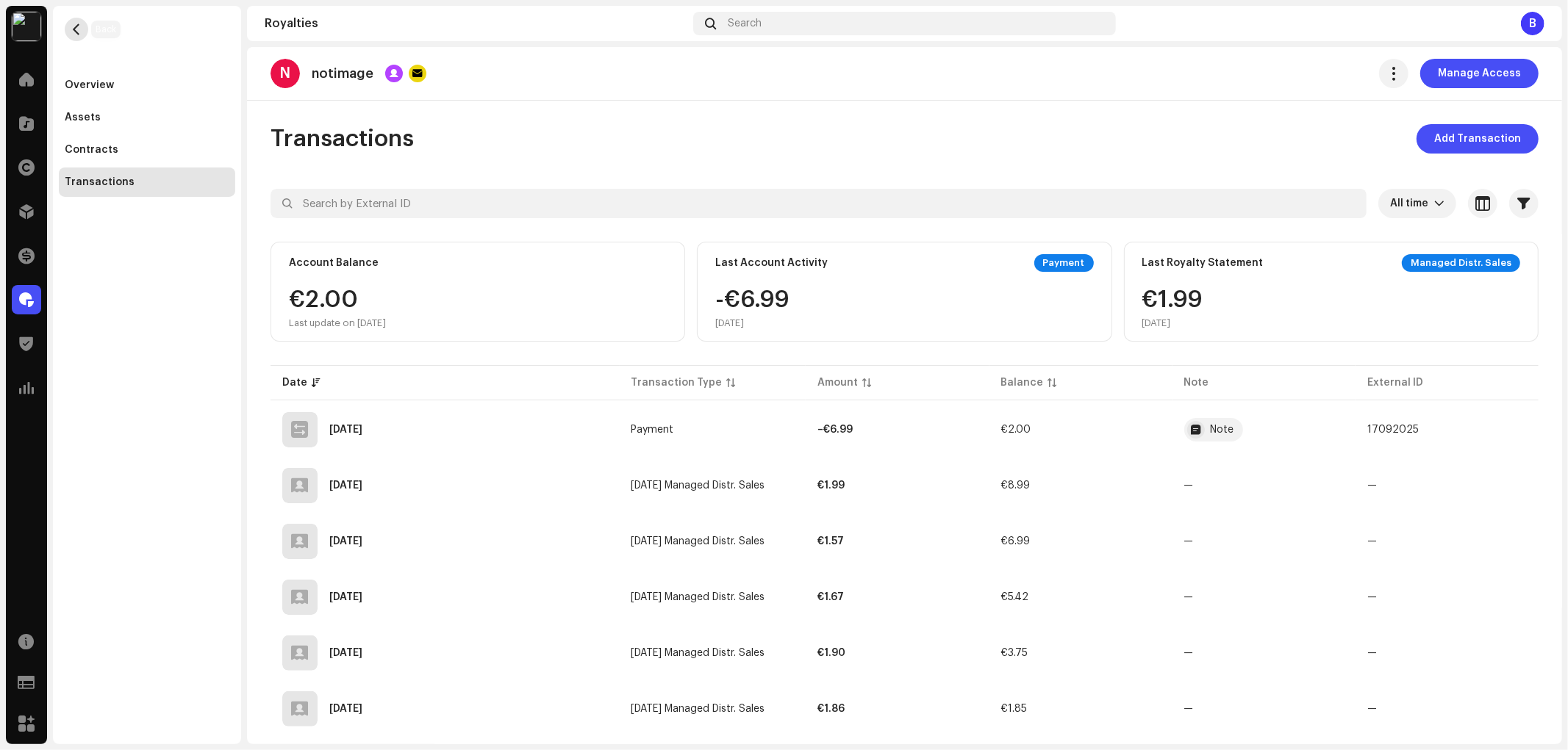
click at [79, 28] on span "button" at bounding box center [76, 29] width 11 height 12
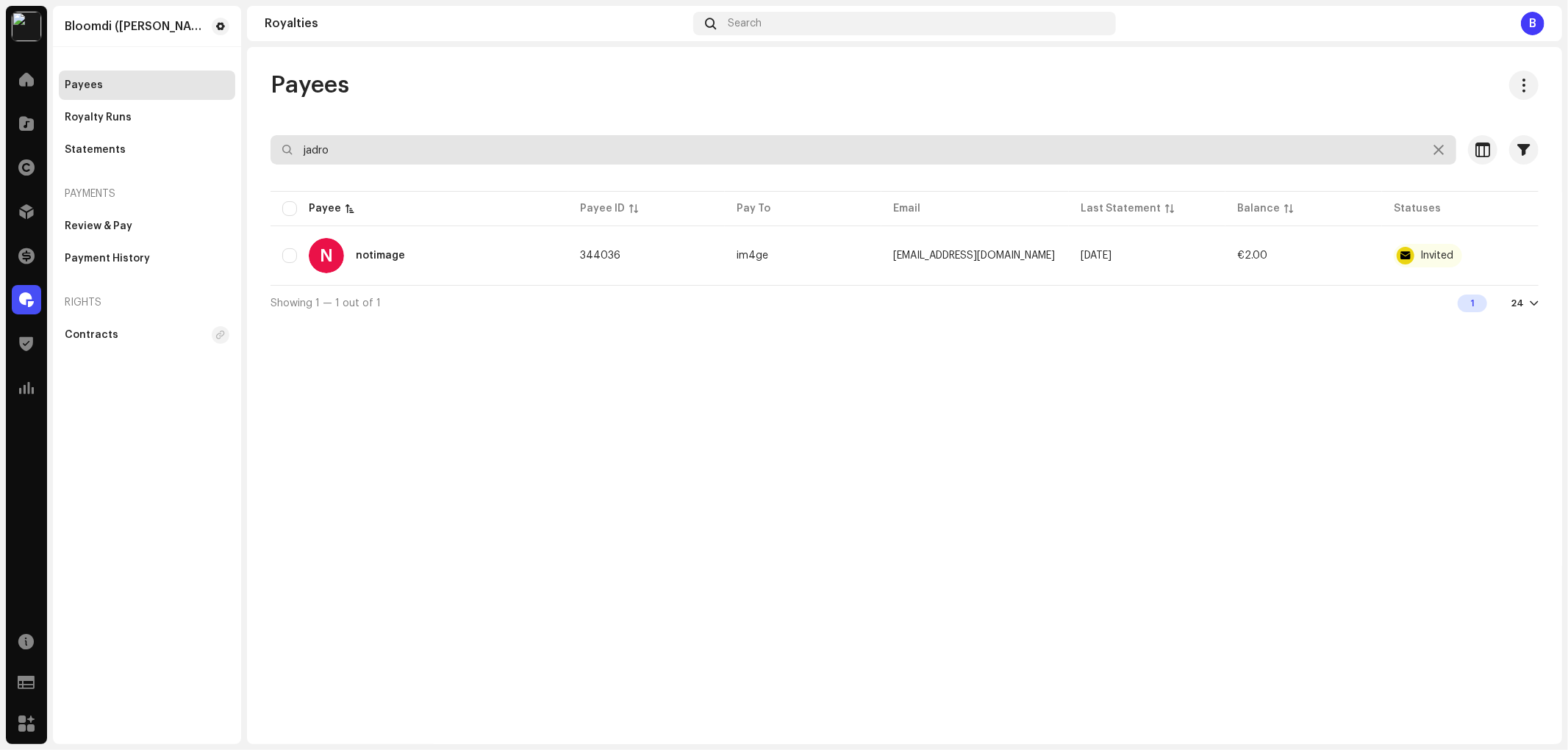
click at [439, 156] on input "jadro" at bounding box center [863, 150] width 1185 height 29
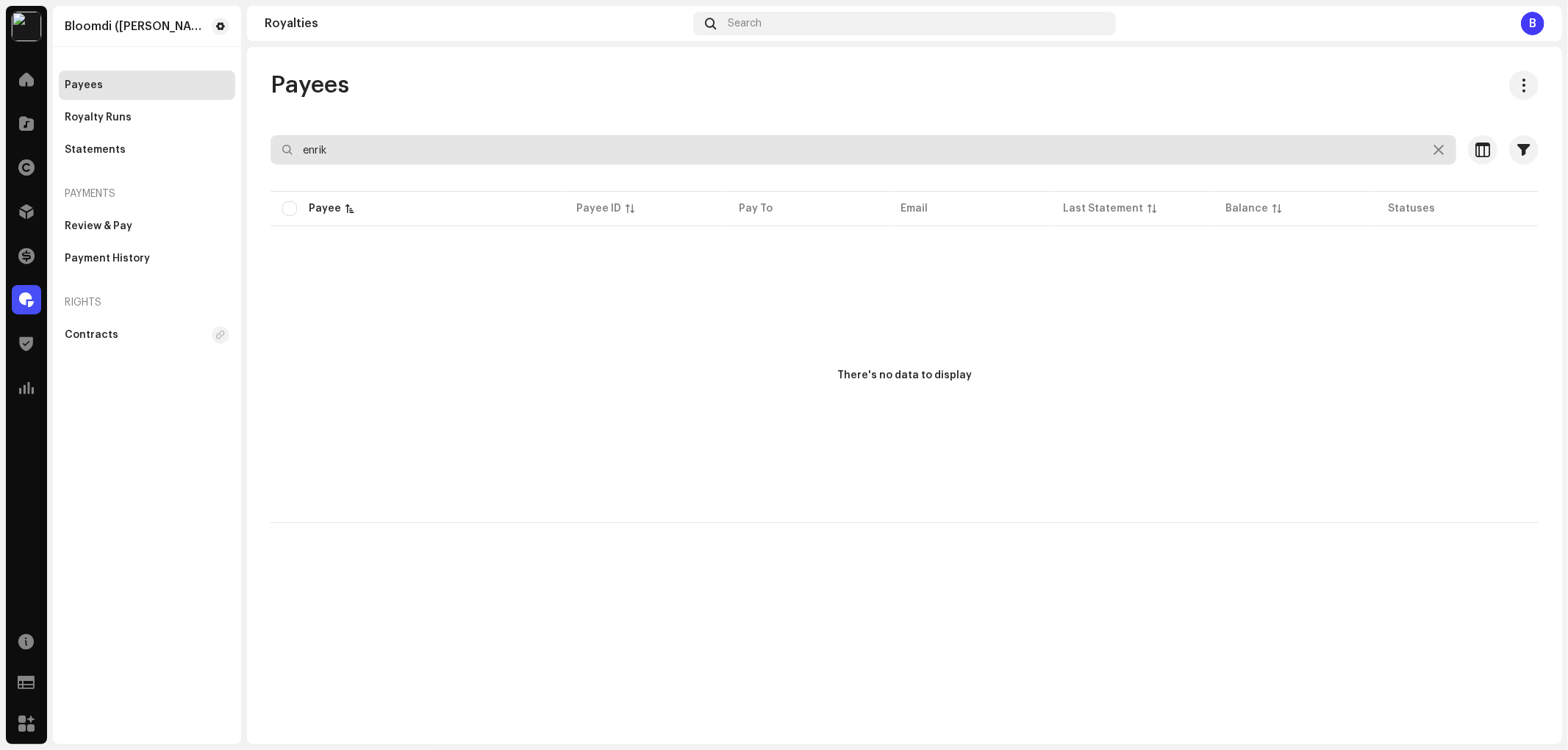
click at [428, 148] on input "enrik" at bounding box center [863, 150] width 1185 height 29
click at [432, 152] on input "mjay" at bounding box center [863, 150] width 1185 height 29
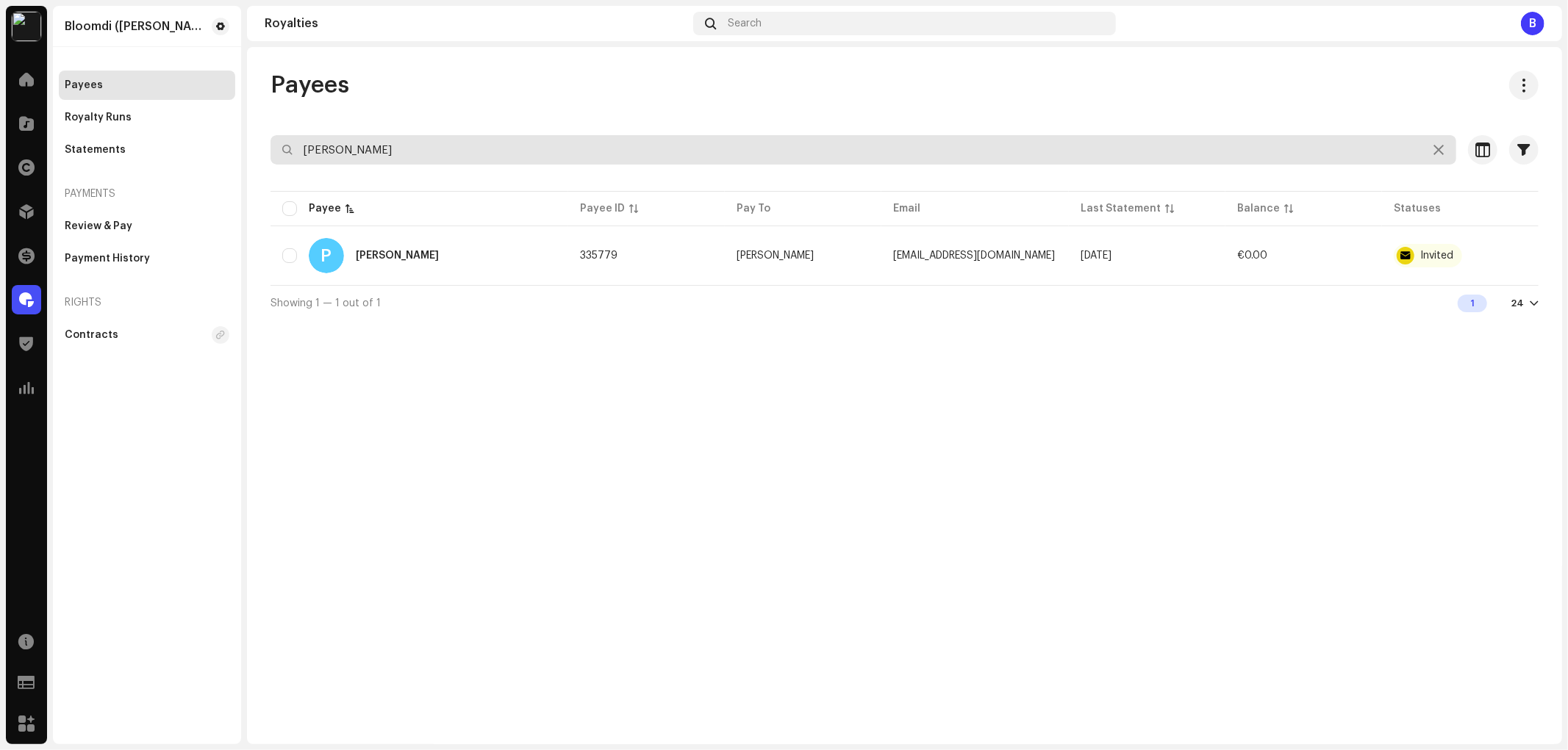
click at [357, 163] on input "petr f" at bounding box center [863, 150] width 1185 height 29
click at [364, 153] on input "petr f" at bounding box center [863, 150] width 1185 height 29
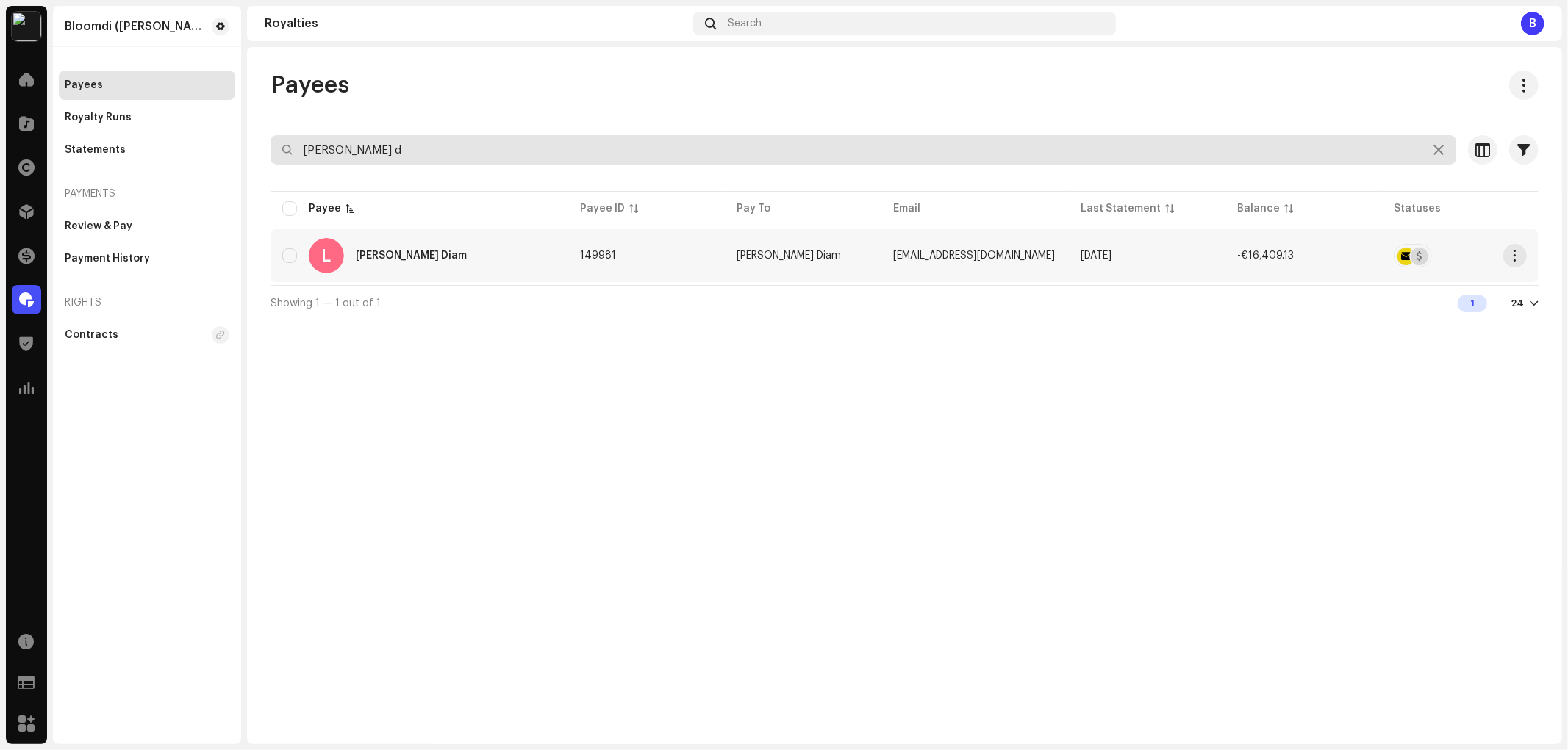
type input "laris d"
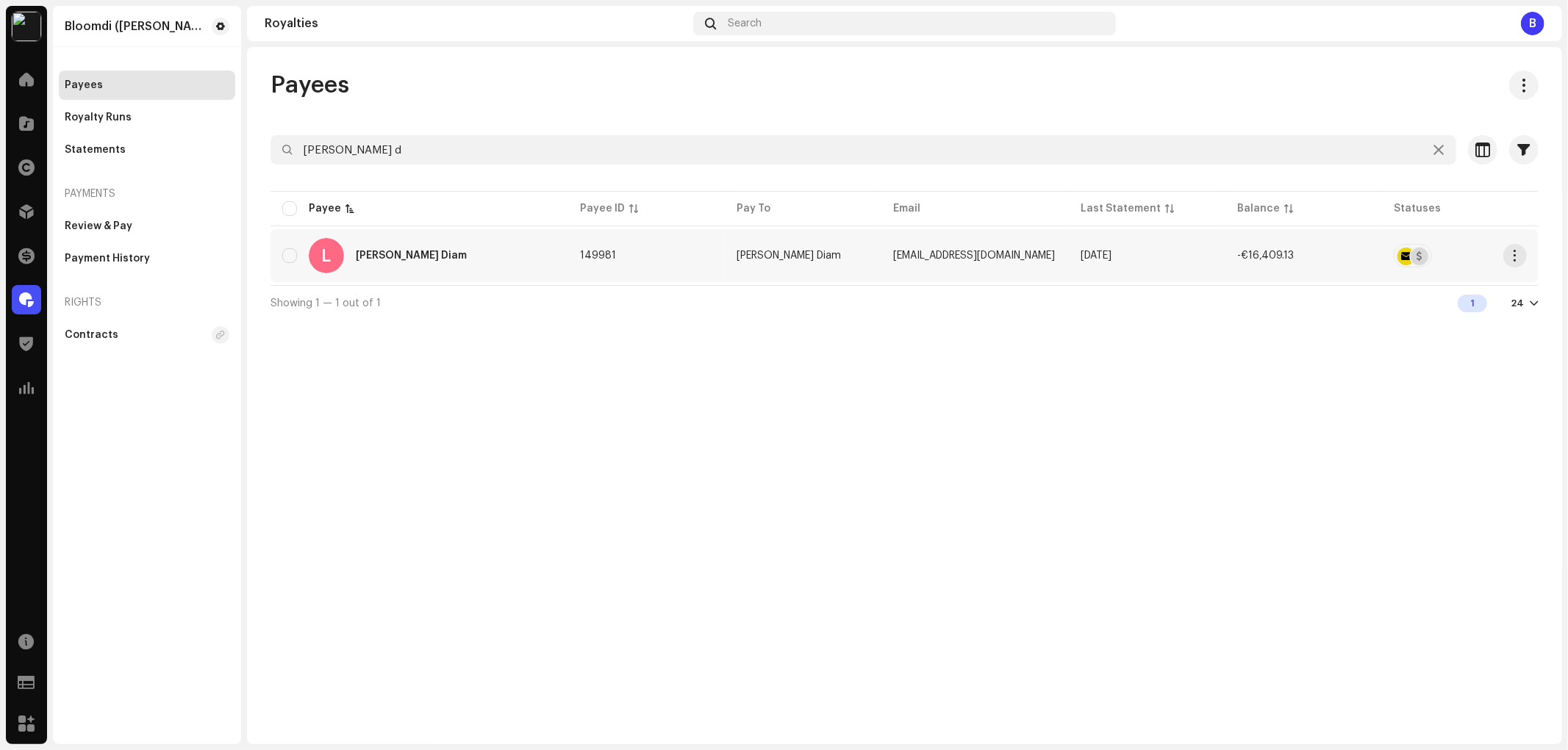
click at [402, 245] on div "L Laris Diam" at bounding box center [420, 256] width 274 height 35
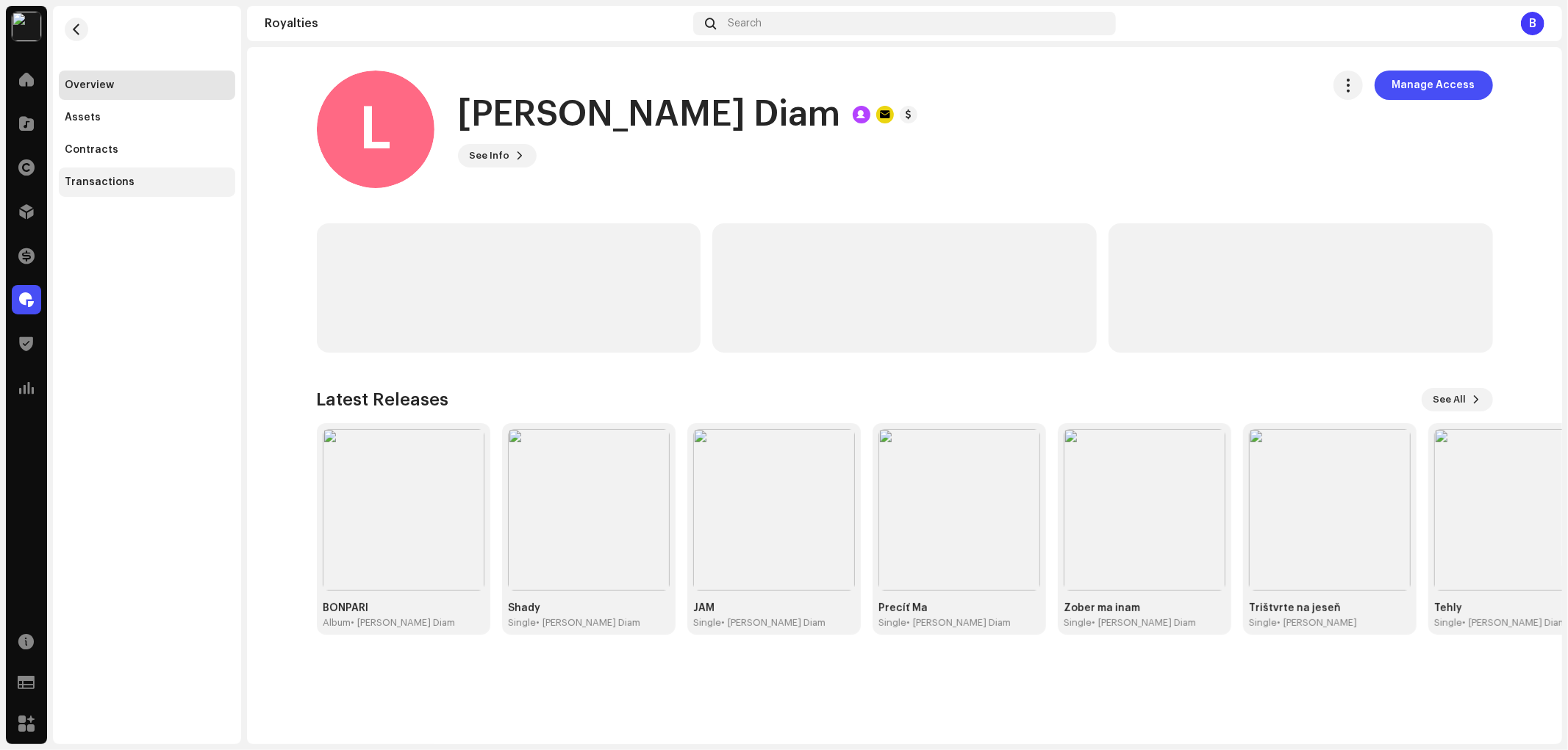
click at [185, 184] on div "Transactions" at bounding box center [146, 182] width 165 height 12
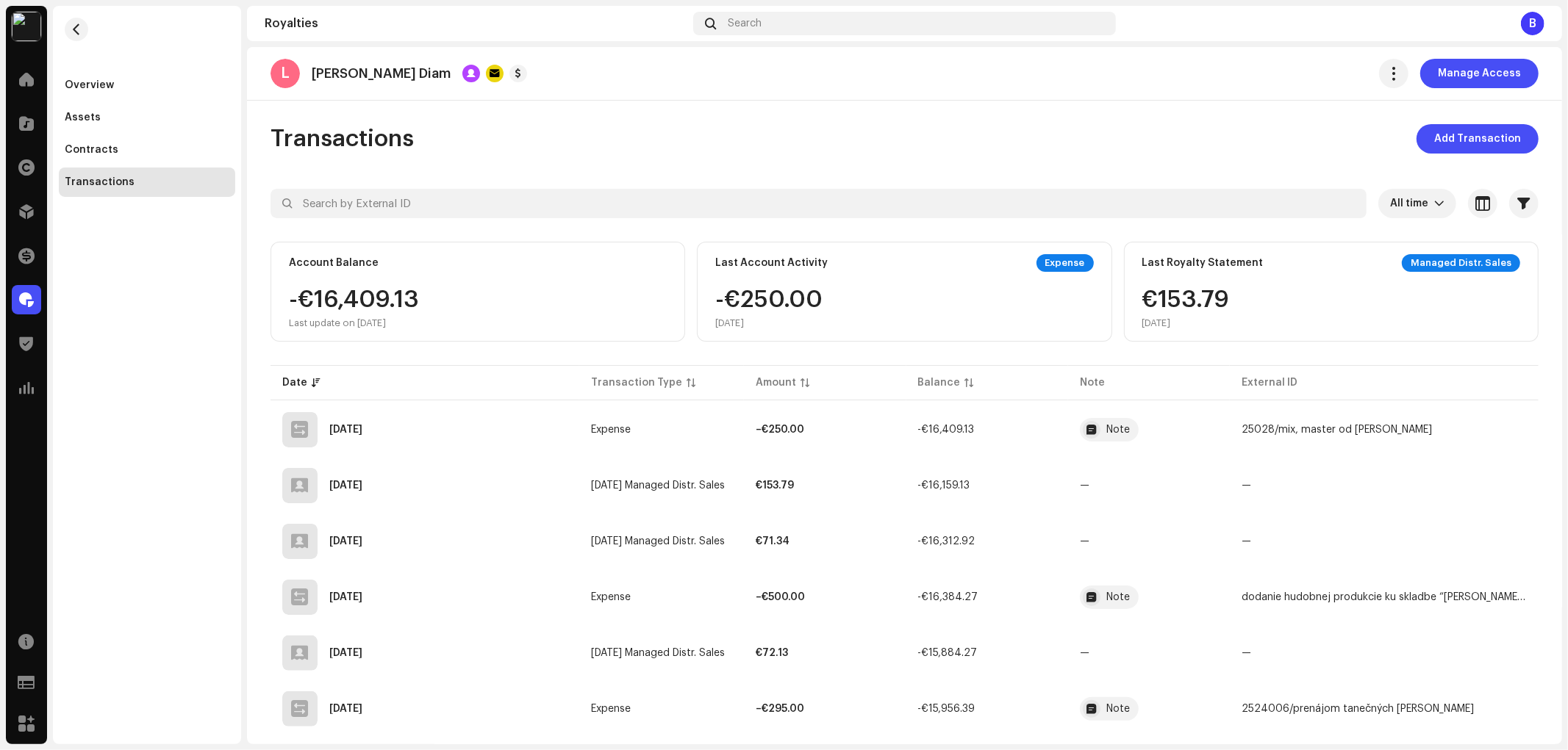
click at [86, 35] on re-m-nav-back at bounding box center [76, 38] width 35 height 64
click at [82, 28] on span "button" at bounding box center [76, 29] width 11 height 12
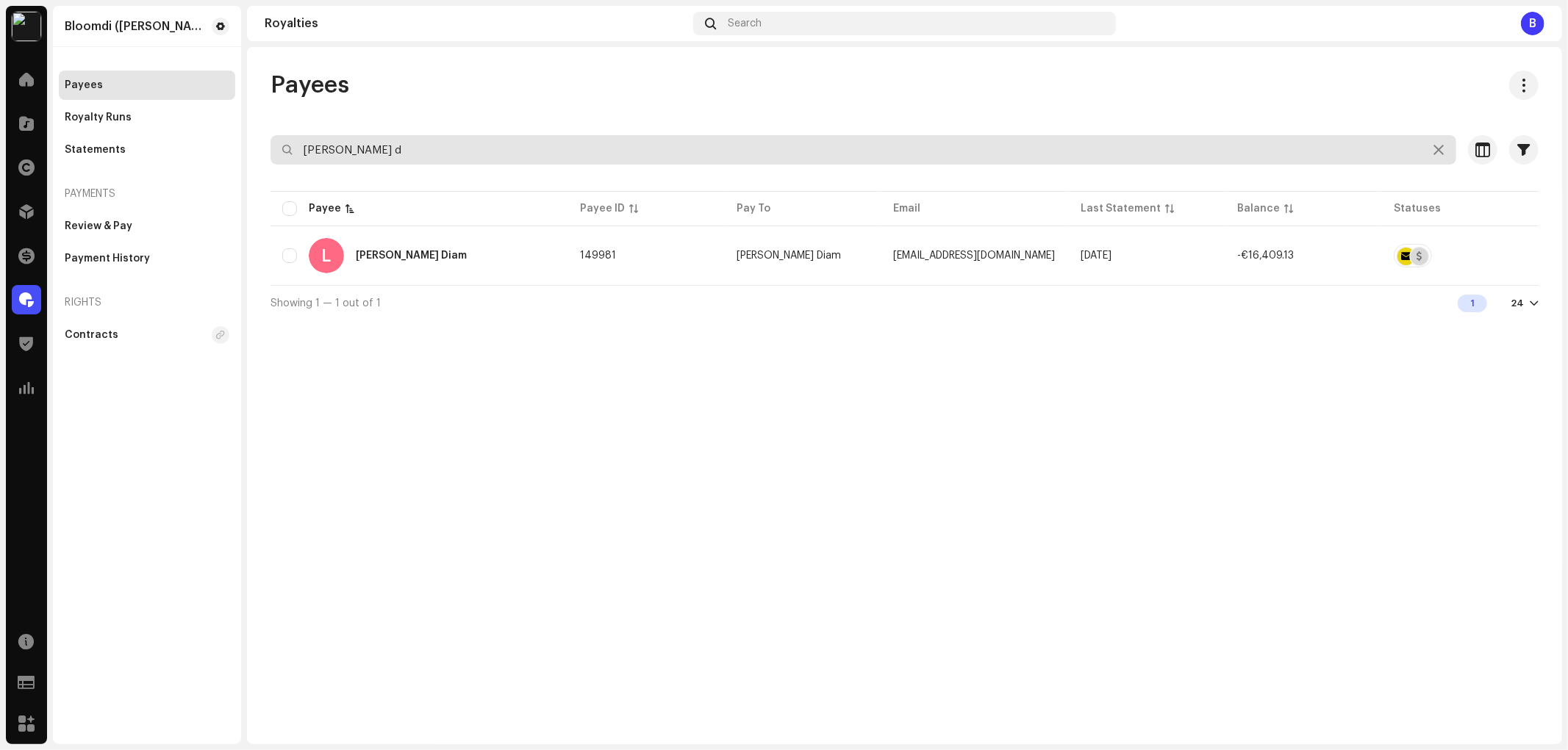
drag, startPoint x: 150, startPoint y: 163, endPoint x: 45, endPoint y: 165, distance: 105.0
click at [46, 165] on div "Bloomdi (Ruka Hore) Home Catalog Rights Distribution Finance Royalties Trust & …" at bounding box center [784, 375] width 1568 height 750
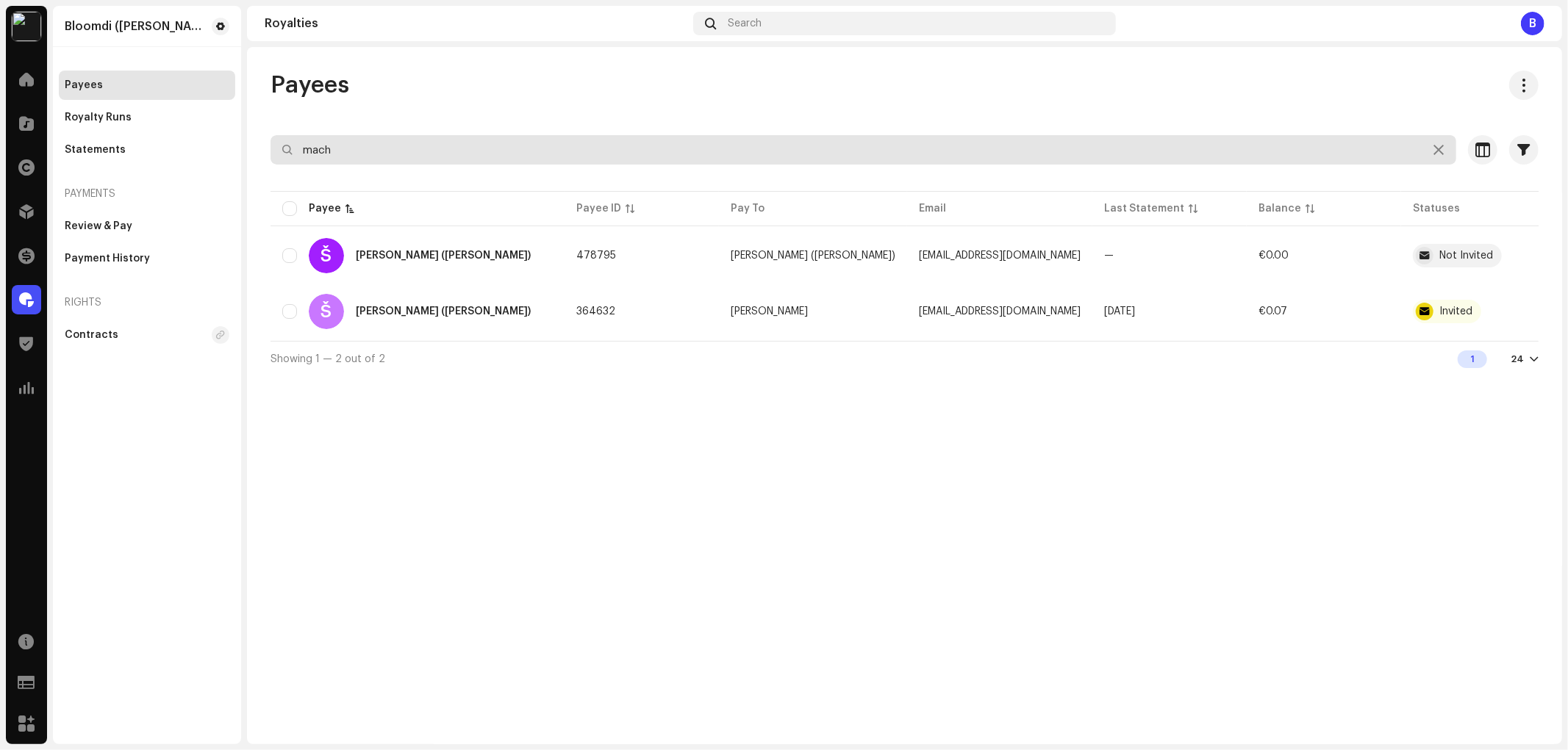
click at [428, 147] on input "mach" at bounding box center [863, 150] width 1185 height 29
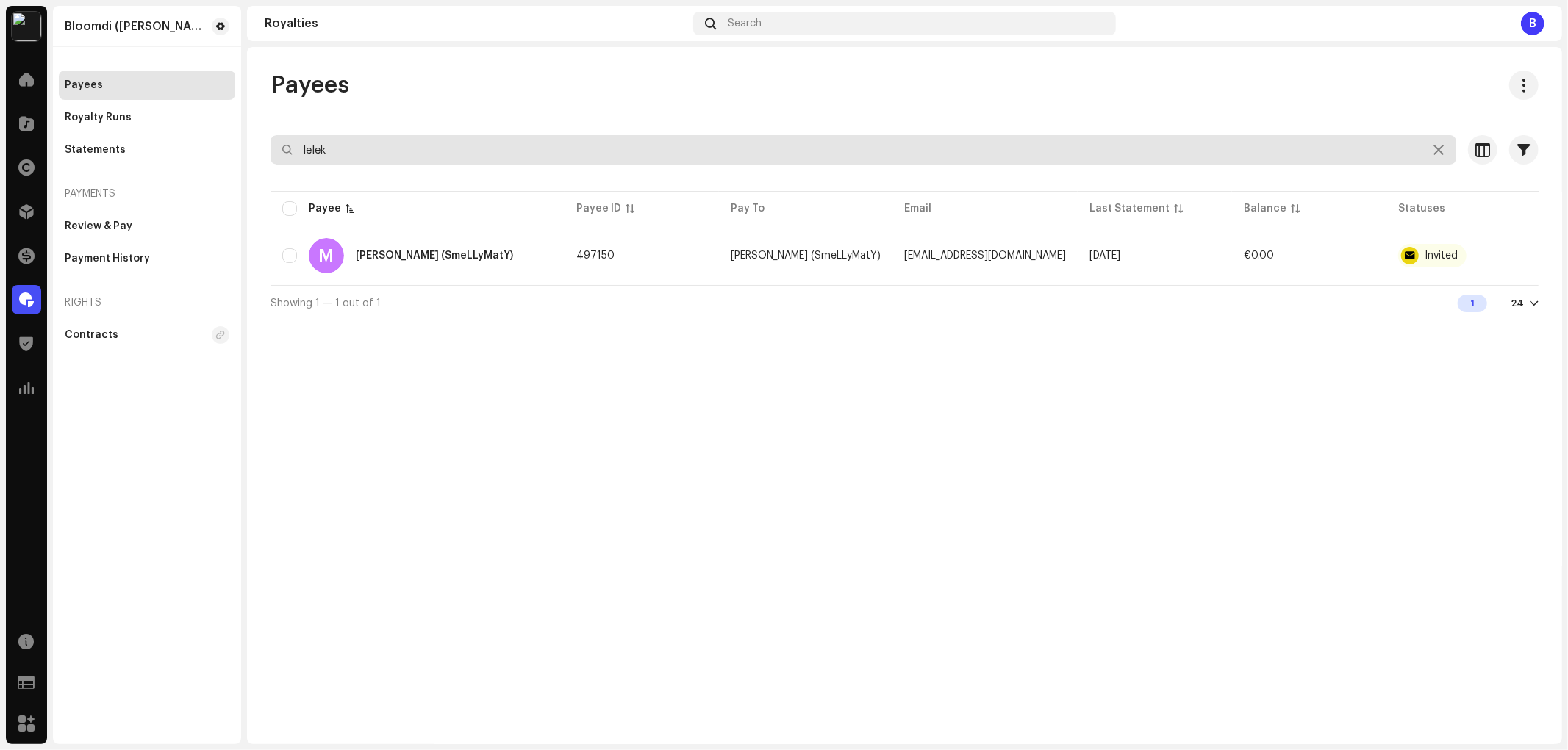
click at [428, 147] on input "lelek" at bounding box center [863, 150] width 1185 height 29
click at [421, 144] on input "orman" at bounding box center [863, 150] width 1185 height 29
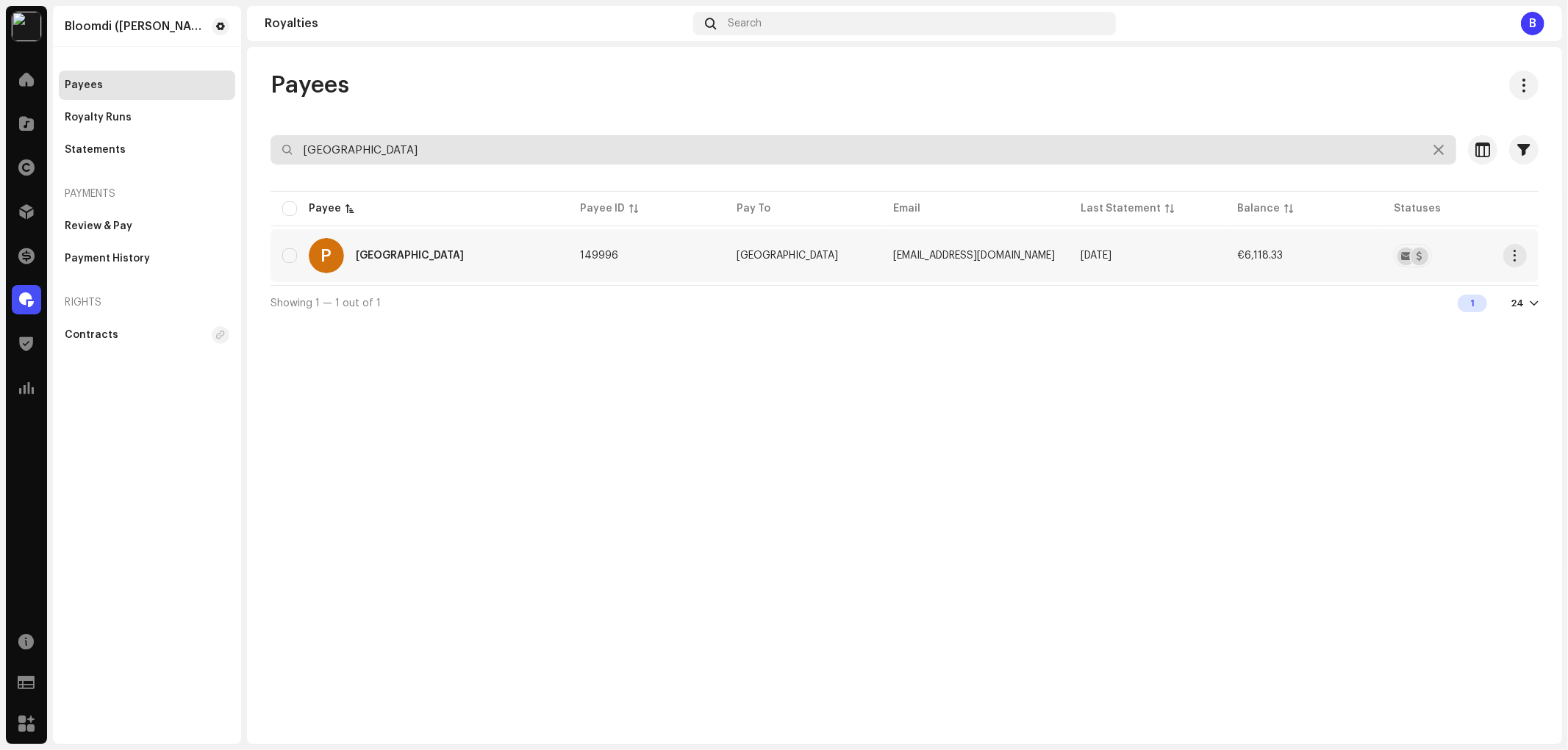
type input "palermo"
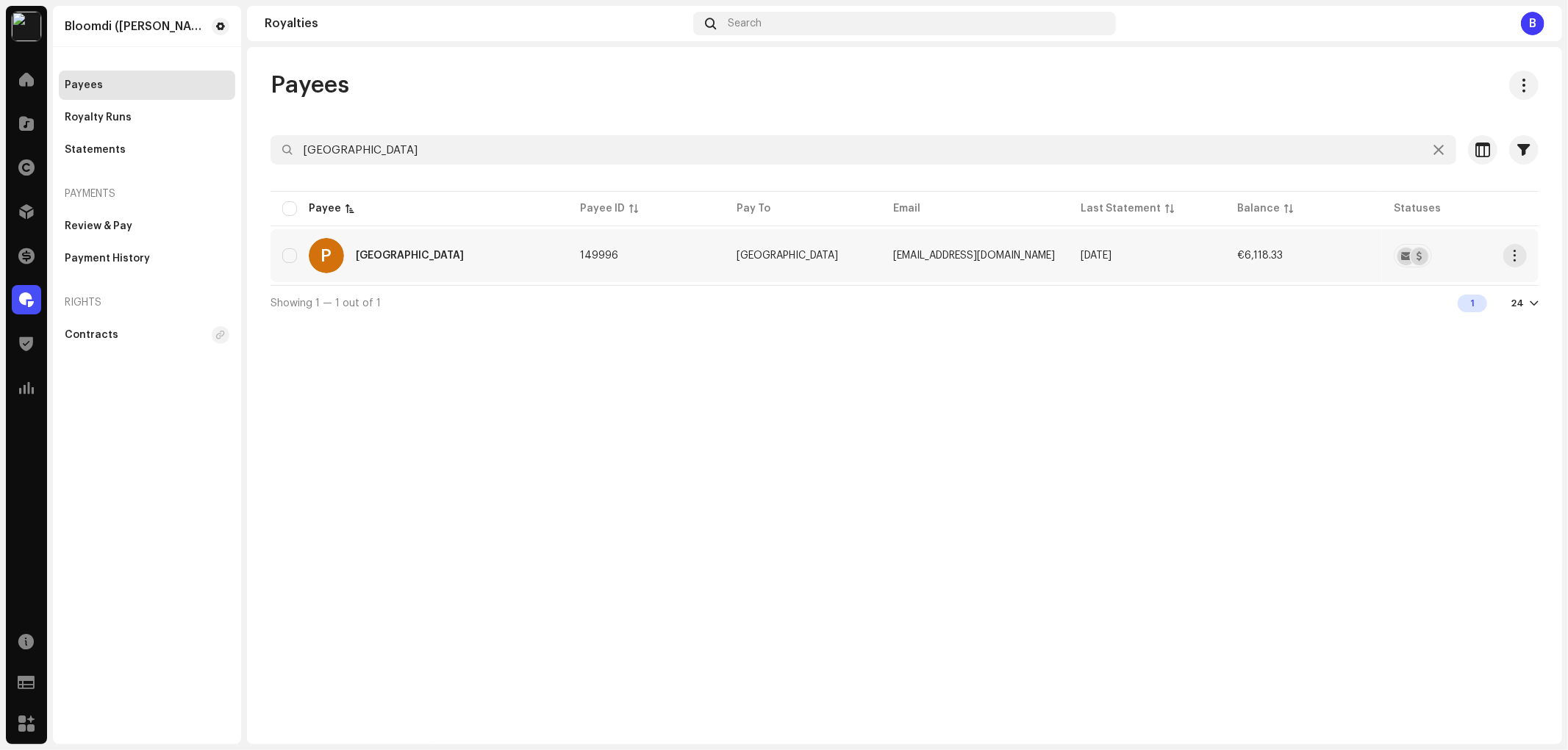
click at [446, 240] on div "P Palermo" at bounding box center [420, 256] width 274 height 35
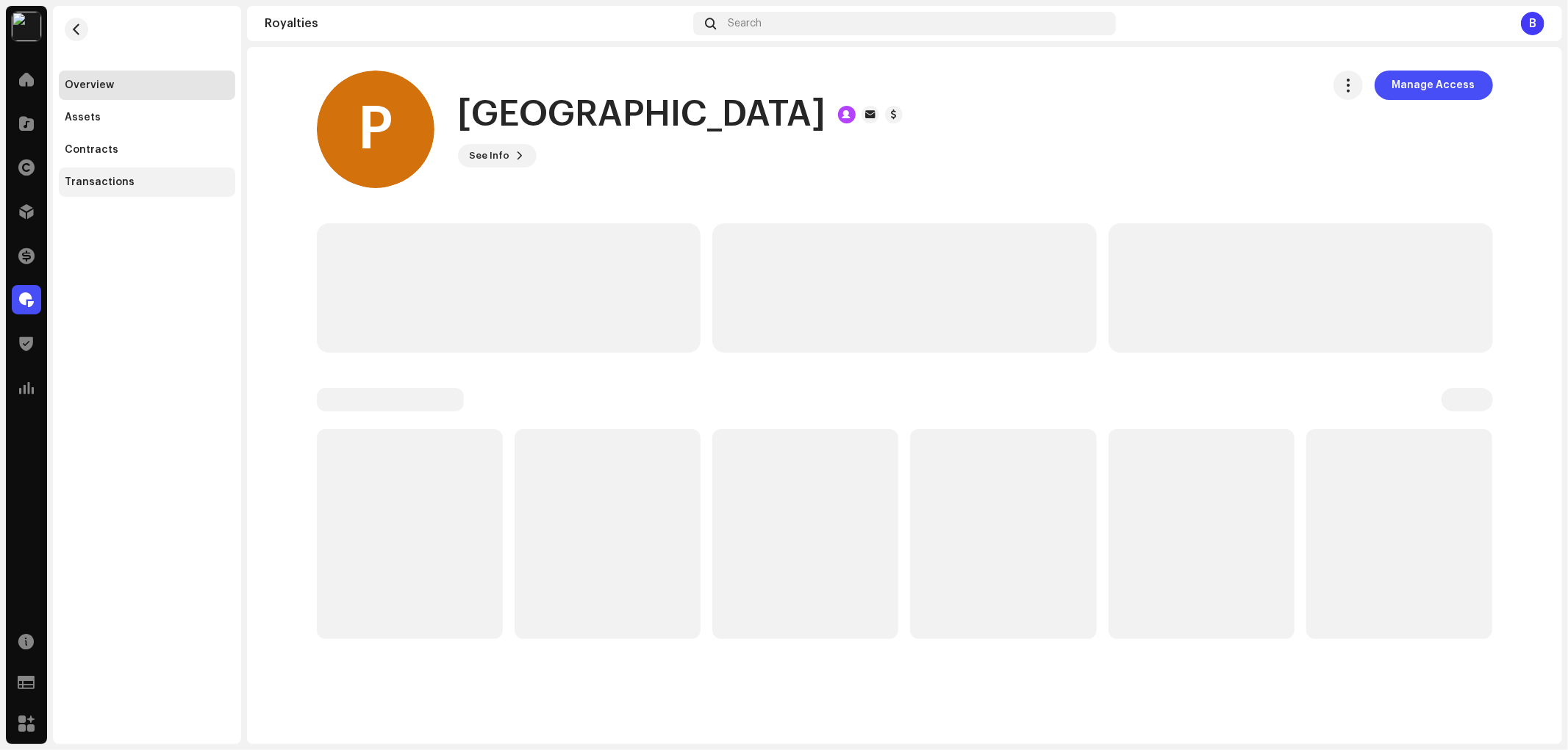
click at [180, 188] on div "Transactions" at bounding box center [146, 182] width 165 height 12
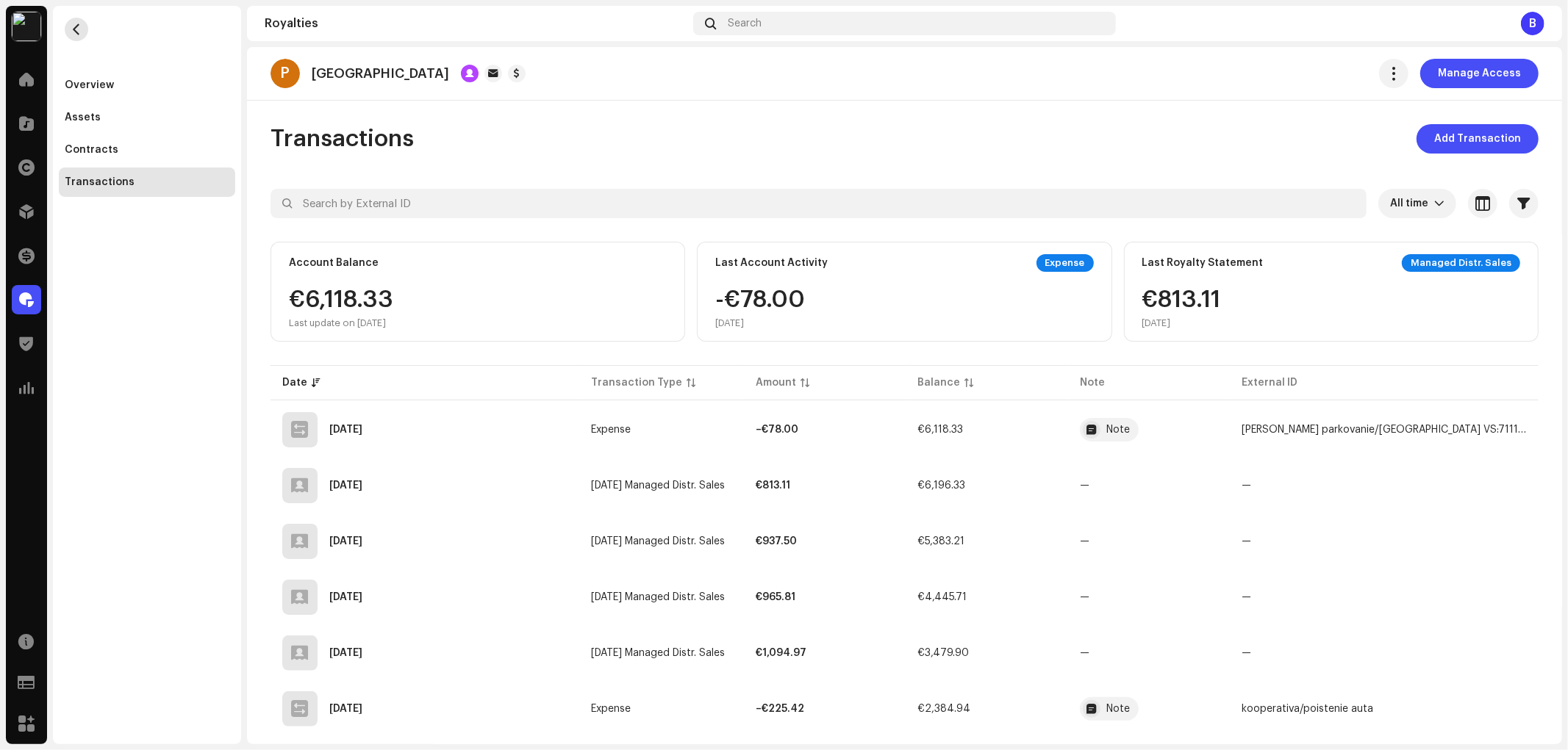
click at [71, 34] on span "button" at bounding box center [76, 29] width 11 height 12
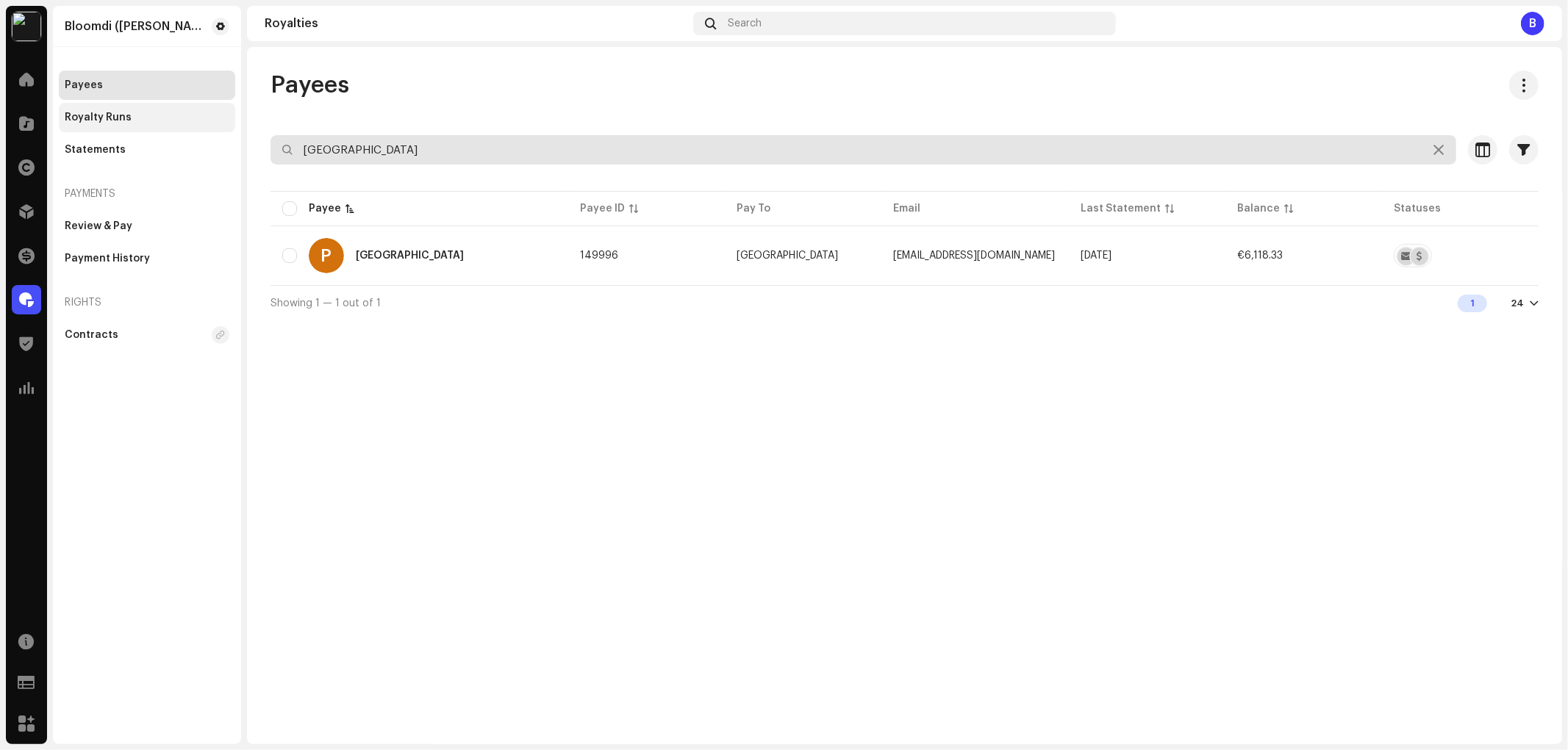
drag, startPoint x: 358, startPoint y: 144, endPoint x: 206, endPoint y: 123, distance: 153.4
click at [202, 133] on div "Bloomdi (Ruka Hore) Home Catalog Rights Distribution Finance Royalties Trust & …" at bounding box center [784, 375] width 1568 height 750
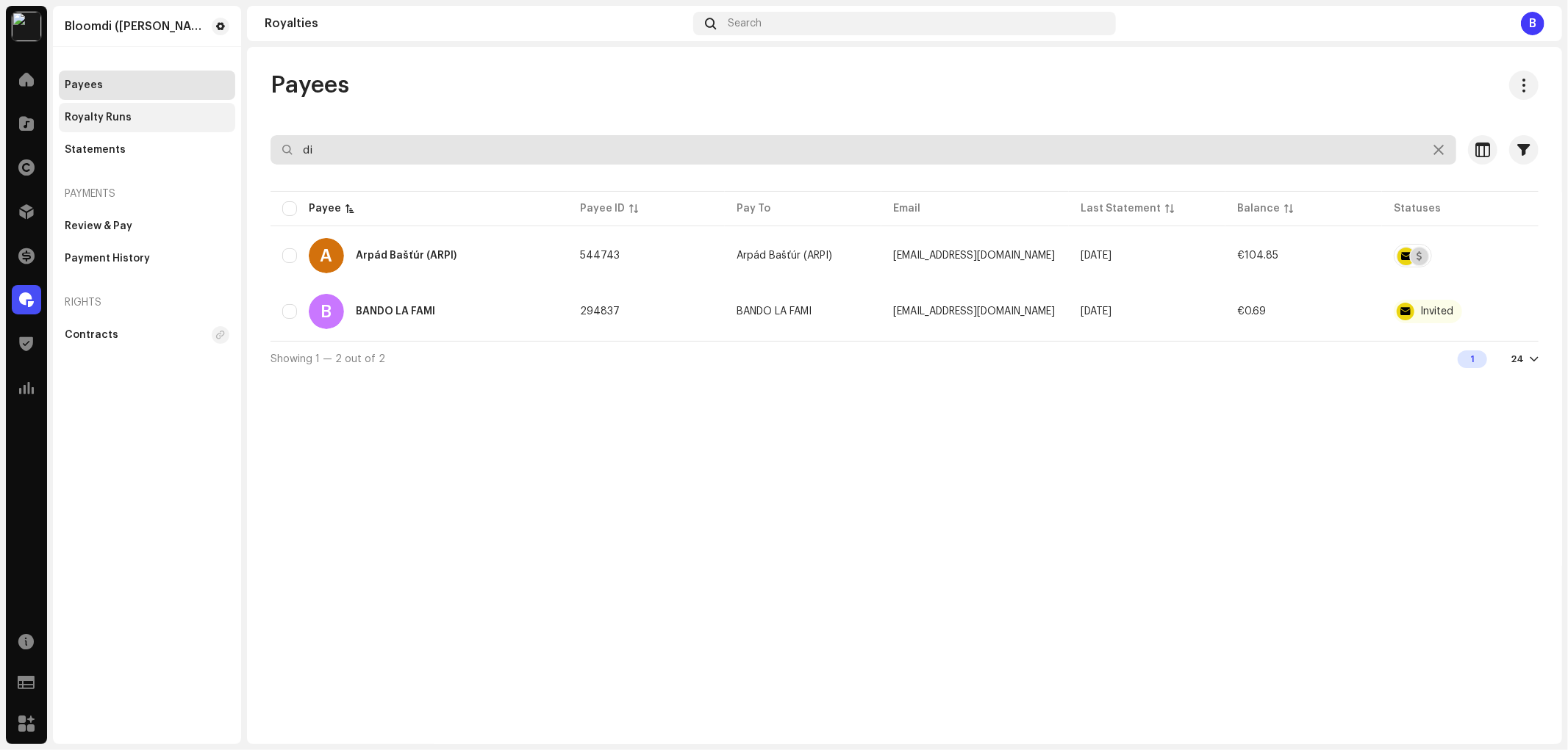
type input "d"
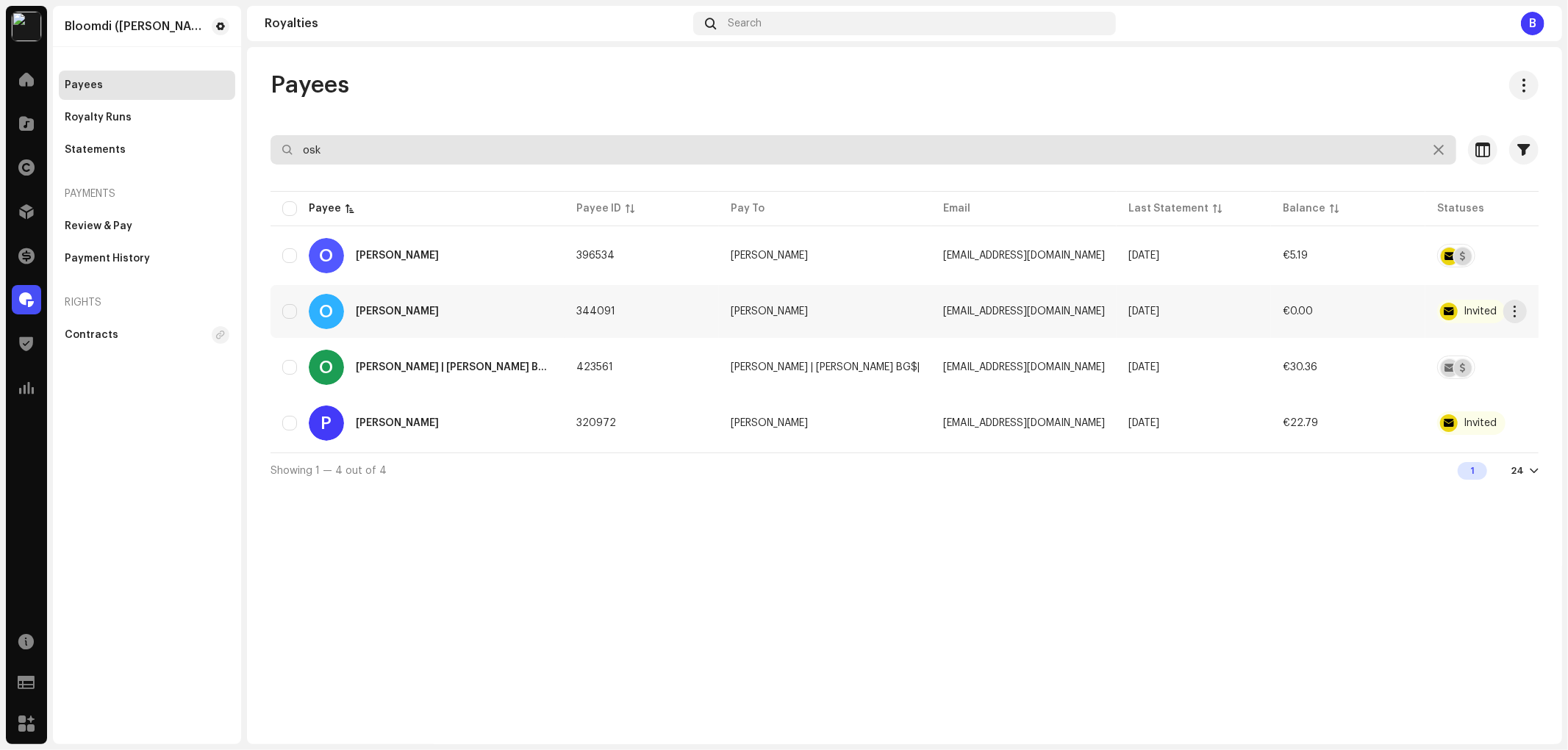
type input "osk"
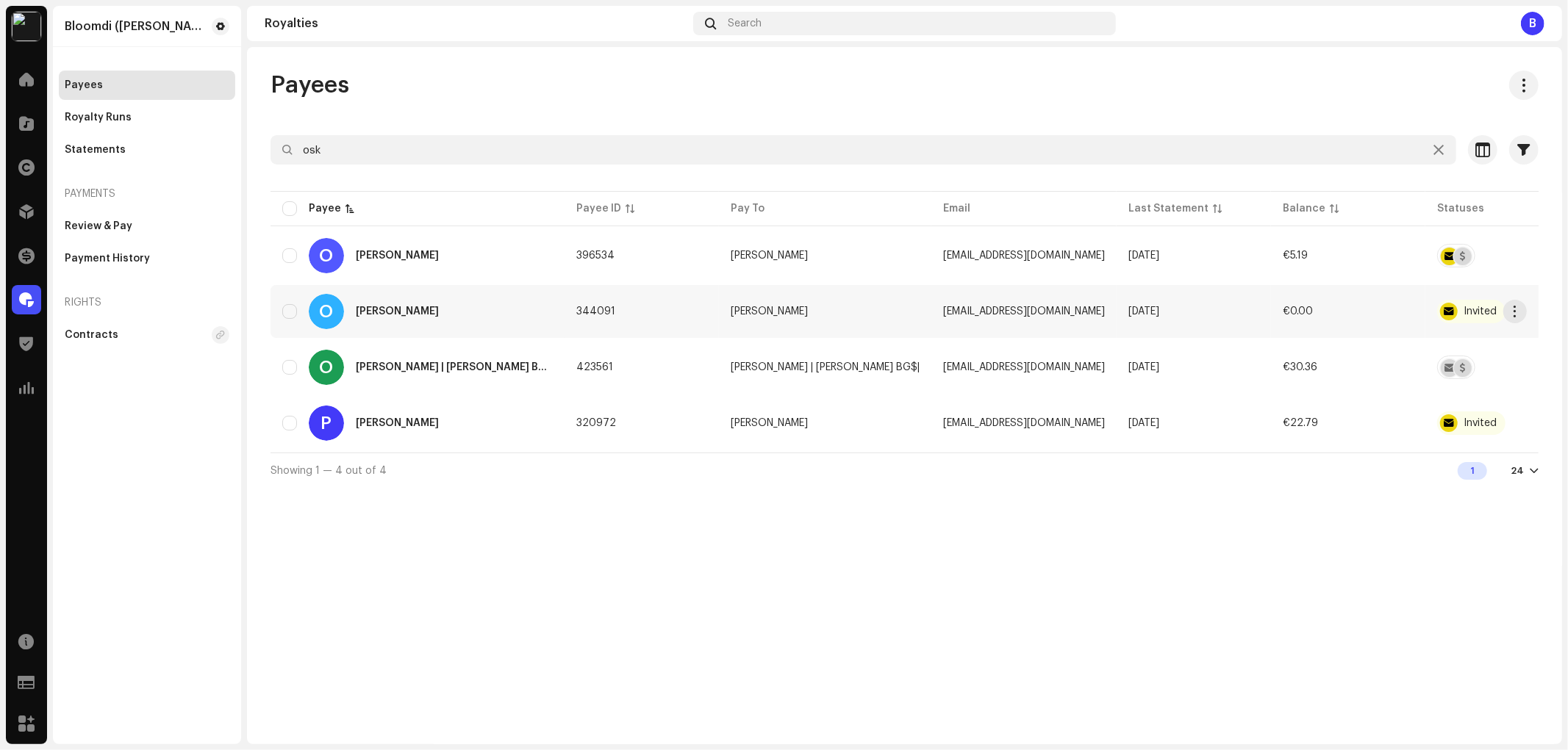
click at [460, 336] on td "O Oskar Majoroši" at bounding box center [417, 312] width 294 height 53
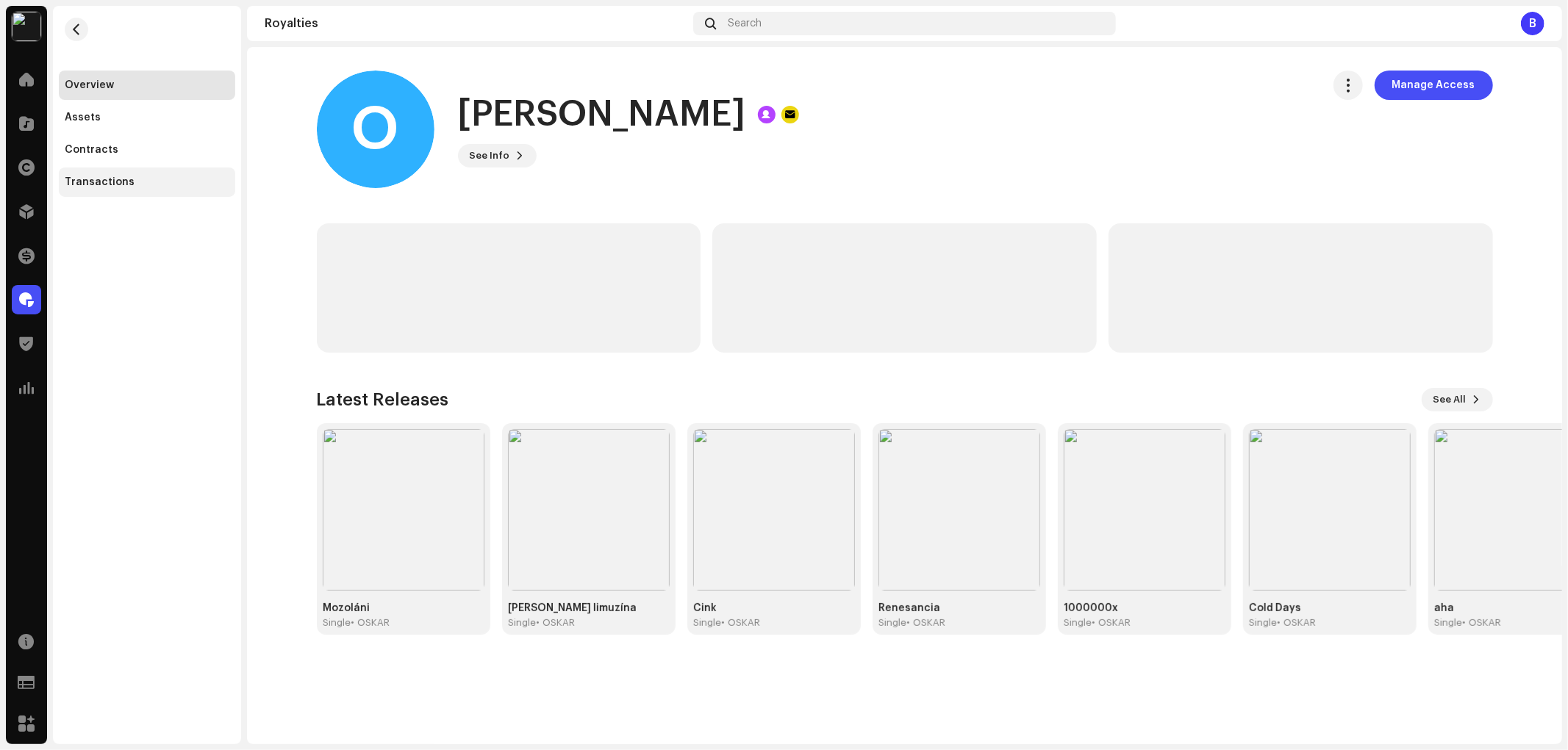
click at [144, 184] on div "Transactions" at bounding box center [146, 182] width 165 height 12
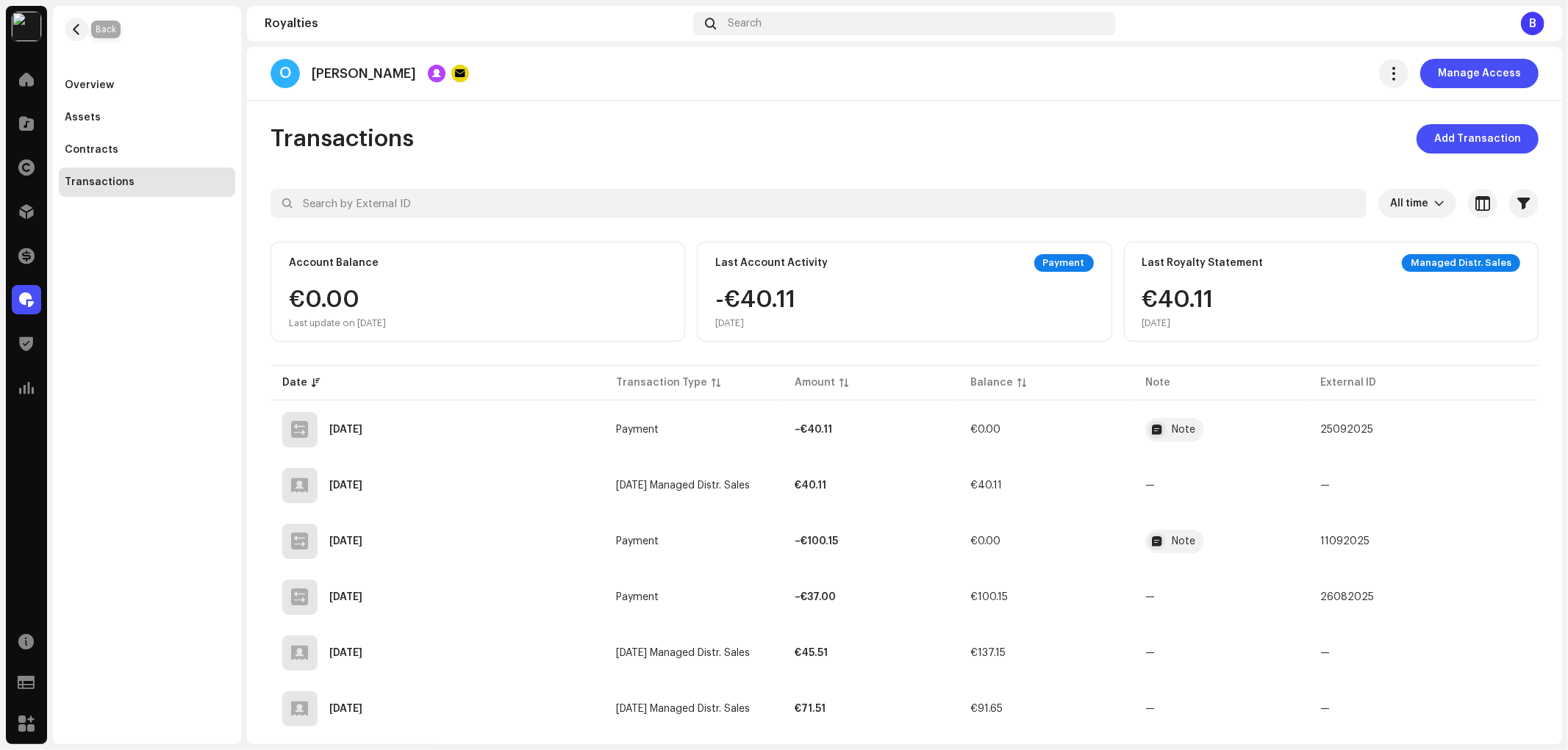
drag, startPoint x: 68, startPoint y: 35, endPoint x: 121, endPoint y: 50, distance: 55.1
click at [69, 35] on button "button" at bounding box center [76, 29] width 24 height 24
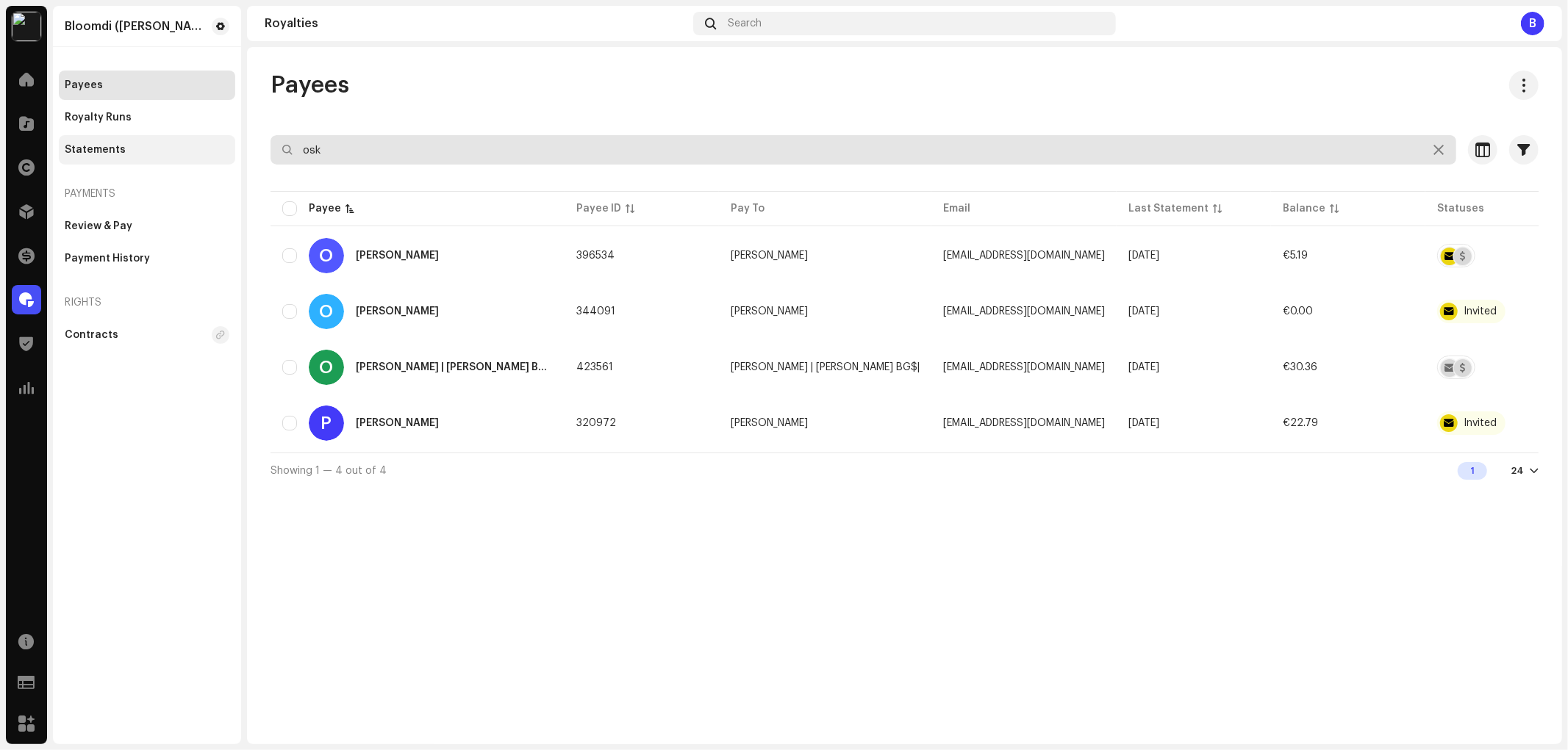
drag, startPoint x: 322, startPoint y: 152, endPoint x: 212, endPoint y: 164, distance: 110.7
click at [212, 164] on div "Bloomdi (Ruka Hore) Home Catalog Rights Distribution Finance Royalties Trust & …" at bounding box center [784, 375] width 1568 height 750
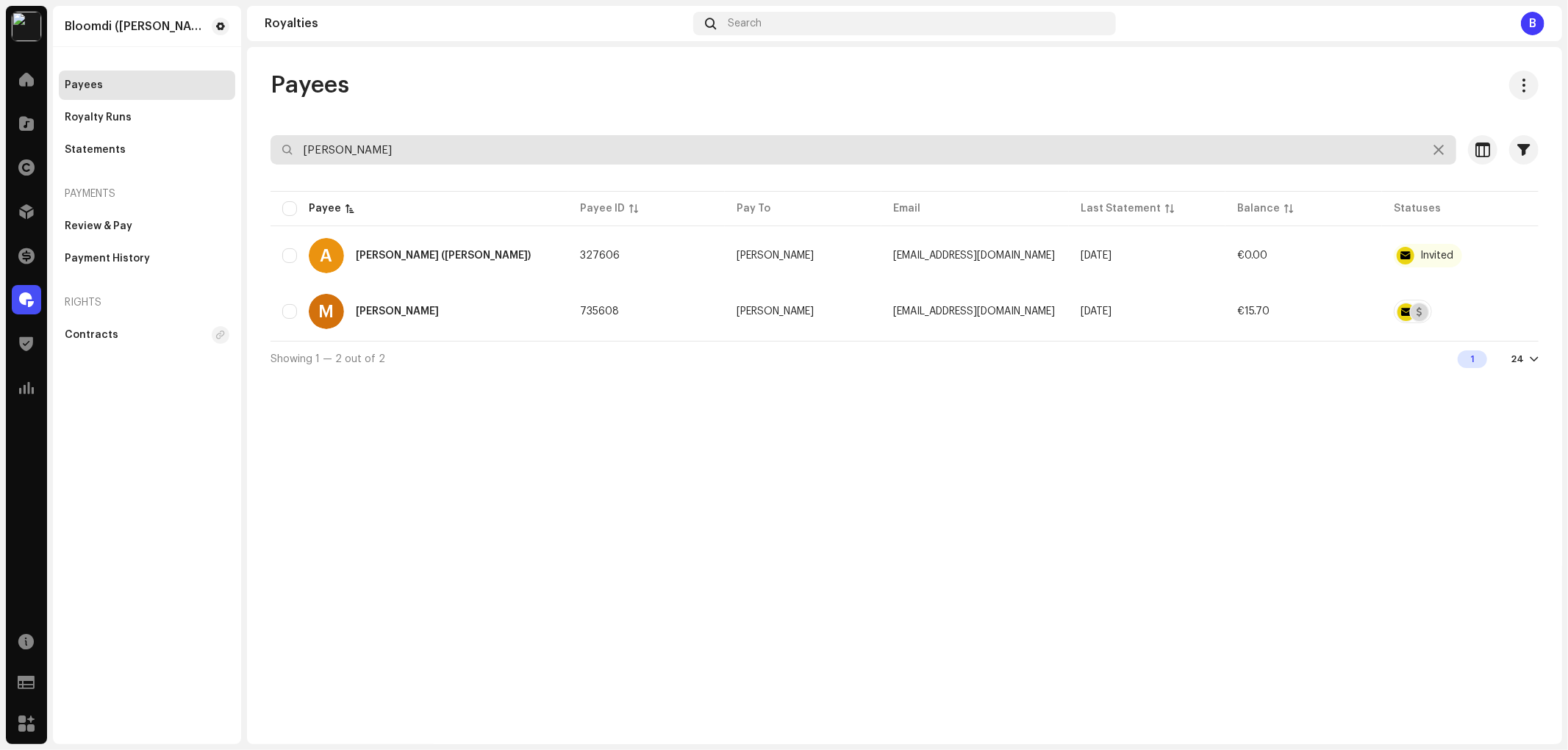
type input "[PERSON_NAME]"
